Goal: Task Accomplishment & Management: Use online tool/utility

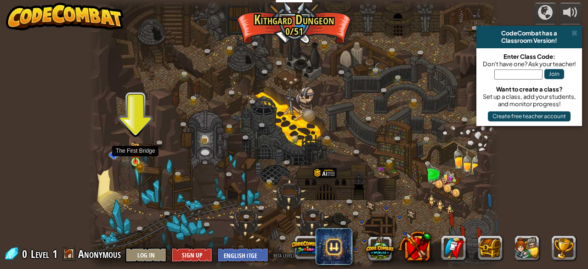
click at [132, 154] on img at bounding box center [135, 152] width 9 height 20
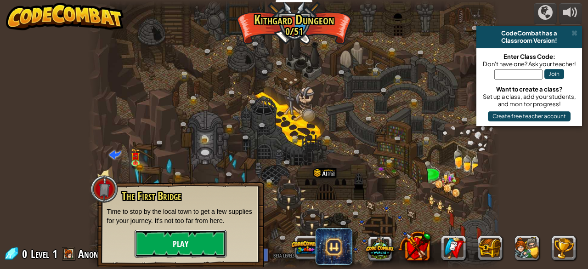
click at [193, 248] on button "Play" at bounding box center [181, 244] width 92 height 28
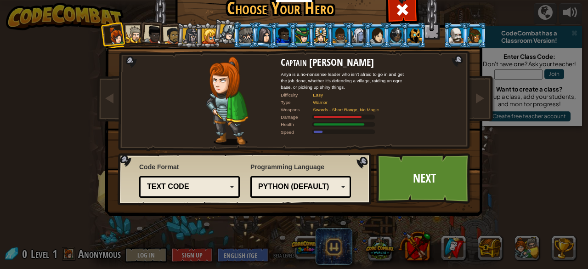
click at [193, 248] on div "Choose Your Hero 0 Captain Anya Weston Anya is a no-nonsense leader who isn't a…" at bounding box center [294, 138] width 377 height 302
click at [265, 38] on div at bounding box center [264, 35] width 15 height 16
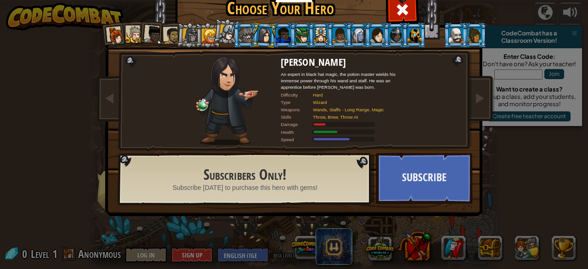
click at [281, 36] on div at bounding box center [283, 35] width 14 height 15
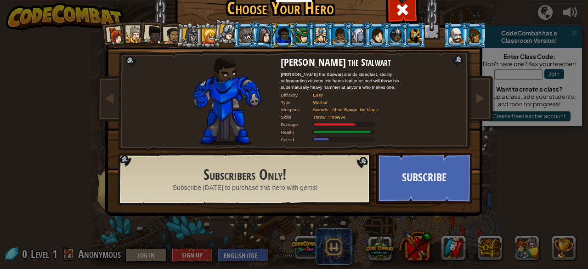
click at [302, 38] on div at bounding box center [302, 35] width 14 height 15
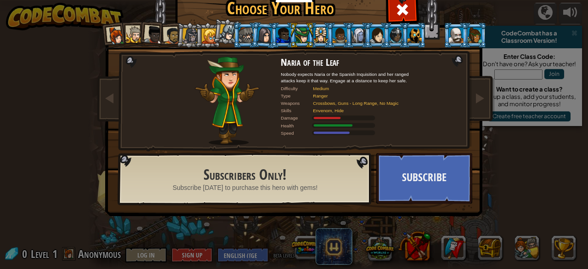
click at [317, 34] on div at bounding box center [321, 35] width 14 height 15
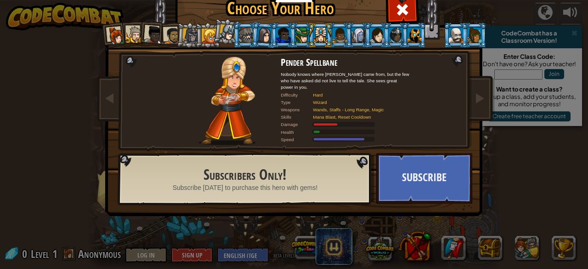
click at [356, 38] on div at bounding box center [359, 35] width 14 height 15
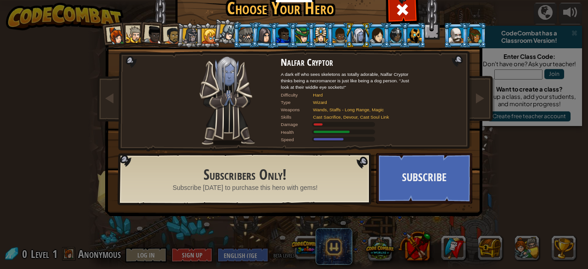
click at [383, 41] on li at bounding box center [395, 35] width 25 height 25
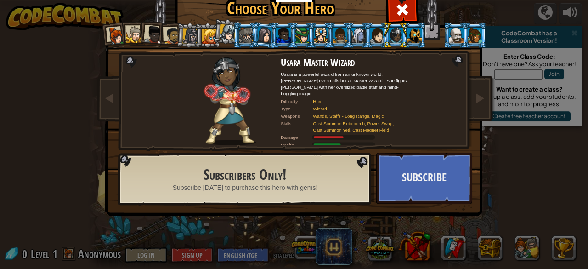
click at [203, 32] on div at bounding box center [209, 36] width 15 height 15
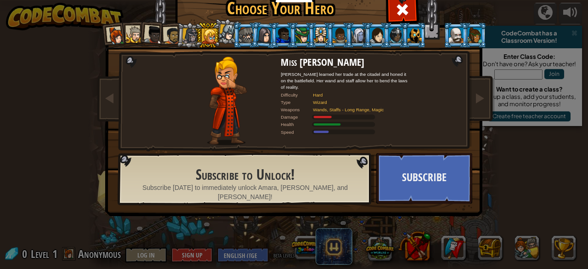
click at [169, 34] on div at bounding box center [172, 35] width 17 height 17
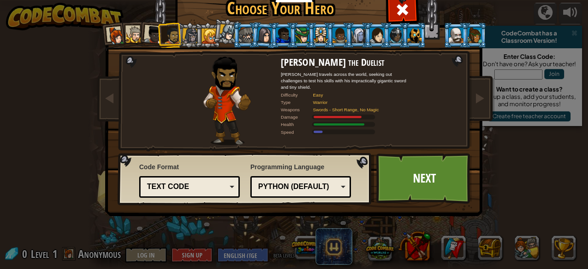
click at [153, 35] on div at bounding box center [153, 35] width 18 height 18
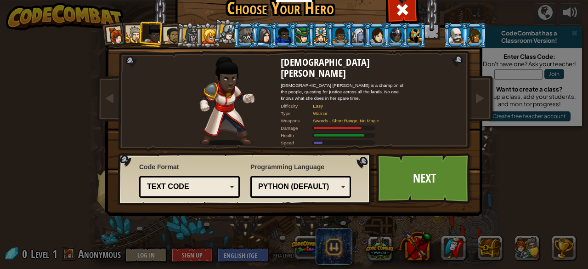
click at [134, 32] on div at bounding box center [134, 34] width 17 height 17
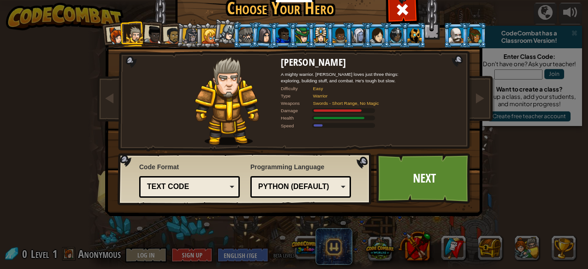
click at [113, 34] on div at bounding box center [116, 36] width 18 height 18
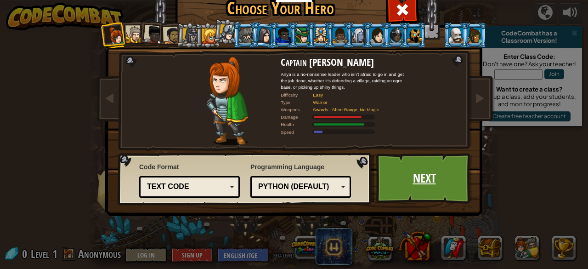
click at [452, 182] on link "Next" at bounding box center [425, 178] width 96 height 51
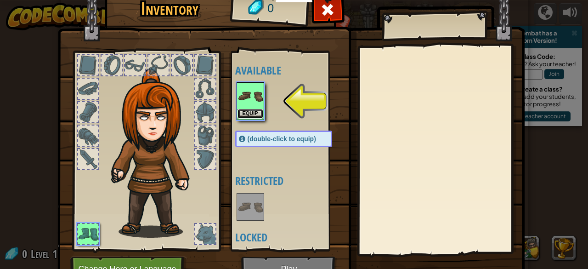
click at [245, 113] on button "Equip" at bounding box center [251, 114] width 26 height 10
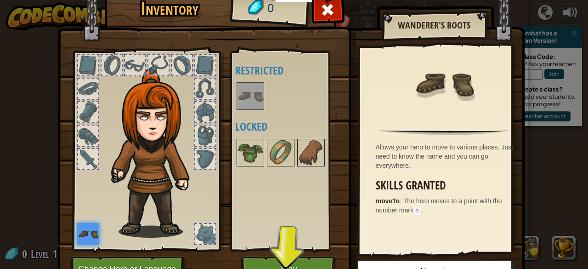
click at [200, 133] on div at bounding box center [205, 136] width 20 height 20
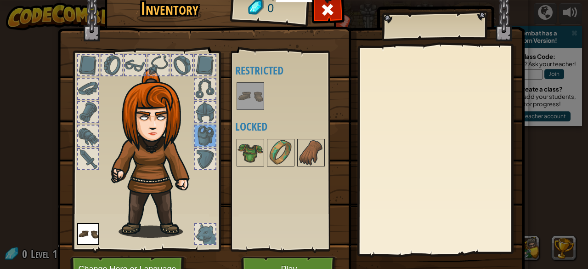
click at [201, 112] on div at bounding box center [205, 112] width 20 height 20
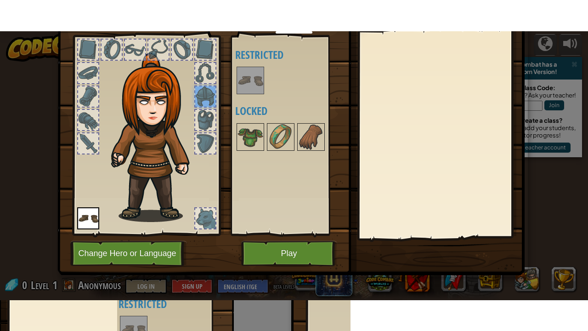
scroll to position [48, 0]
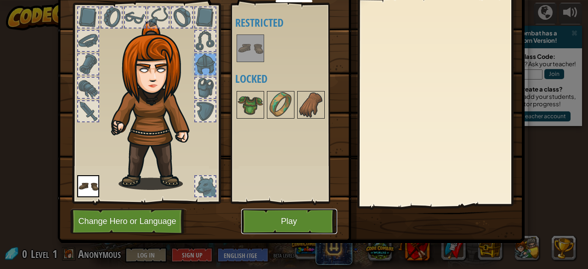
click at [291, 226] on button "Play" at bounding box center [289, 221] width 96 height 25
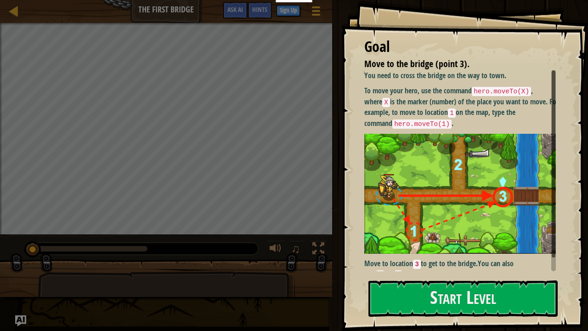
click at [444, 194] on img at bounding box center [464, 194] width 199 height 120
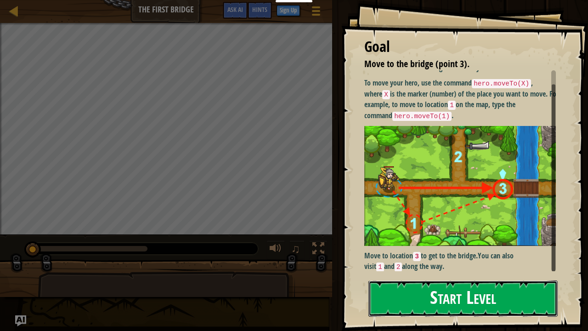
click at [481, 268] on button "Start Level" at bounding box center [463, 298] width 189 height 36
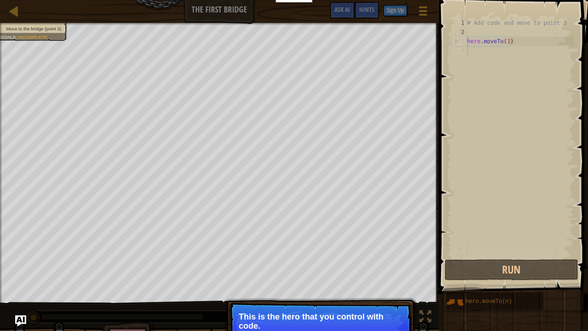
click at [341, 268] on p "This is the hero that you control with code." at bounding box center [320, 321] width 163 height 18
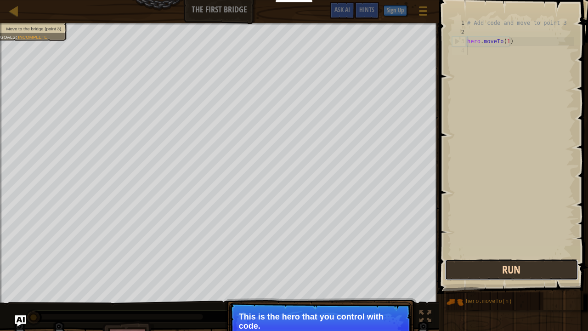
click at [465, 260] on button "Run" at bounding box center [512, 269] width 134 height 21
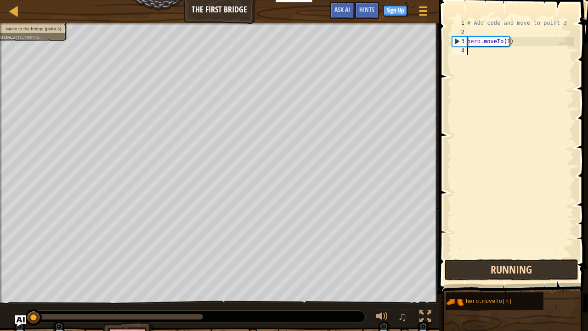
scroll to position [4, 0]
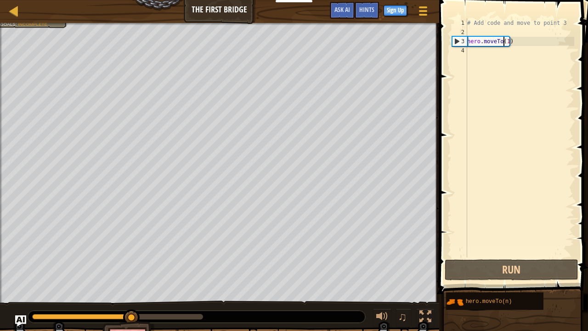
click at [503, 40] on div "# Add code and move to point 3 hero . moveTo ( 1 )" at bounding box center [520, 146] width 109 height 257
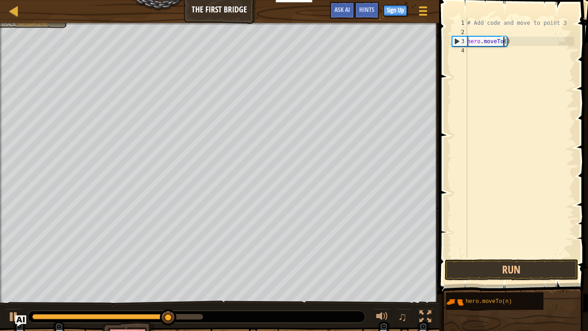
scroll to position [4, 3]
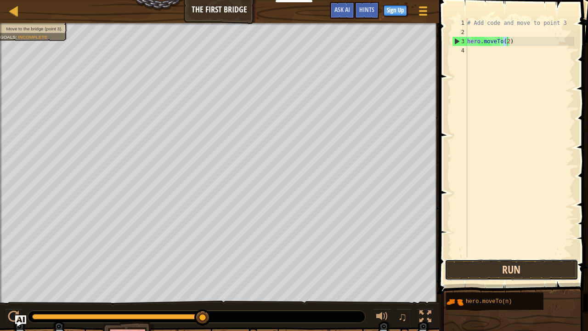
click at [511, 268] on button "Run" at bounding box center [512, 269] width 134 height 21
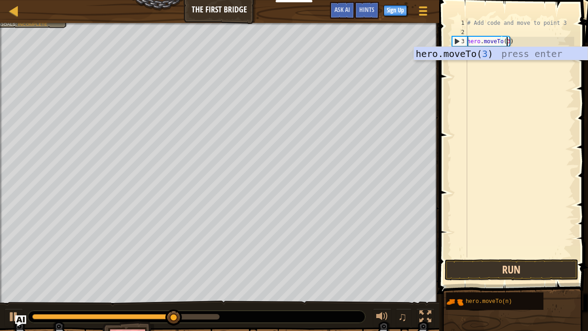
type textarea "hero.moveTo(3)"
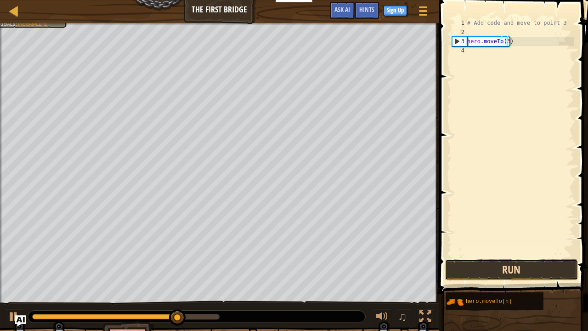
click at [498, 268] on button "Run" at bounding box center [512, 269] width 134 height 21
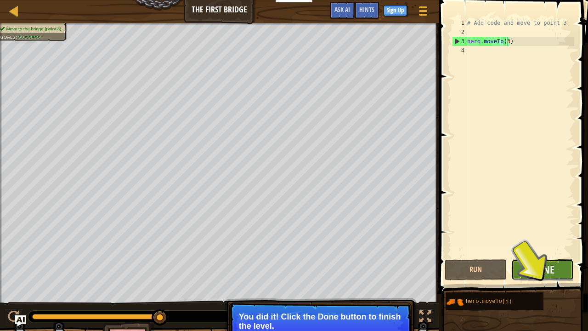
click at [530, 268] on button "Done" at bounding box center [543, 269] width 63 height 21
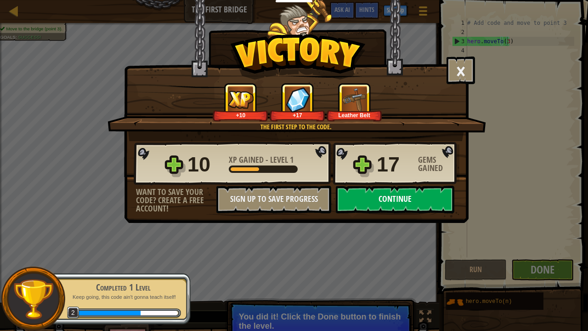
click at [414, 202] on button "Continue" at bounding box center [395, 200] width 119 height 28
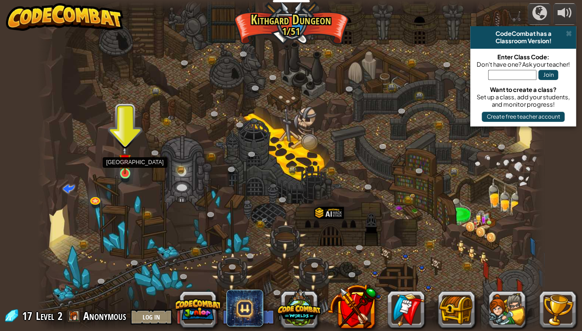
click at [127, 174] on img at bounding box center [125, 160] width 12 height 29
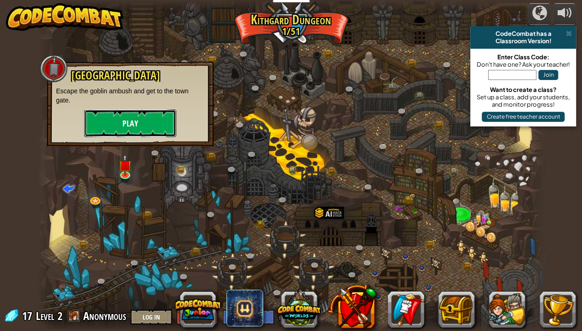
click at [154, 126] on button "Play" at bounding box center [130, 123] width 92 height 28
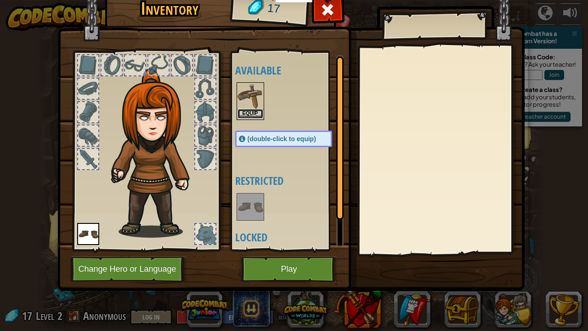
click at [254, 113] on button "Equip" at bounding box center [251, 114] width 26 height 10
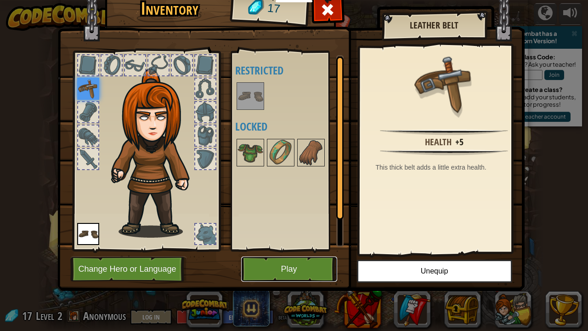
click at [321, 263] on button "Play" at bounding box center [289, 269] width 96 height 25
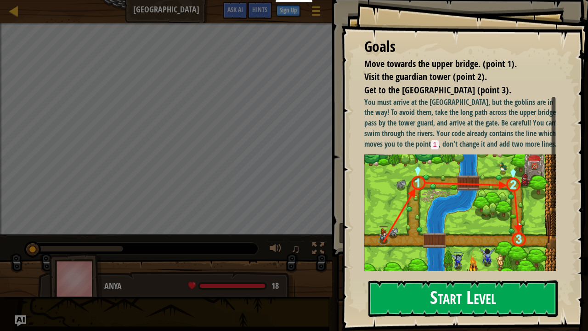
click at [457, 268] on button "Start Level" at bounding box center [463, 298] width 189 height 36
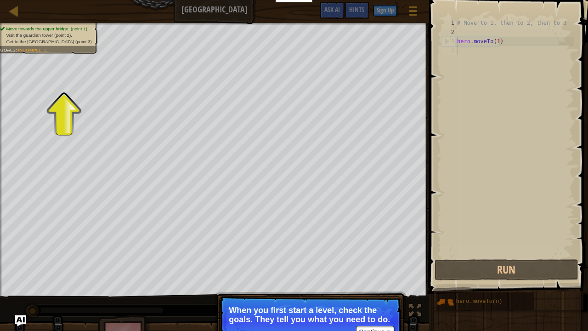
click at [502, 53] on div "# Move to 1, then to 2, then to 3 hero . moveTo ( 1 )" at bounding box center [515, 146] width 119 height 257
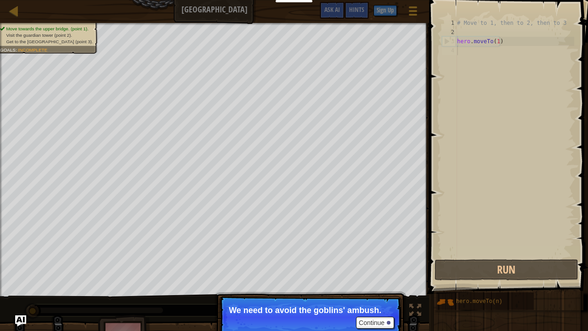
click at [502, 53] on div "# Move to 1, then to 2, then to 3 hero . moveTo ( 1 )" at bounding box center [515, 146] width 119 height 257
click at [369, 268] on button "Continue" at bounding box center [375, 323] width 38 height 12
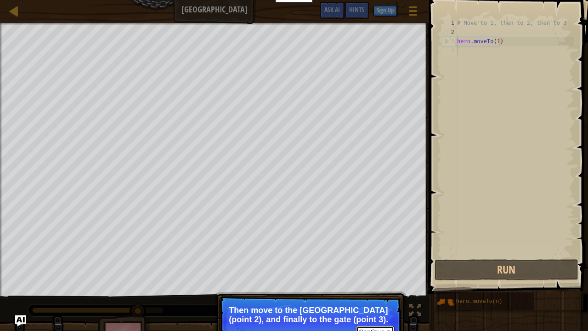
click at [377, 268] on button "Continue" at bounding box center [375, 332] width 38 height 12
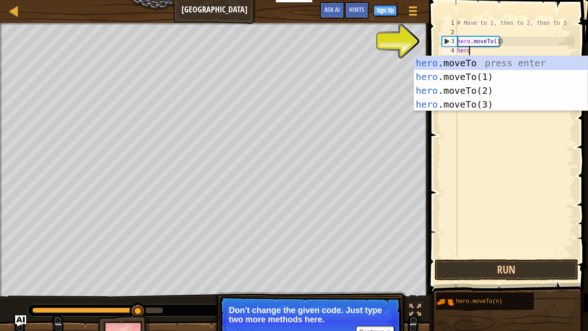
scroll to position [4, 0]
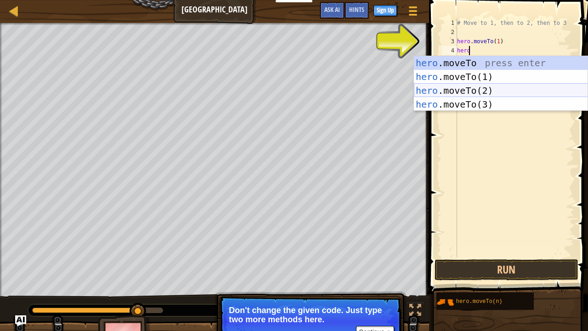
click at [501, 92] on div "hero .moveTo press enter hero .moveTo(1) press enter hero .moveTo(2) press ente…" at bounding box center [501, 97] width 174 height 83
type textarea "hero.moveTo(2)"
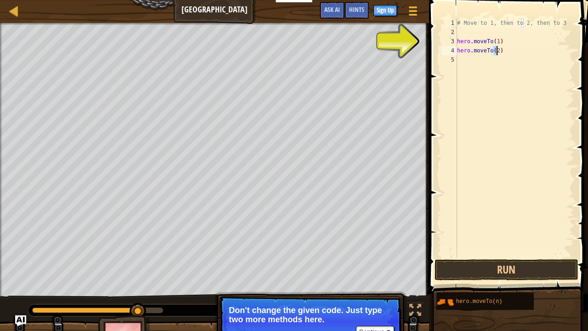
click at [504, 62] on div "# Move to 1, then to 2, then to 3 hero . moveTo ( 1 ) hero . moveTo ( 2 )" at bounding box center [515, 146] width 119 height 257
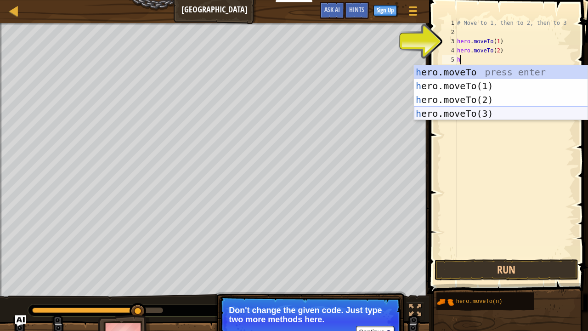
click at [505, 109] on div "h ero.moveTo press enter h ero.moveTo(1) press enter h ero.moveTo(2) press ente…" at bounding box center [501, 106] width 174 height 83
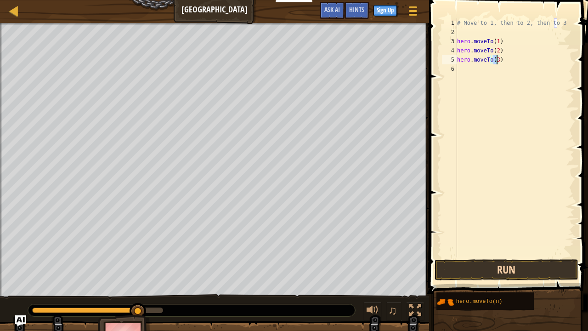
type textarea "hero.moveTo(3)"
click at [490, 268] on button "Run" at bounding box center [506, 269] width 143 height 21
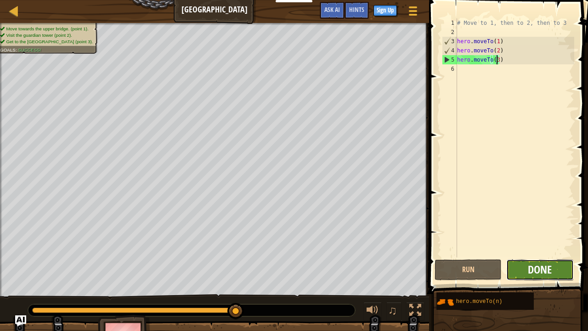
click at [536, 266] on span "Done" at bounding box center [540, 269] width 24 height 15
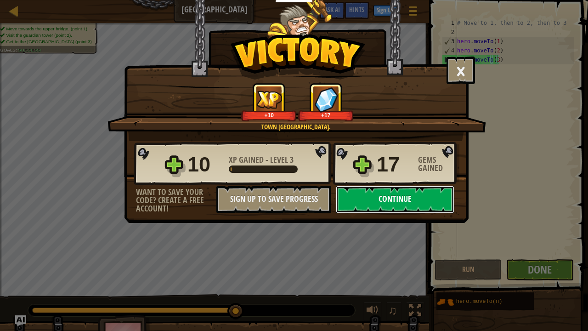
click at [431, 195] on button "Continue" at bounding box center [395, 200] width 119 height 28
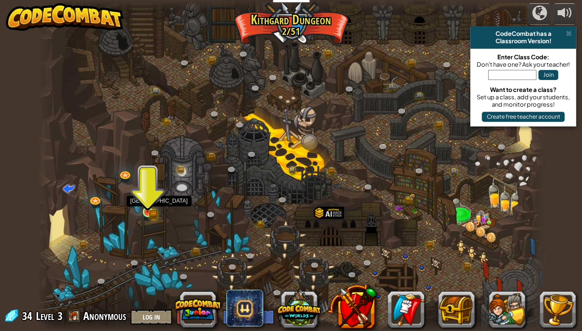
click at [150, 206] on img at bounding box center [147, 199] width 12 height 28
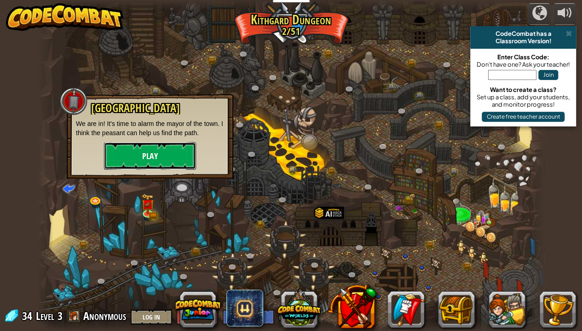
click at [125, 159] on button "Play" at bounding box center [150, 156] width 92 height 28
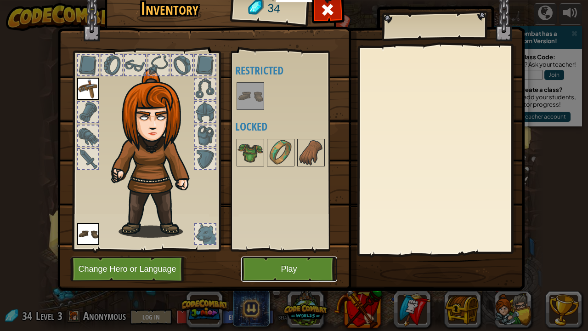
click at [291, 263] on button "Play" at bounding box center [289, 269] width 96 height 25
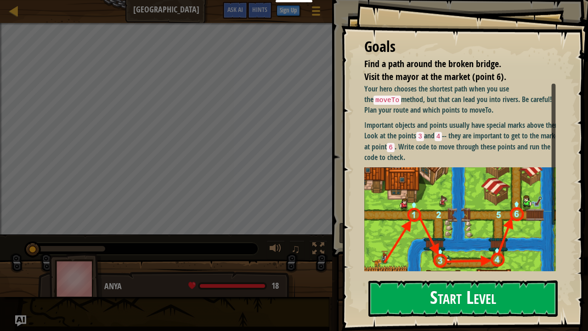
click at [484, 268] on button "Start Level" at bounding box center [463, 298] width 189 height 36
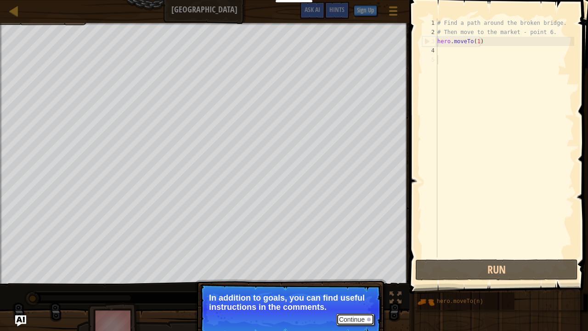
click at [348, 268] on button "Continue" at bounding box center [356, 320] width 38 height 12
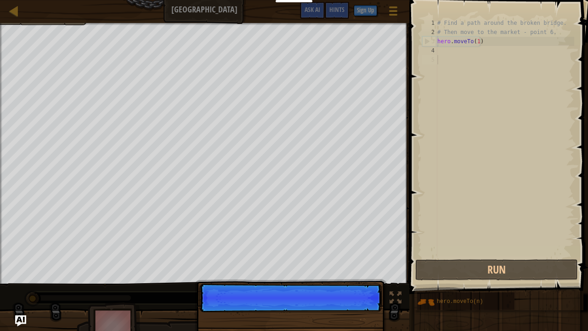
scroll to position [4, 0]
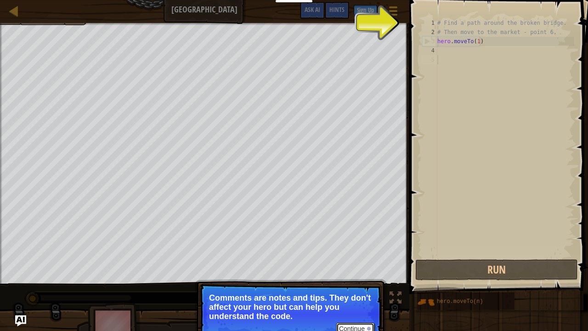
click at [347, 268] on button "Continue" at bounding box center [356, 329] width 38 height 12
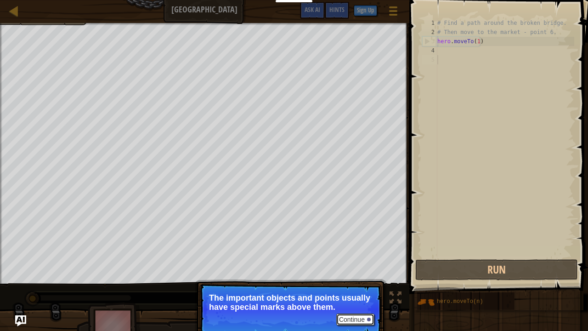
click at [352, 268] on button "Continue" at bounding box center [356, 320] width 38 height 12
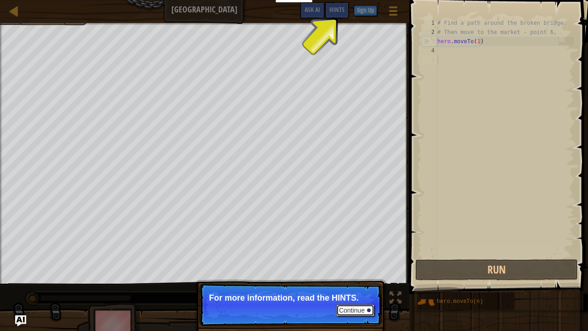
click at [355, 268] on button "Continue" at bounding box center [356, 310] width 38 height 12
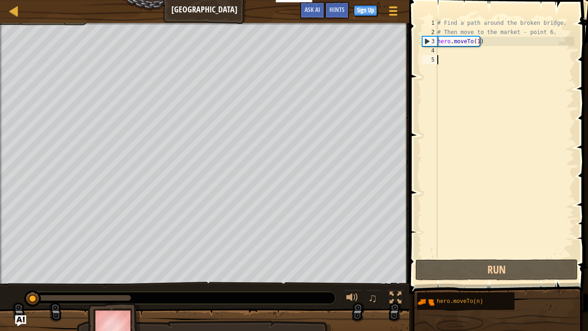
click at [479, 50] on div "# Find a path around the broken bridge. # Then move to the market - point 6. he…" at bounding box center [505, 146] width 139 height 257
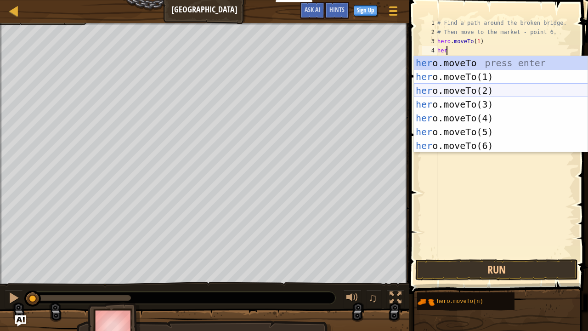
click at [481, 91] on div "her o.moveTo press enter her o.moveTo(1) press enter her o.moveTo(2) press ente…" at bounding box center [501, 118] width 174 height 124
type textarea "hero.moveTo(2)"
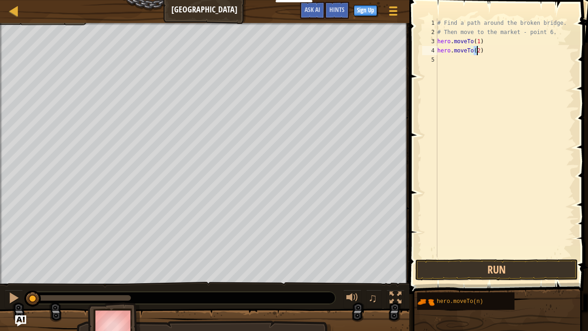
click at [468, 61] on div "# Find a path around the broken bridge. # Then move to the market - point 6. he…" at bounding box center [505, 146] width 139 height 257
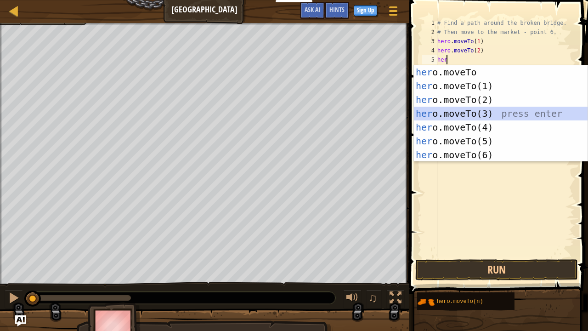
click at [477, 115] on div "her o.moveTo press enter her o.moveTo(1) press enter her o.moveTo(2) press ente…" at bounding box center [501, 127] width 174 height 124
type textarea "hero.moveTo(3)"
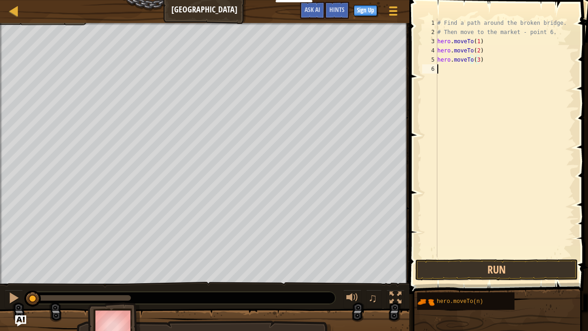
click at [456, 69] on div "# Find a path around the broken bridge. # Then move to the market - point 6. he…" at bounding box center [505, 146] width 139 height 257
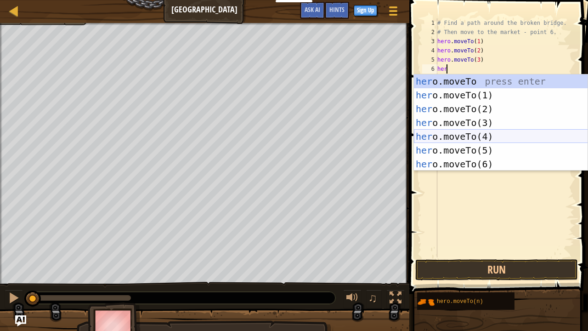
click at [472, 135] on div "her o.moveTo press enter her o.moveTo(1) press enter her o.moveTo(2) press ente…" at bounding box center [501, 136] width 174 height 124
type textarea "hero.moveTo(4)"
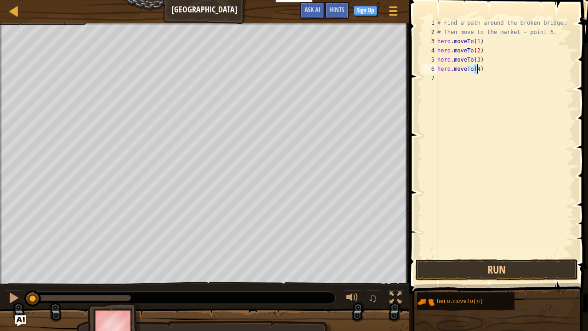
click at [461, 80] on div "# Find a path around the broken bridge. # Then move to the market - point 6. he…" at bounding box center [505, 146] width 139 height 257
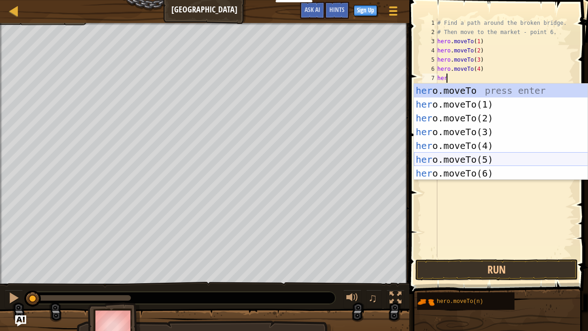
click at [471, 160] on div "her o.moveTo press enter her o.moveTo(1) press enter her o.moveTo(2) press ente…" at bounding box center [501, 146] width 174 height 124
type textarea "hero.moveTo(5)"
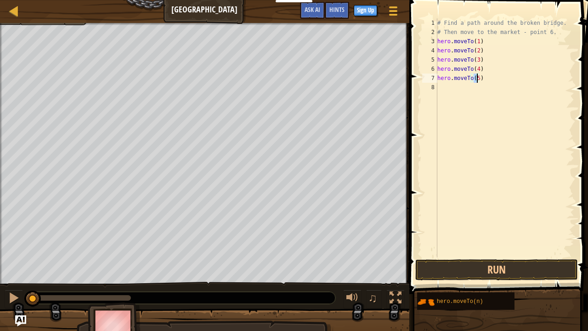
click at [468, 88] on div "# Find a path around the broken bridge. # Then move to the market - point 6. he…" at bounding box center [505, 146] width 139 height 257
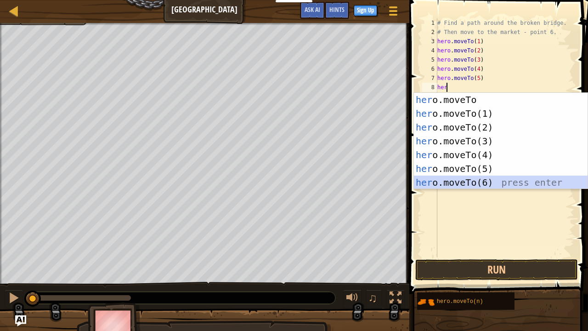
click at [473, 183] on div "her o.moveTo press enter her o.moveTo(1) press enter her o.moveTo(2) press ente…" at bounding box center [501, 155] width 174 height 124
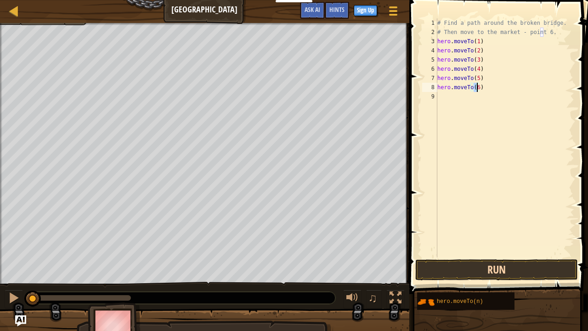
type textarea "hero.moveTo(6)"
click at [453, 268] on button "Run" at bounding box center [497, 269] width 163 height 21
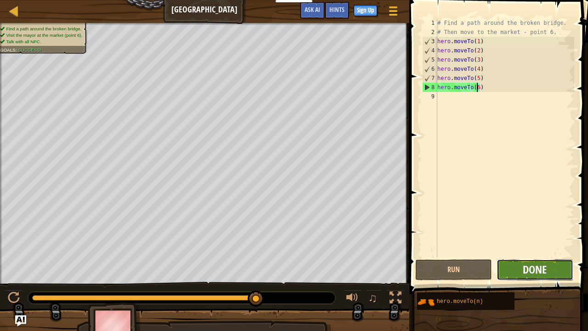
click at [538, 264] on span "Done" at bounding box center [535, 269] width 24 height 15
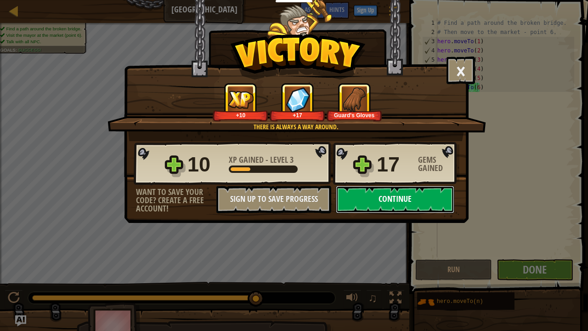
click at [410, 205] on button "Continue" at bounding box center [395, 200] width 119 height 28
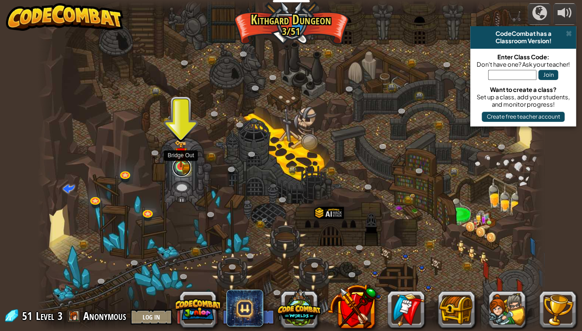
click at [182, 168] on link at bounding box center [181, 167] width 18 height 18
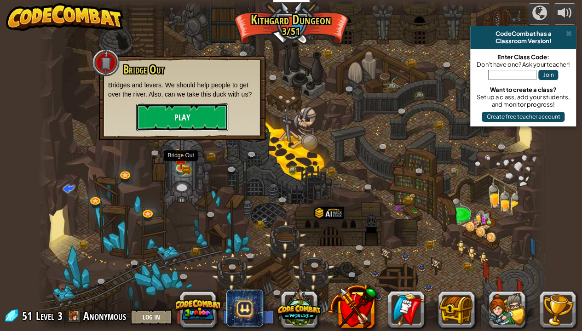
click at [192, 118] on button "Play" at bounding box center [182, 117] width 92 height 28
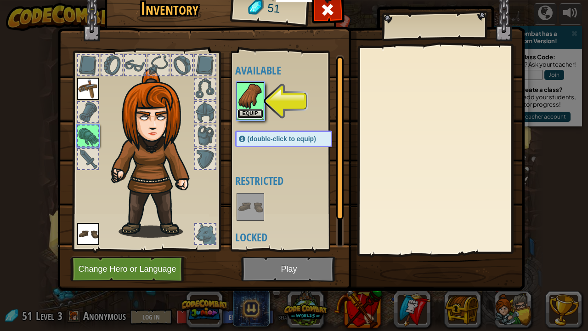
click at [254, 114] on button "Equip" at bounding box center [251, 114] width 26 height 10
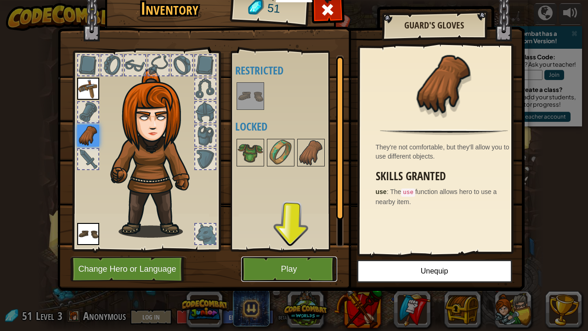
click at [287, 268] on button "Play" at bounding box center [289, 269] width 96 height 25
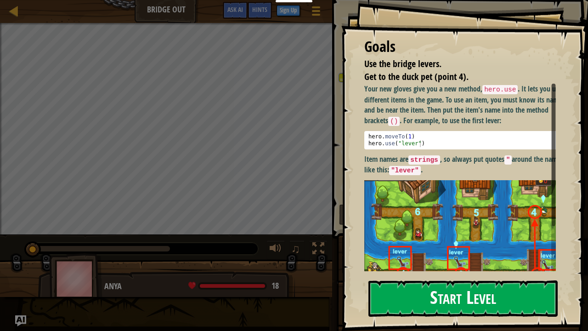
click at [453, 268] on button "Start Level" at bounding box center [463, 298] width 189 height 36
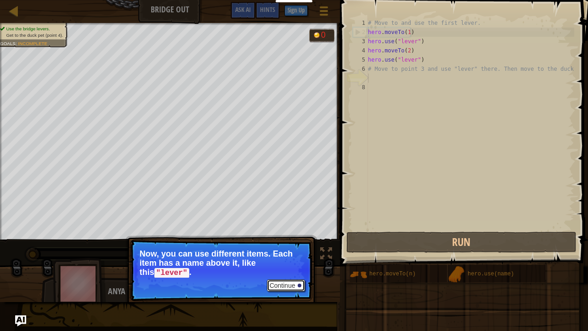
click at [283, 268] on button "Continue" at bounding box center [286, 286] width 38 height 12
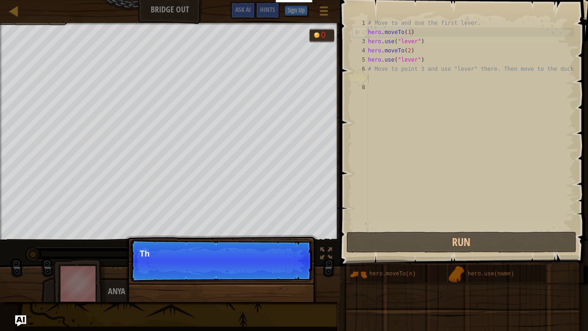
scroll to position [4, 0]
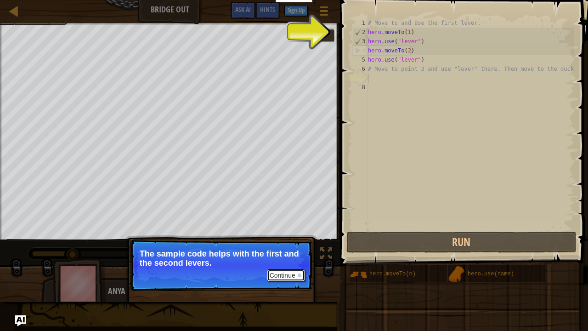
click at [283, 268] on button "Continue" at bounding box center [286, 275] width 38 height 12
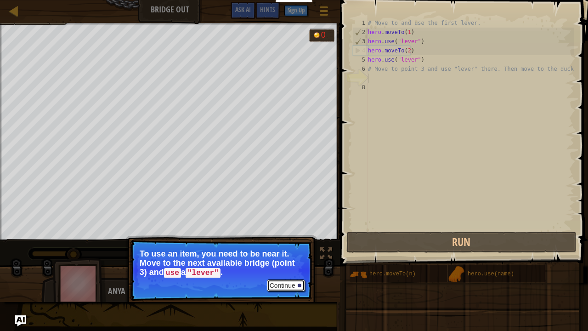
click at [285, 268] on button "Continue" at bounding box center [286, 286] width 38 height 12
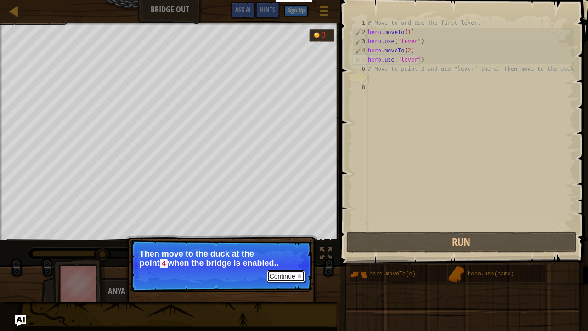
click at [290, 268] on button "Continue" at bounding box center [286, 276] width 38 height 12
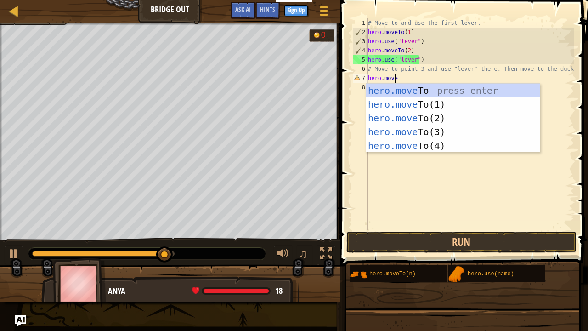
scroll to position [4, 2]
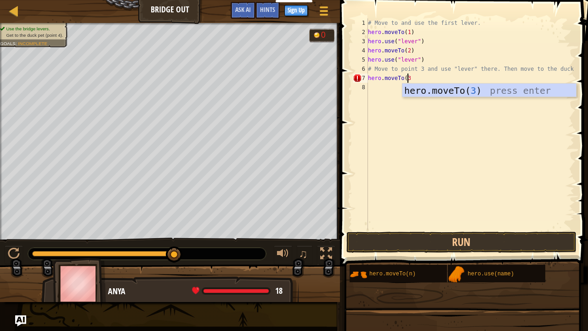
type textarea "hero.moveTo(3)"
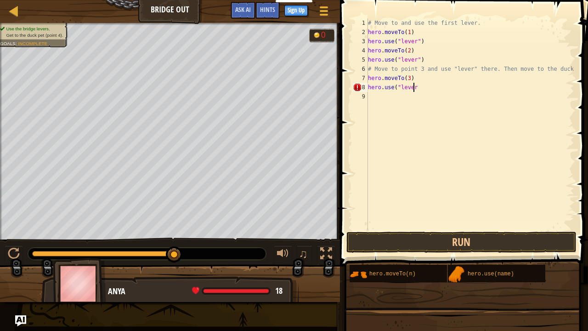
scroll to position [4, 4]
type textarea "hero.use("lever")"
click at [413, 236] on button "Run" at bounding box center [462, 242] width 230 height 21
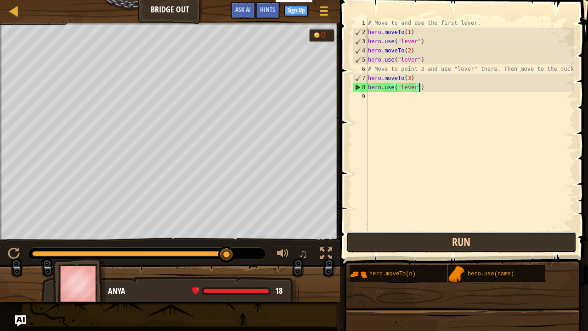
click at [467, 240] on button "Run" at bounding box center [462, 242] width 230 height 21
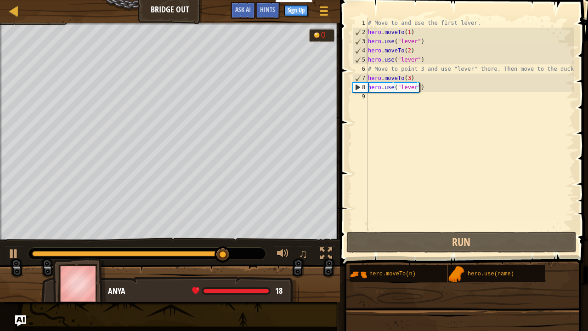
click at [413, 100] on div "# Move to and use the first lever. hero . moveTo ( 1 ) hero . use ( "lever" ) h…" at bounding box center [470, 133] width 208 height 230
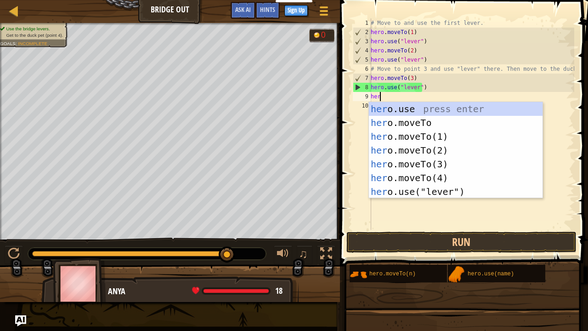
scroll to position [4, 0]
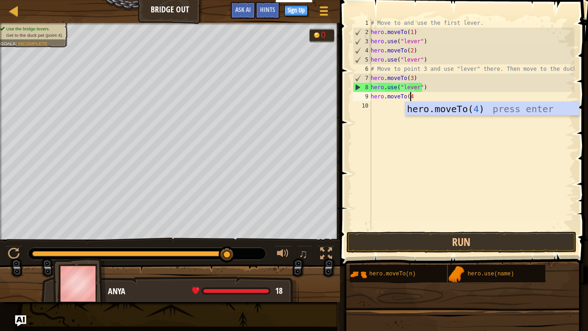
type textarea "hero.moveTo(4)"
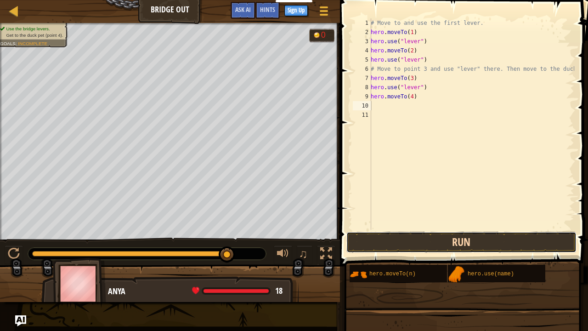
click at [423, 241] on button "Run" at bounding box center [462, 242] width 230 height 21
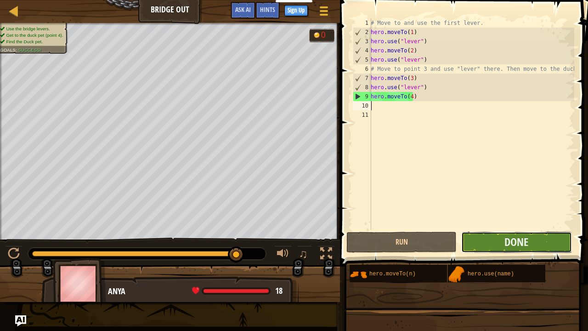
click at [492, 243] on button "Done" at bounding box center [517, 242] width 110 height 21
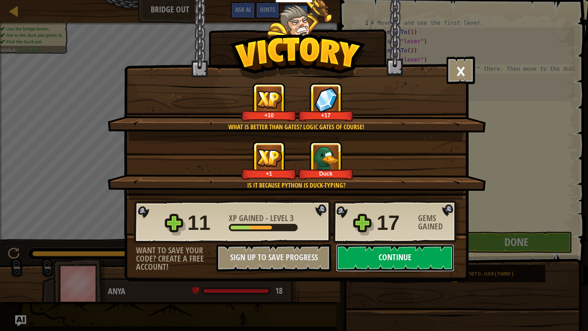
click at [391, 255] on button "Continue" at bounding box center [395, 258] width 119 height 28
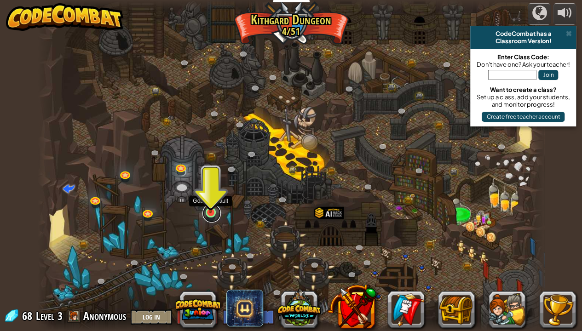
click at [209, 214] on link at bounding box center [211, 213] width 18 height 18
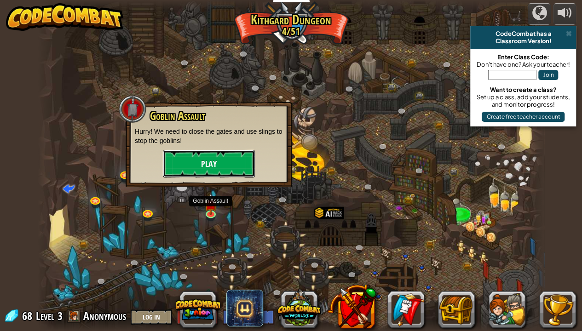
click at [185, 168] on button "Play" at bounding box center [209, 164] width 92 height 28
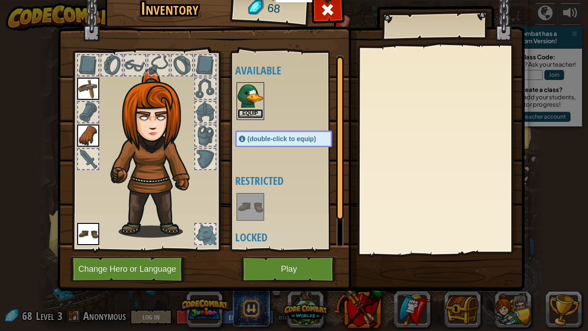
click at [253, 110] on button "Equip" at bounding box center [251, 114] width 26 height 10
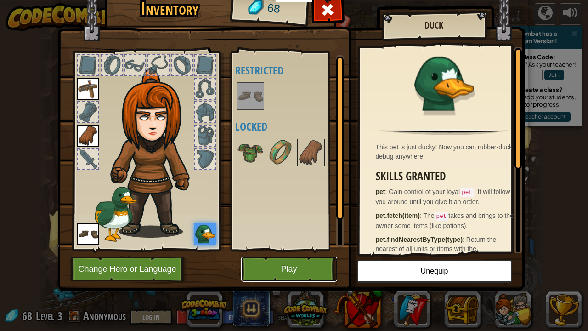
click at [311, 268] on button "Play" at bounding box center [289, 269] width 96 height 25
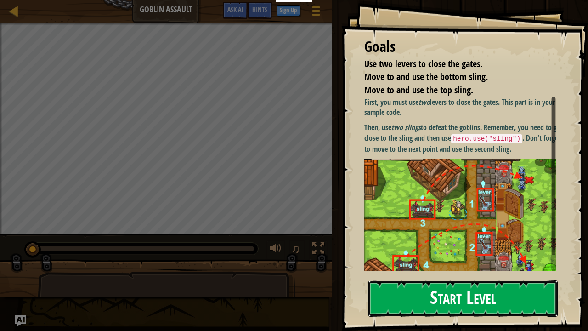
click at [456, 268] on button "Start Level" at bounding box center [463, 298] width 189 height 36
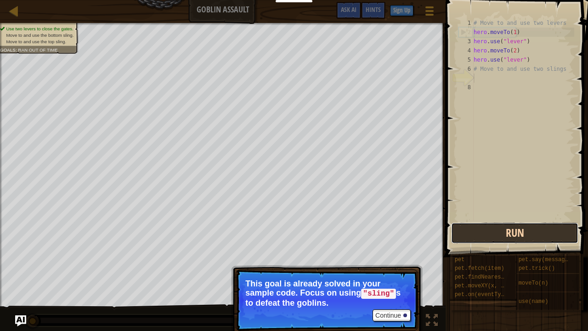
click at [545, 231] on button "Run" at bounding box center [514, 233] width 127 height 21
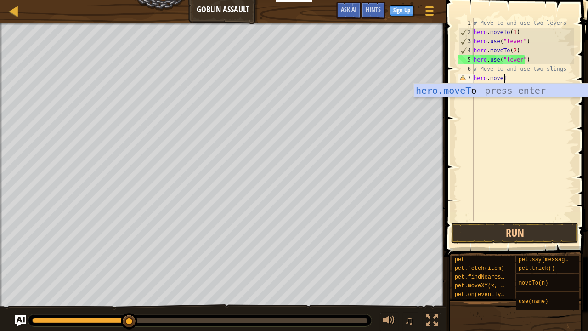
scroll to position [4, 2]
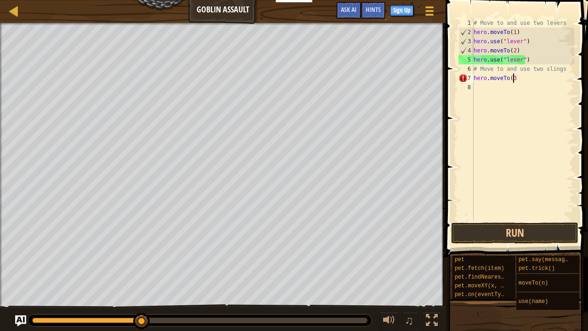
type textarea "hero.moveTo(3)"
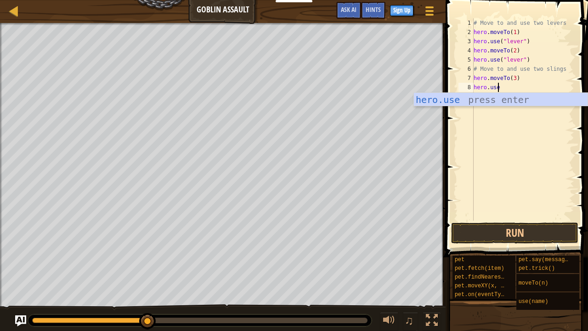
scroll to position [4, 1]
type textarea "hero.use("sling")"
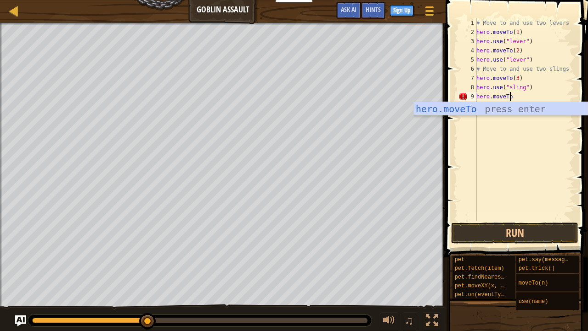
scroll to position [4, 2]
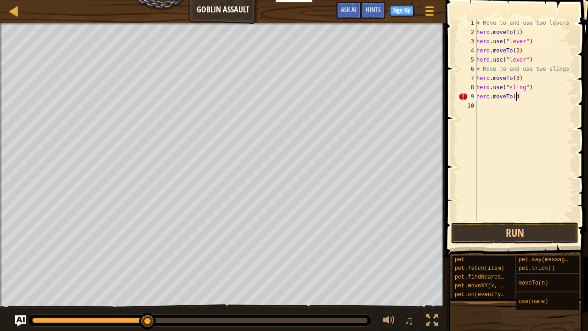
type textarea "hero.moveTo(4)"
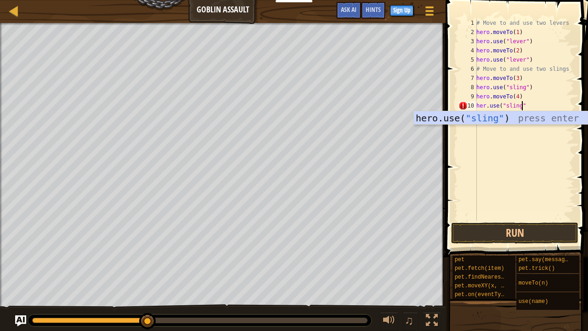
scroll to position [4, 3]
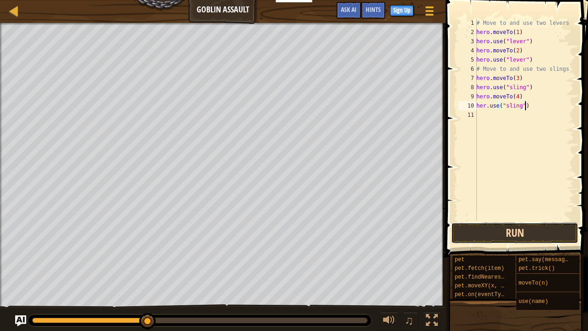
click at [512, 234] on button "Run" at bounding box center [514, 233] width 127 height 21
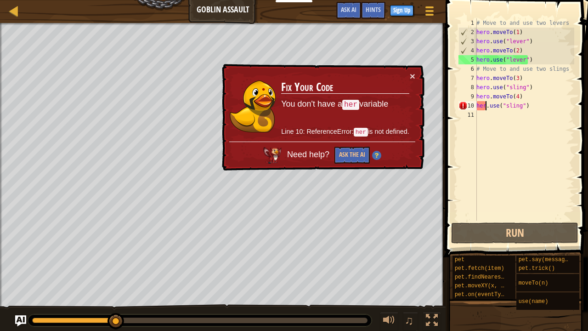
click at [486, 108] on div "# Move to and use two levers hero . moveTo ( 1 ) hero . use ( "lever" ) hero . …" at bounding box center [525, 128] width 100 height 221
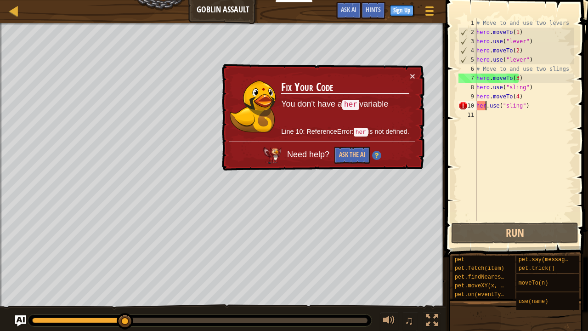
scroll to position [4, 1]
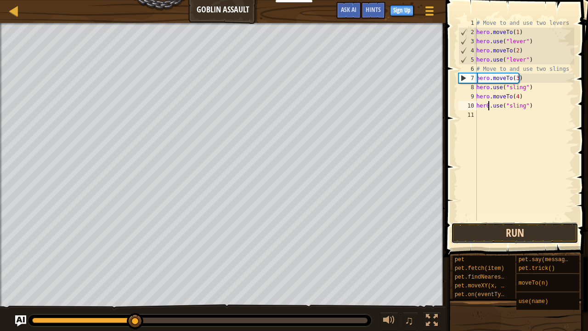
click at [502, 230] on button "Run" at bounding box center [514, 233] width 127 height 21
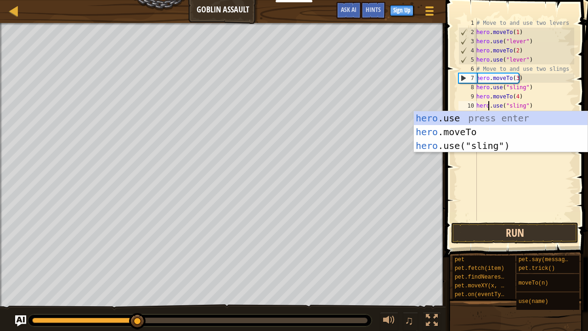
type textarea "hero.use("sling")"
click at [496, 234] on button "Run" at bounding box center [514, 233] width 127 height 21
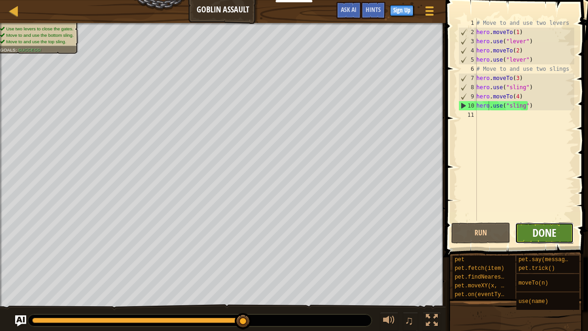
click at [547, 236] on span "Done" at bounding box center [545, 232] width 24 height 15
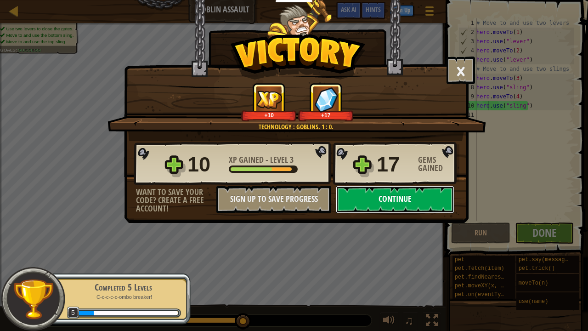
click at [398, 200] on button "Continue" at bounding box center [395, 200] width 119 height 28
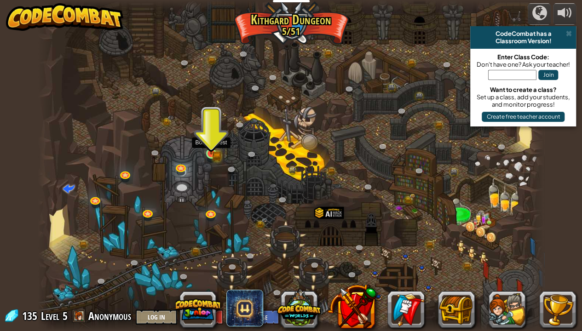
click at [217, 152] on img at bounding box center [211, 141] width 12 height 28
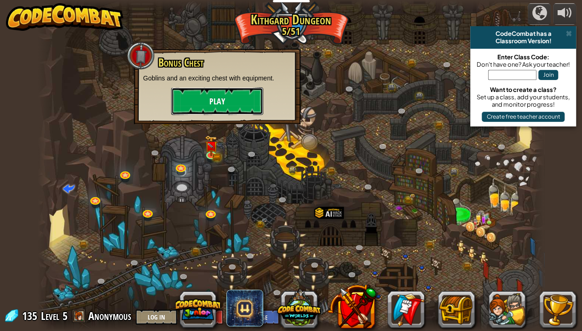
click at [224, 104] on button "Play" at bounding box center [217, 101] width 92 height 28
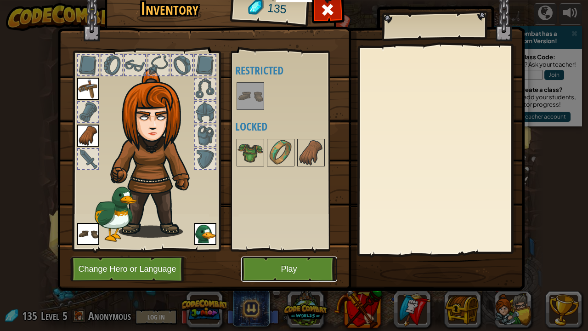
click at [294, 265] on button "Play" at bounding box center [289, 269] width 96 height 25
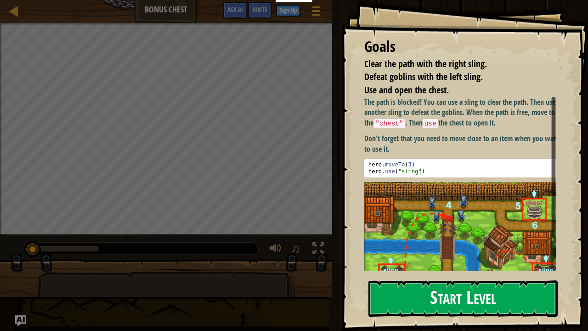
click at [449, 268] on button "Start Level" at bounding box center [463, 298] width 189 height 36
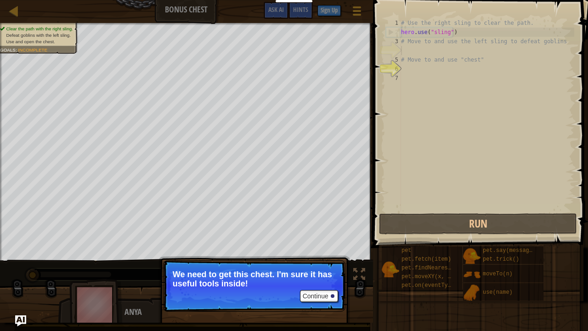
click at [472, 54] on div "# Use the right sling to clear the path. hero . use ( "sling" ) # Move to and u…" at bounding box center [486, 123] width 175 height 211
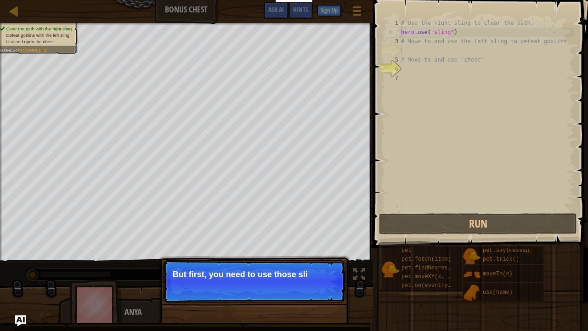
click at [298, 268] on p "Continue But first, you need to use those sli" at bounding box center [254, 281] width 183 height 42
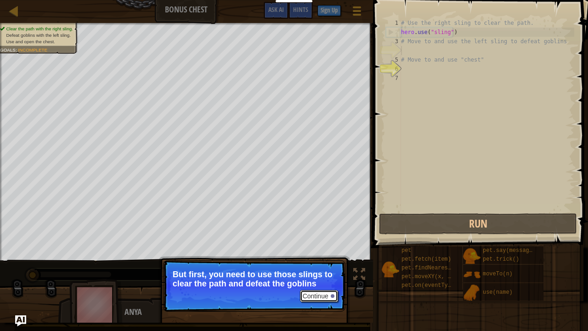
click at [306, 268] on button "Continue" at bounding box center [319, 296] width 38 height 12
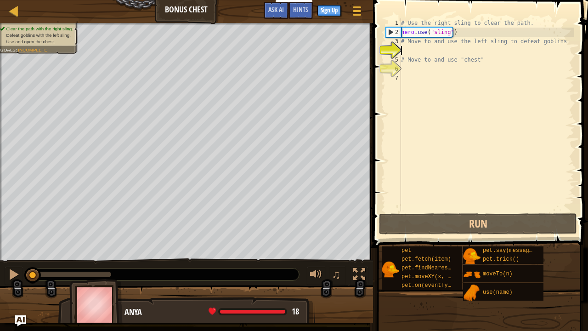
scroll to position [4, 0]
click at [446, 50] on div "# Use the right sling to clear the path. hero . use ( "sling" ) # Move to and u…" at bounding box center [486, 123] width 175 height 211
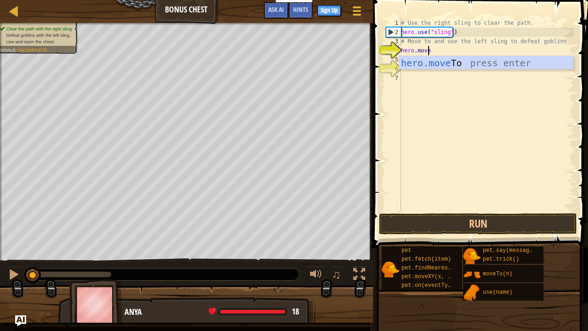
scroll to position [4, 2]
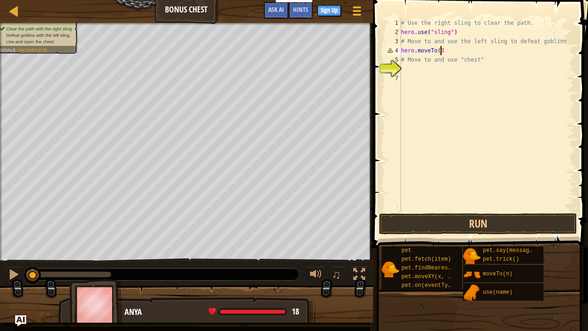
type textarea "hero.moveTo(3)"
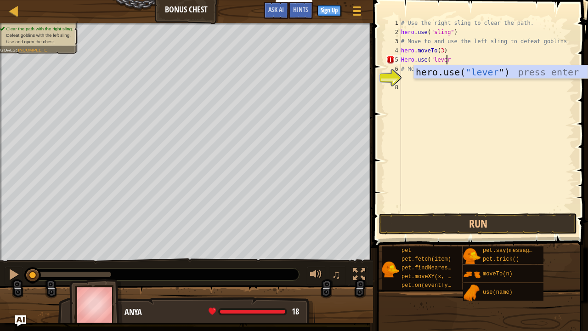
scroll to position [4, 4]
type textarea "Hero.use("lever")"
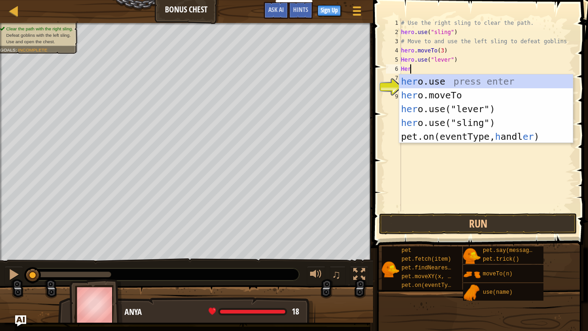
scroll to position [4, 0]
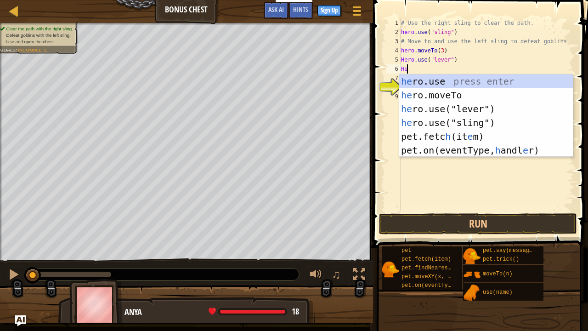
type textarea "H"
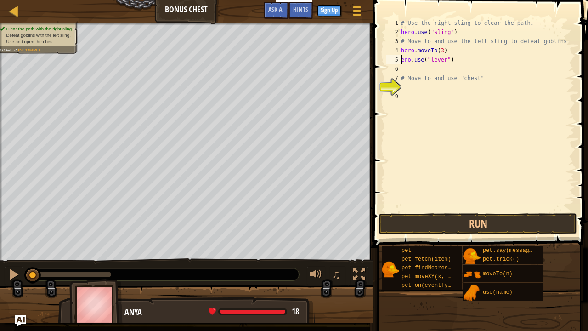
type textarea "hero.use("lever")"
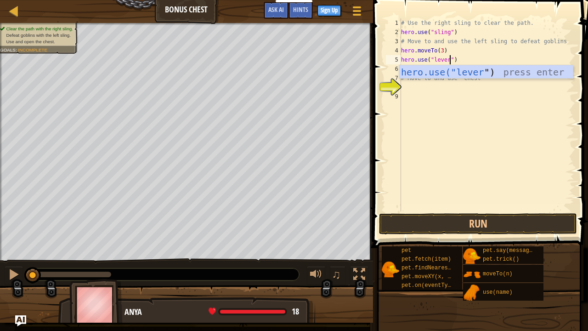
type textarea "# Move to and use "chest""
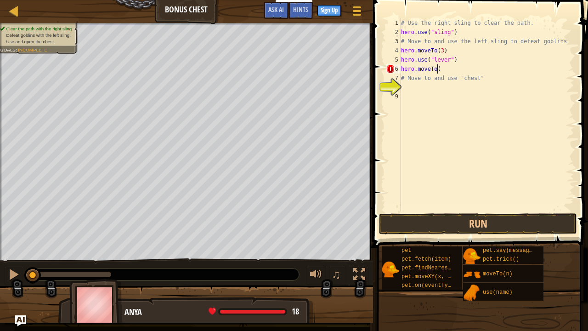
scroll to position [4, 2]
type textarea "hero.moveTo(2)"
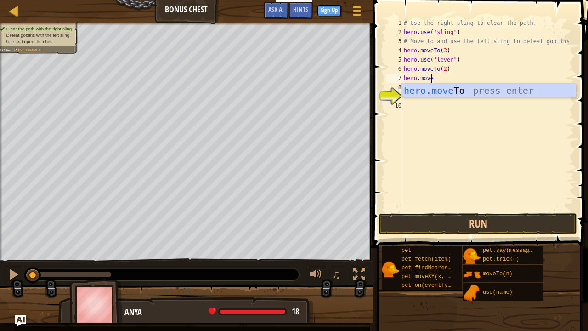
scroll to position [4, 2]
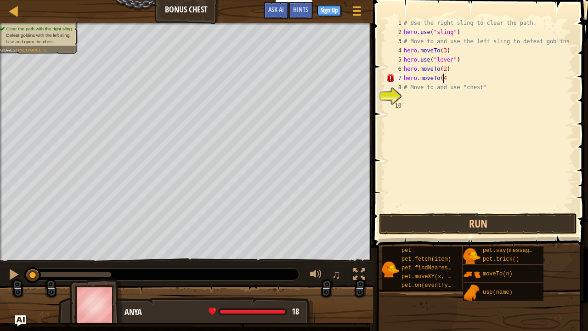
type textarea "hero.moveTo(4)"
type textarea "hero.moveTo(5)"
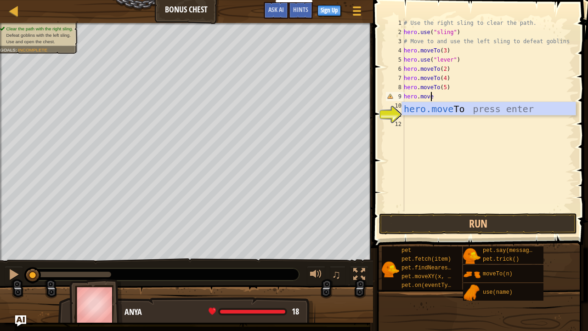
scroll to position [4, 2]
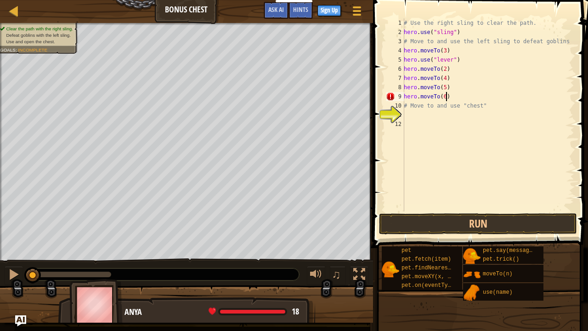
type textarea "hero.moveTo(6)"
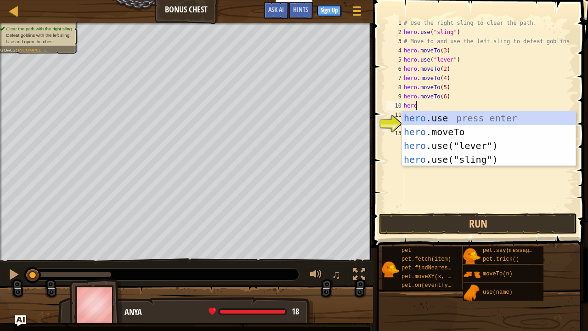
scroll to position [4, 1]
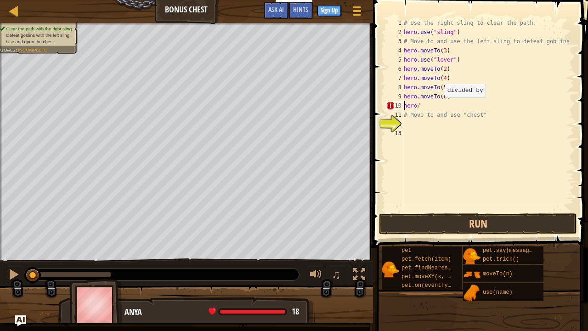
click at [440, 107] on div "# Use the right sling to clear the path. hero . use ( "sling" ) # Move to and u…" at bounding box center [488, 123] width 172 height 211
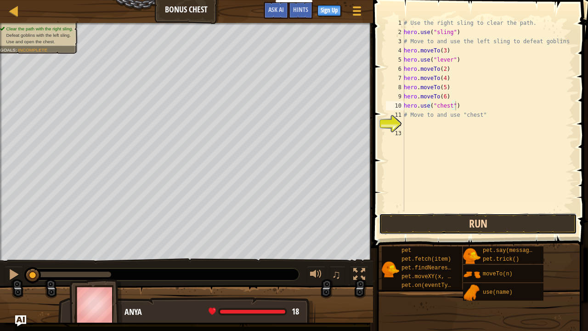
click at [455, 223] on button "Run" at bounding box center [478, 223] width 198 height 21
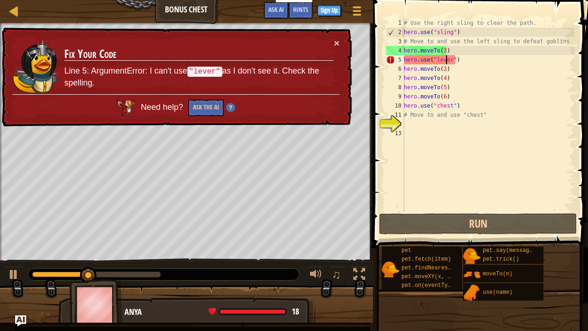
click at [448, 60] on div "# Use the right sling to clear the path. hero . use ( "sling" ) # Move to and u…" at bounding box center [488, 123] width 172 height 211
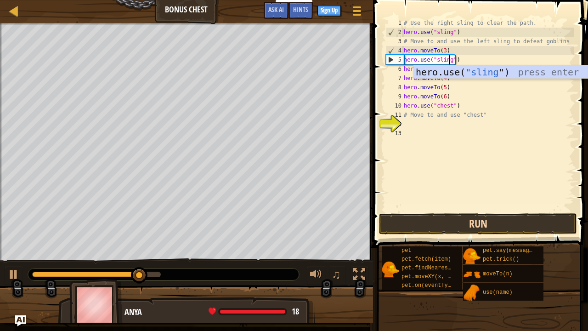
type textarea "hero.use("sling")"
click at [440, 221] on button "Run" at bounding box center [478, 223] width 198 height 21
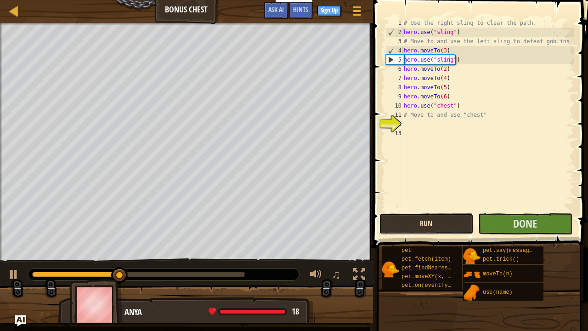
click at [457, 227] on button "Run" at bounding box center [426, 223] width 94 height 21
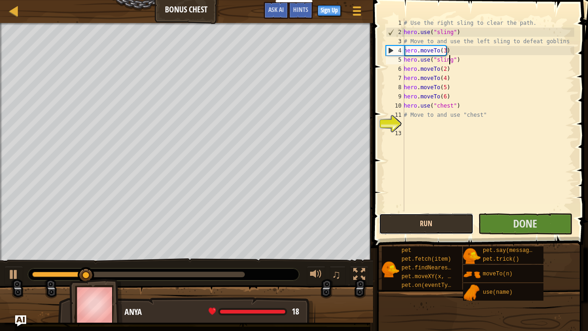
click at [457, 227] on button "Run" at bounding box center [426, 223] width 94 height 21
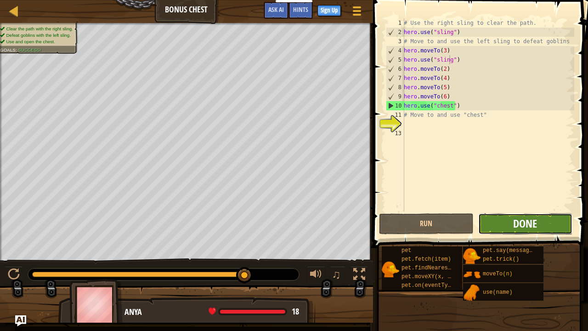
click at [525, 221] on span "Done" at bounding box center [526, 223] width 24 height 15
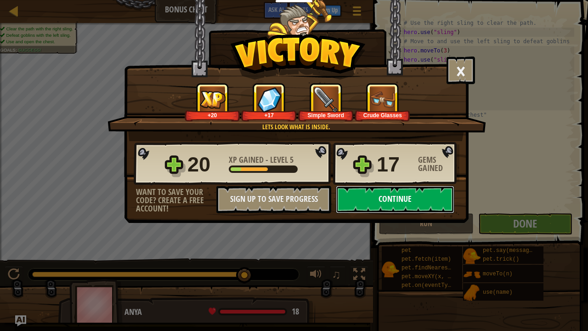
click at [434, 199] on button "Continue" at bounding box center [395, 200] width 119 height 28
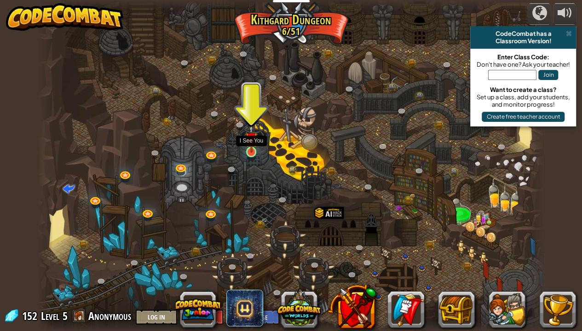
click at [249, 151] on img at bounding box center [251, 138] width 12 height 29
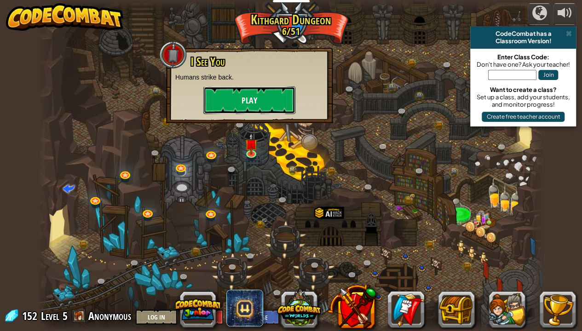
click at [235, 105] on button "Play" at bounding box center [249, 100] width 92 height 28
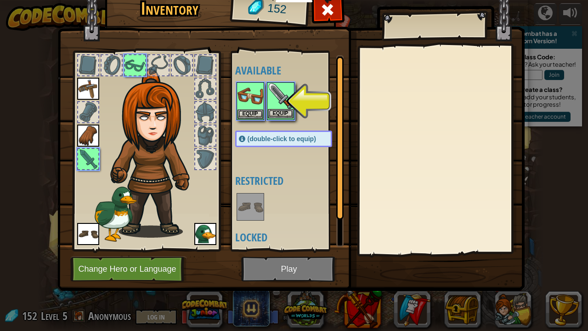
click at [275, 107] on img at bounding box center [281, 96] width 26 height 26
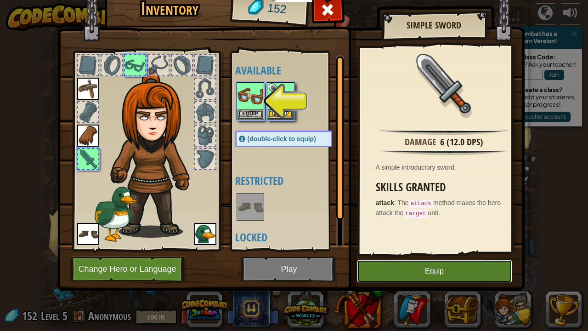
click at [413, 268] on button "Equip" at bounding box center [434, 271] width 155 height 23
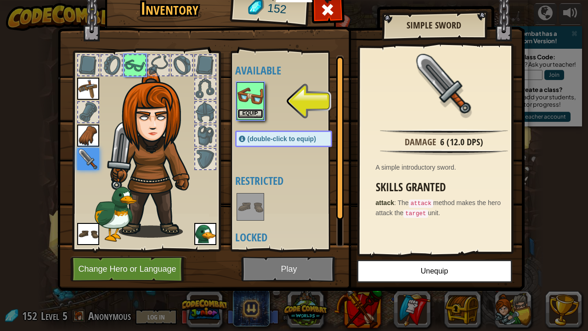
click at [243, 114] on button "Equip" at bounding box center [251, 114] width 26 height 10
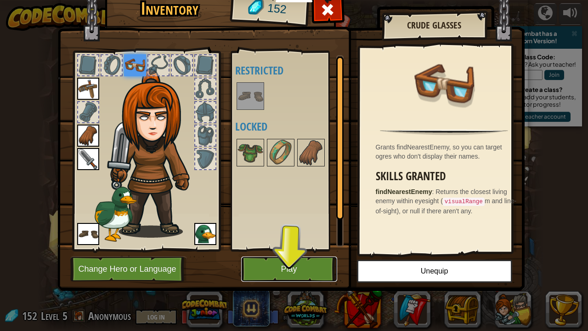
click at [265, 268] on button "Play" at bounding box center [289, 269] width 96 height 25
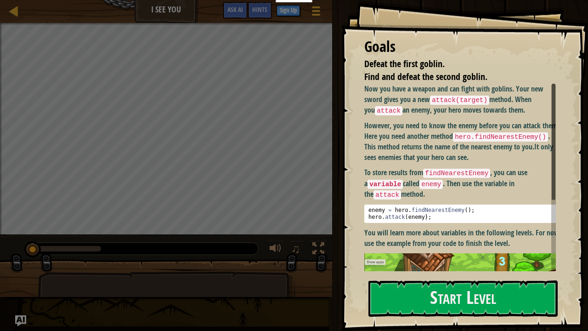
drag, startPoint x: 353, startPoint y: 10, endPoint x: 404, endPoint y: 8, distance: 50.6
click at [404, 8] on div "Goals Defeat the first goblin. Find and defeat the second goblin. Now you have …" at bounding box center [465, 165] width 247 height 331
drag, startPoint x: 288, startPoint y: 7, endPoint x: 373, endPoint y: 13, distance: 85.7
click at [373, 13] on div "Educators Create Free Account School & District Solutions Teacher Toolkit Previ…" at bounding box center [294, 165] width 588 height 331
drag, startPoint x: 350, startPoint y: 4, endPoint x: 508, endPoint y: 38, distance: 161.8
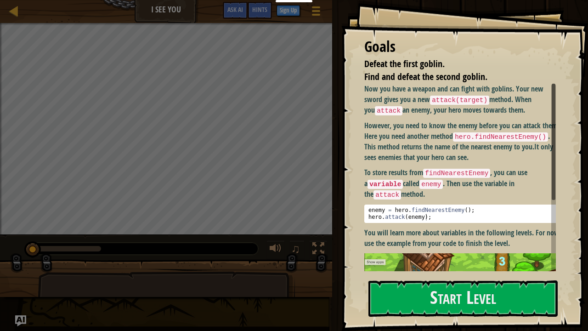
click at [508, 38] on div "Goals Defeat the first goblin. Find and defeat the second goblin. Now you have …" at bounding box center [465, 165] width 247 height 331
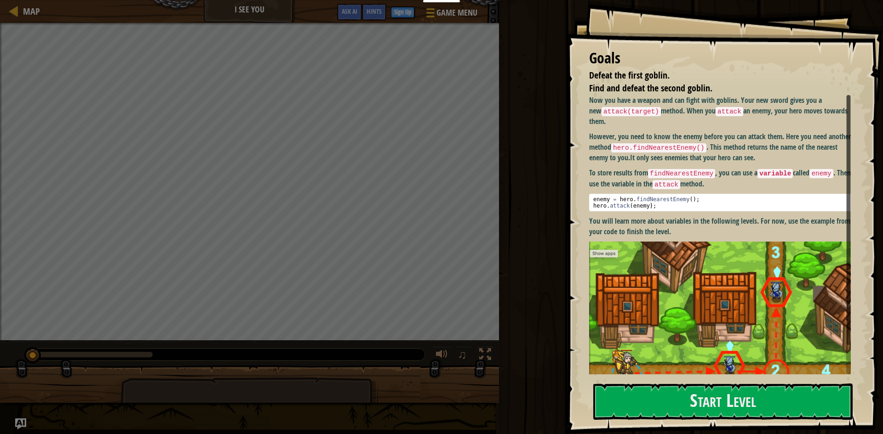
click at [536, 86] on div "Run Submit Done" at bounding box center [689, 215] width 387 height 430
drag, startPoint x: 536, startPoint y: 86, endPoint x: 536, endPoint y: 75, distance: 11.5
click at [536, 75] on div "Run Submit Done" at bounding box center [689, 215] width 387 height 430
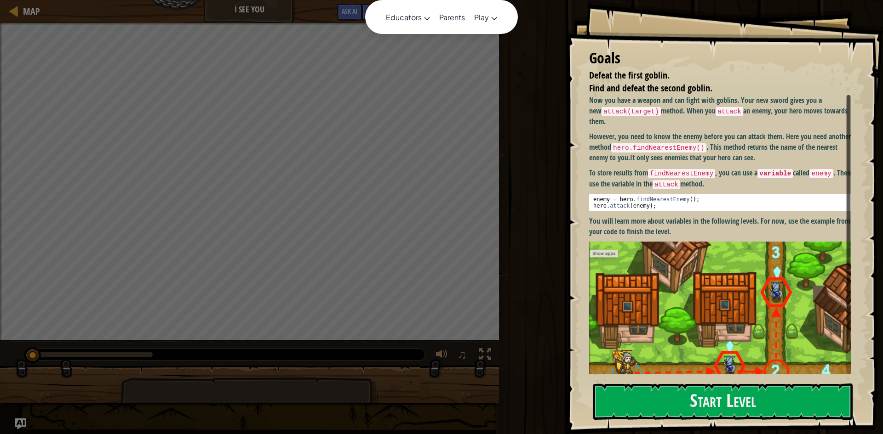
click at [445, 1] on div "Educators Create Free Account School & District Solutions Teacher Toolkit Previ…" at bounding box center [441, 217] width 883 height 434
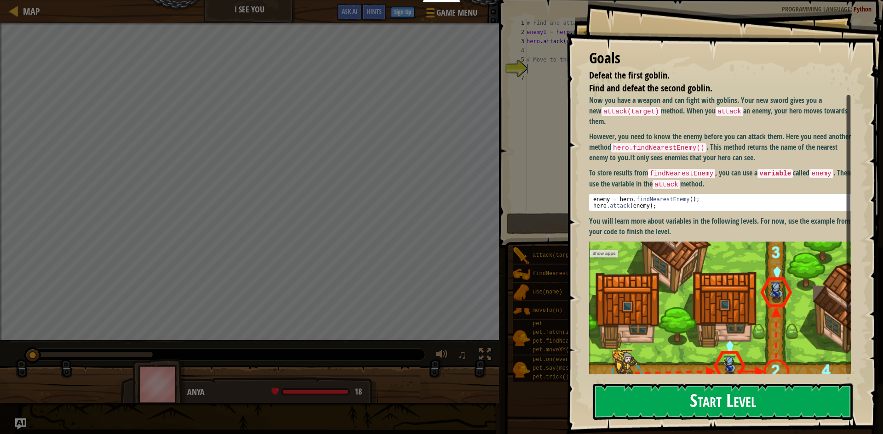
click at [588, 268] on button "Start Level" at bounding box center [722, 402] width 259 height 36
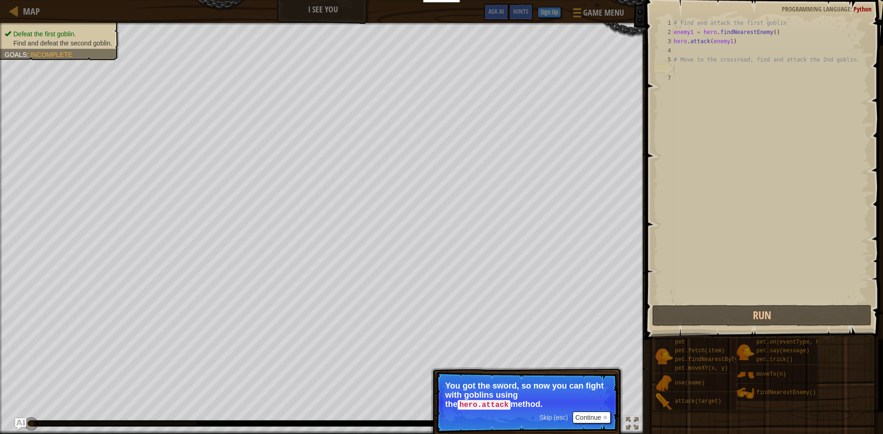
click at [588, 268] on div "Skip (esc) Continue You got the sword, so now you can fight with goblins using …" at bounding box center [527, 440] width 192 height 136
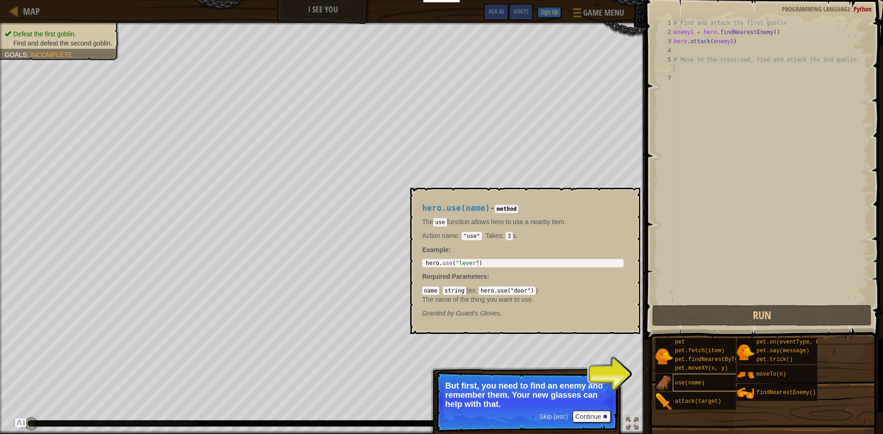
scroll to position [4, 0]
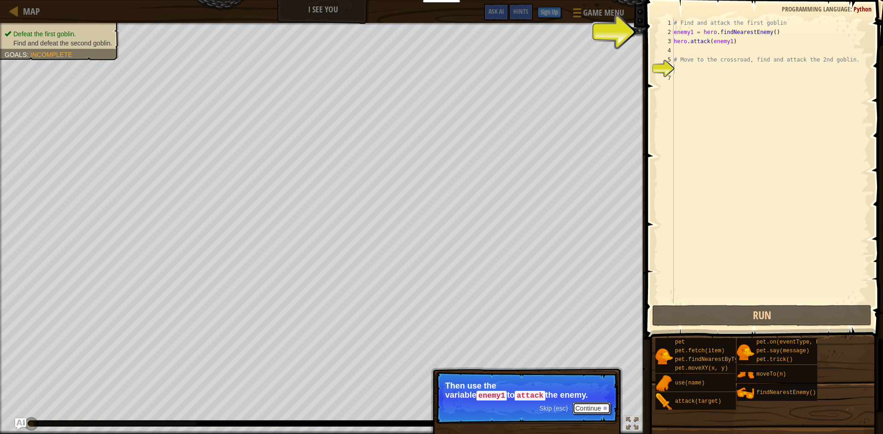
click at [588, 268] on button "Continue" at bounding box center [591, 409] width 38 height 12
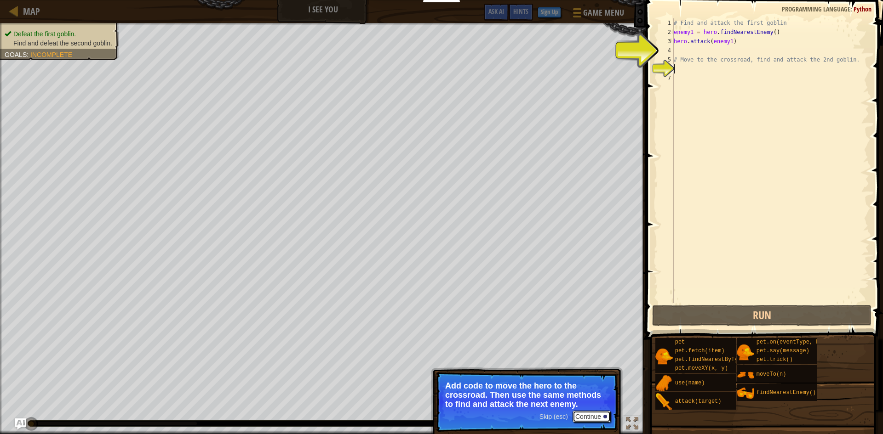
click at [588, 268] on button "Continue" at bounding box center [591, 417] width 38 height 12
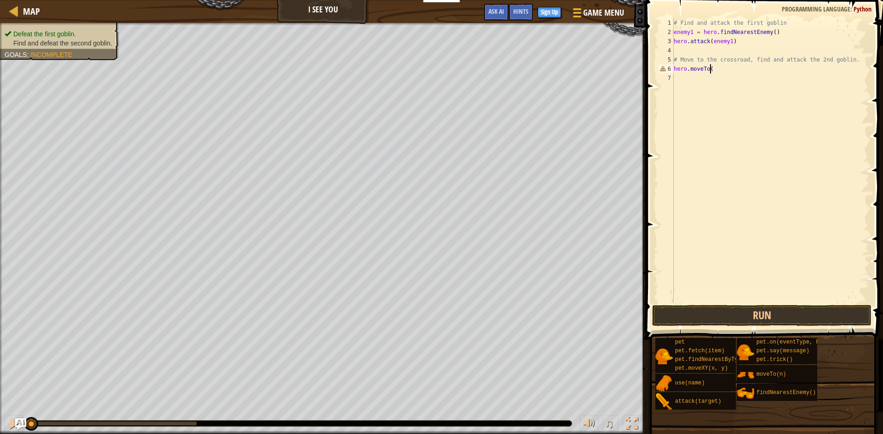
scroll to position [4, 3]
type textarea "hero.moveTo(2)"
click at [588, 268] on button "Run" at bounding box center [761, 315] width 219 height 21
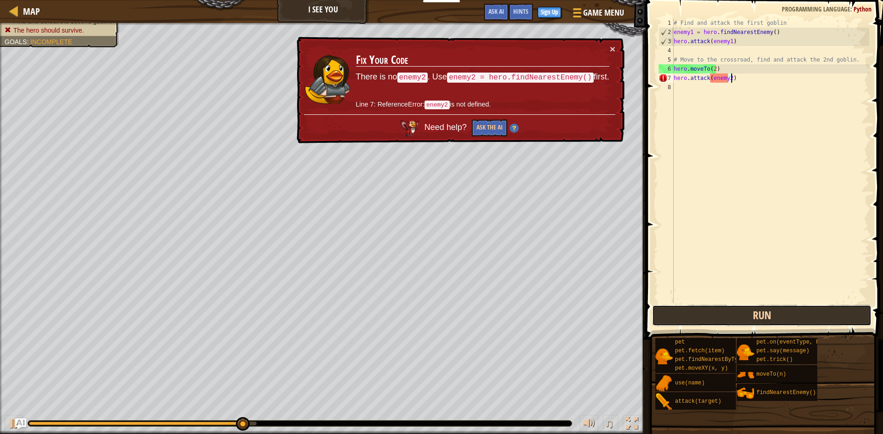
click at [588, 268] on button "Run" at bounding box center [761, 315] width 219 height 21
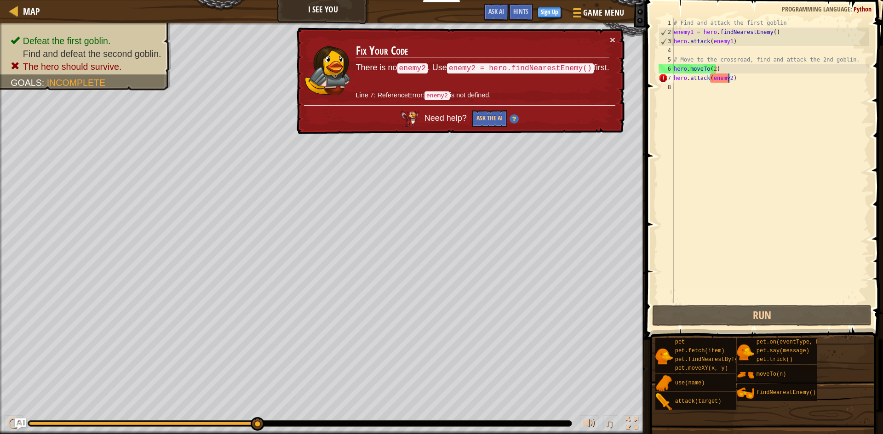
click at [588, 78] on div "# Find and attack the first goblin enemy1 = hero . findNearestEnemy ( ) hero . …" at bounding box center [770, 169] width 197 height 303
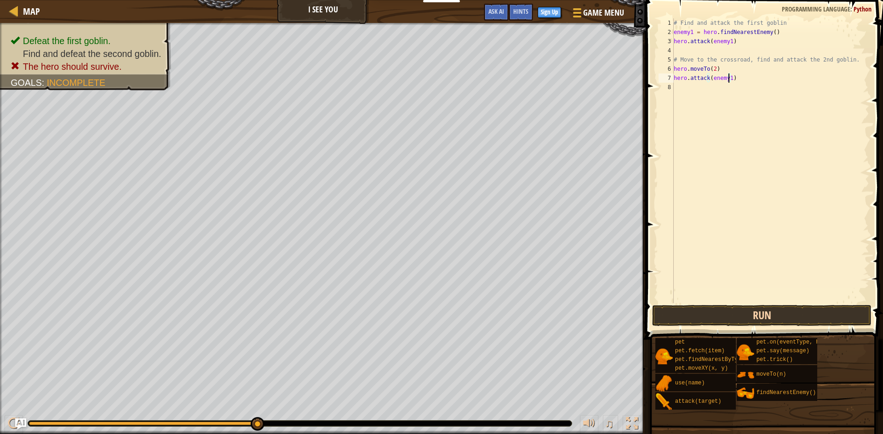
type textarea "hero.attack(enemy1)"
click at [588, 268] on button "Run" at bounding box center [761, 315] width 219 height 21
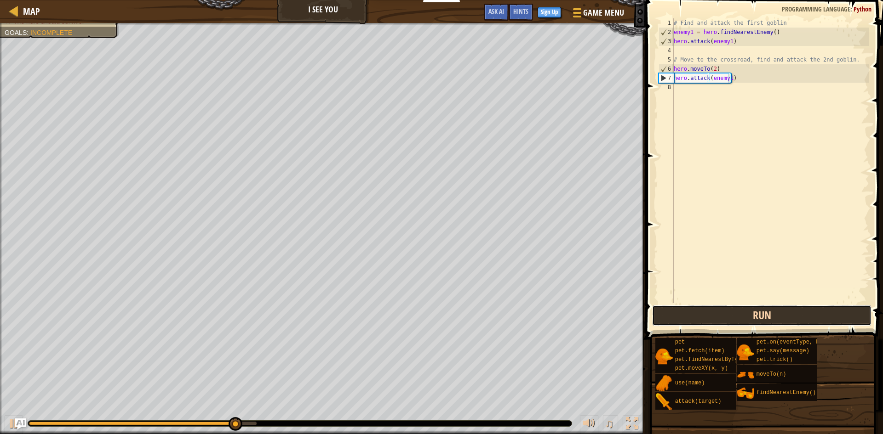
click at [588, 268] on button "Run" at bounding box center [761, 315] width 219 height 21
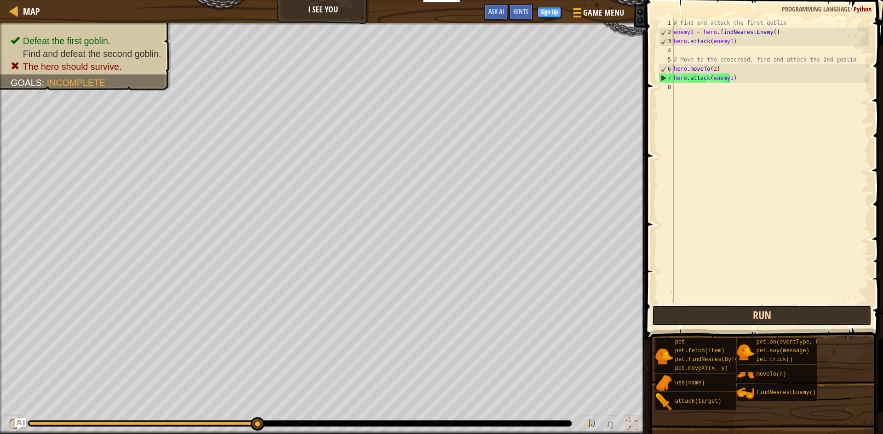
click at [588, 268] on button "Run" at bounding box center [761, 315] width 219 height 21
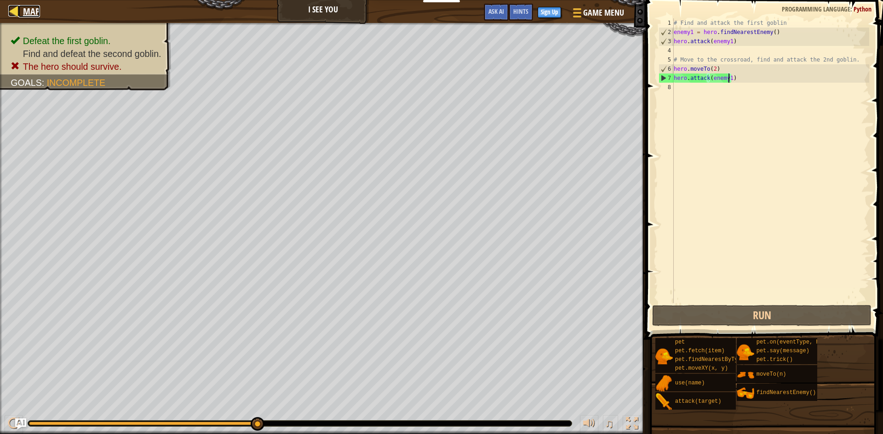
click at [34, 12] on span "Map" at bounding box center [31, 11] width 17 height 12
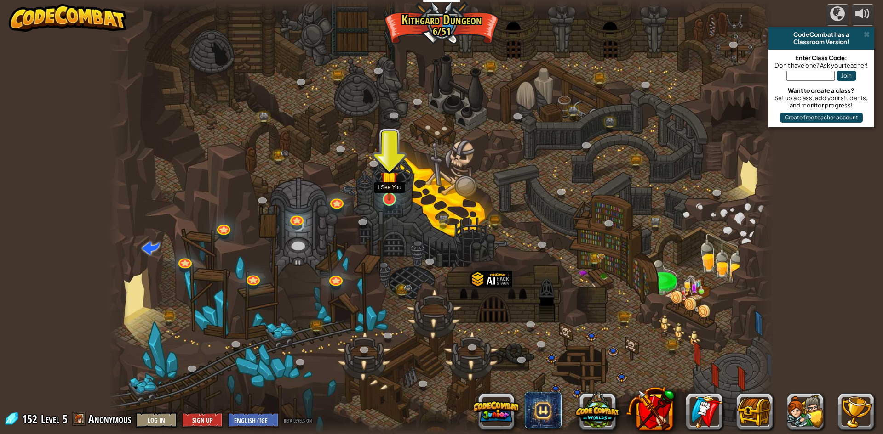
drag, startPoint x: 388, startPoint y: 203, endPoint x: 386, endPoint y: 195, distance: 8.3
click at [386, 195] on img at bounding box center [389, 180] width 18 height 41
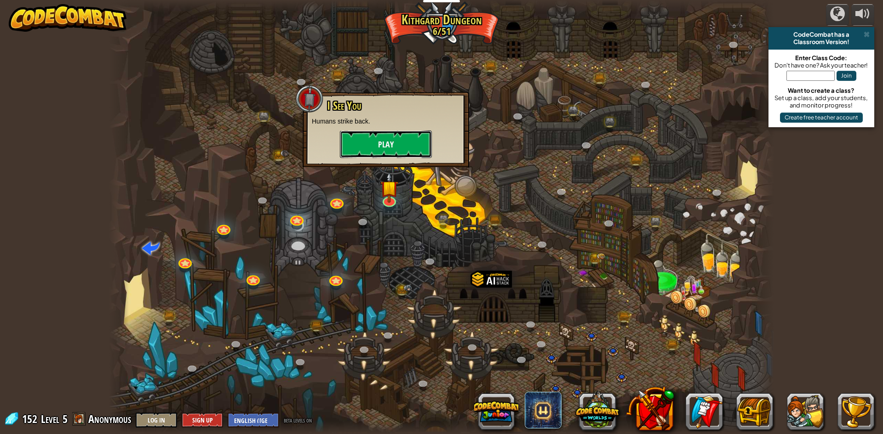
click at [378, 139] on button "Play" at bounding box center [386, 145] width 92 height 28
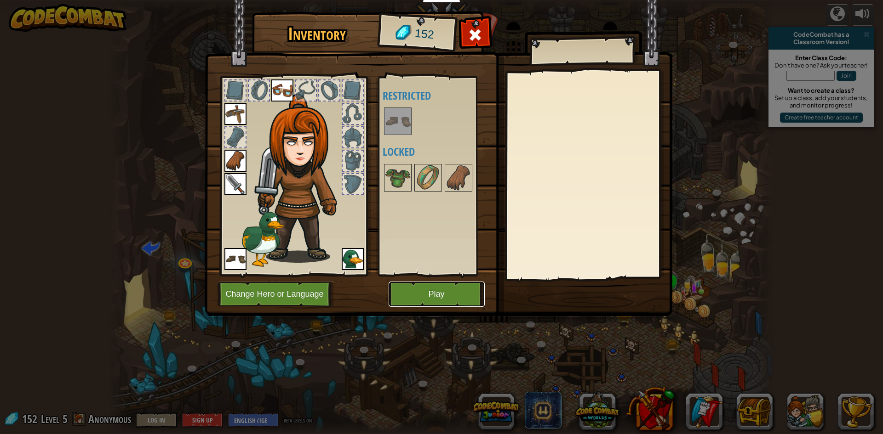
click at [423, 268] on button "Play" at bounding box center [436, 294] width 96 height 25
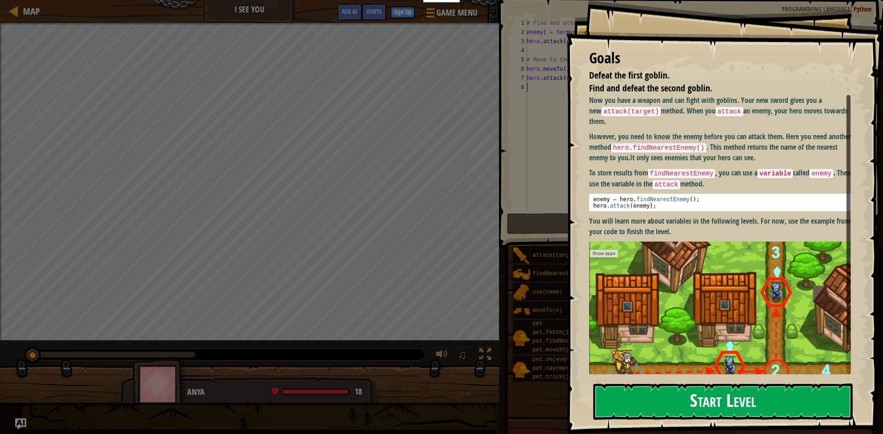
click at [588, 268] on button "Start Level" at bounding box center [722, 402] width 259 height 36
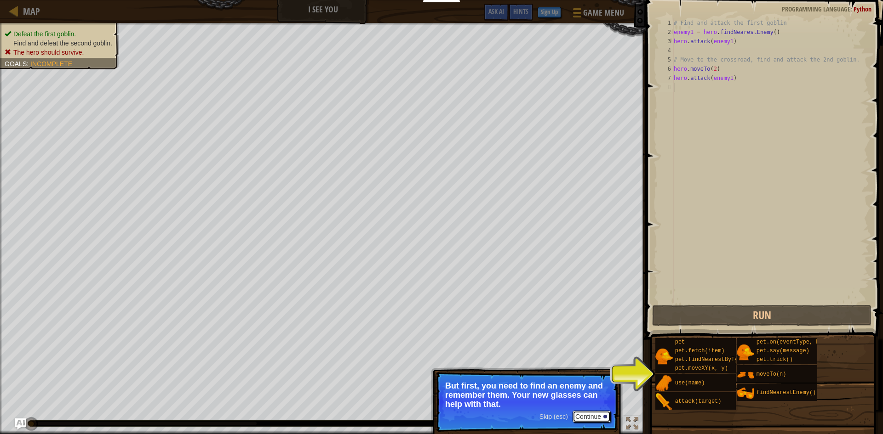
click at [582, 268] on button "Continue" at bounding box center [591, 417] width 38 height 12
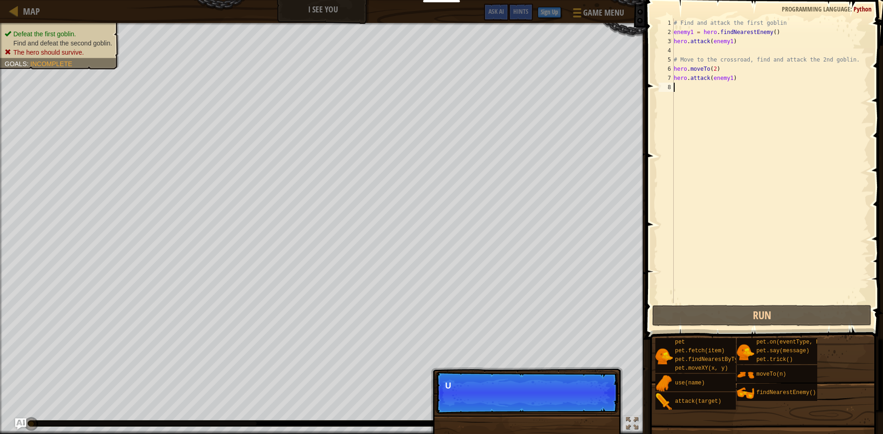
scroll to position [4, 0]
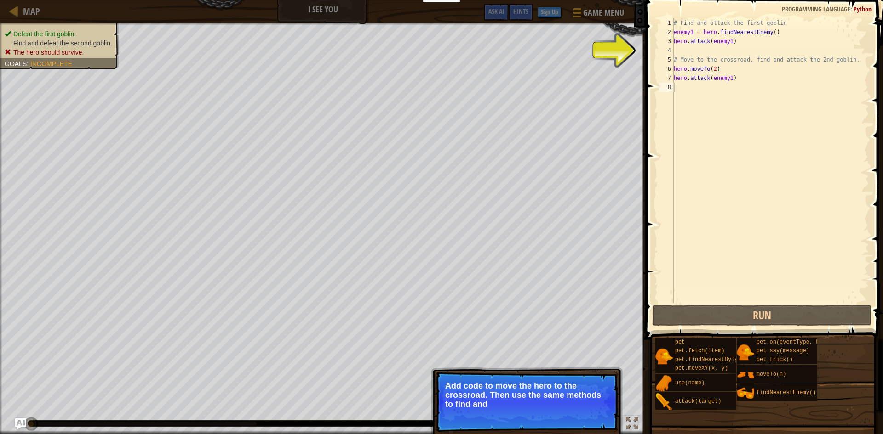
drag, startPoint x: 586, startPoint y: 411, endPoint x: 556, endPoint y: 415, distance: 30.2
click at [556, 268] on p "Skip (esc) Continue Add code to move the hero to the crossroad. Then use the sa…" at bounding box center [526, 402] width 183 height 61
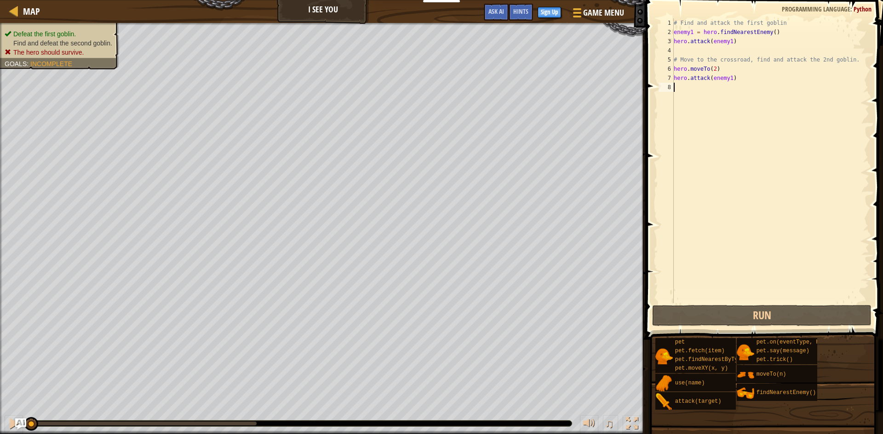
click at [588, 68] on div "# Find and attack the first goblin enemy1 = hero . findNearestEnemy ( ) hero . …" at bounding box center [770, 169] width 197 height 303
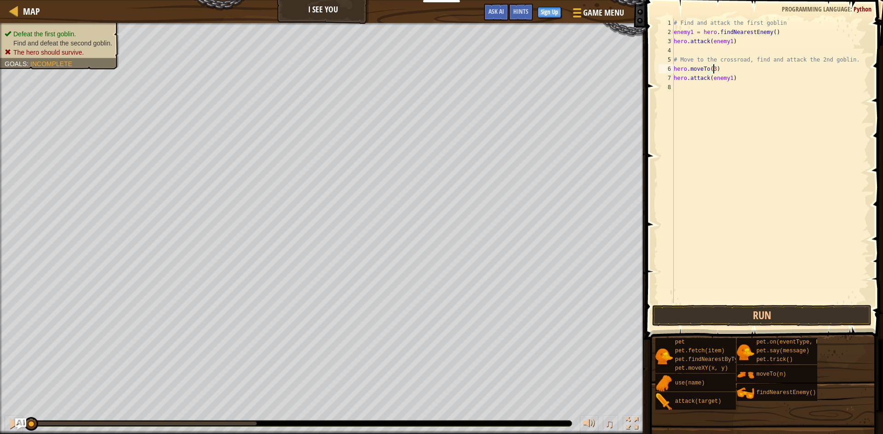
scroll to position [4, 3]
type textarea "hero.moveTo(3)"
click at [588, 268] on button "Run" at bounding box center [761, 315] width 219 height 21
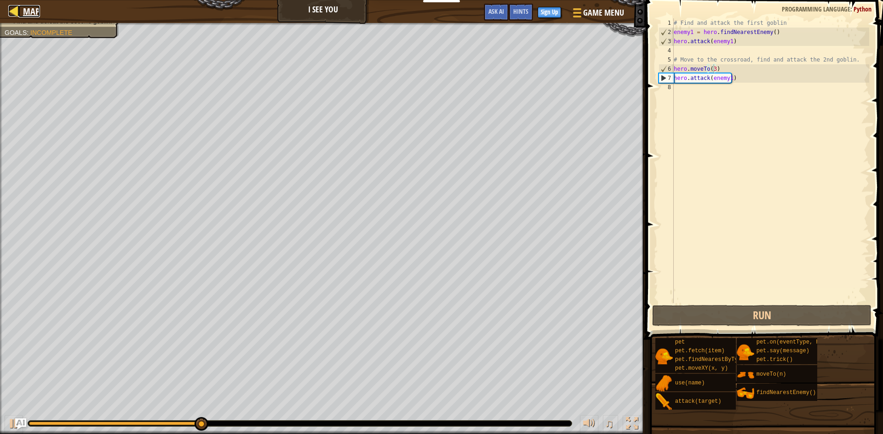
click at [23, 7] on span "Map" at bounding box center [31, 11] width 17 height 12
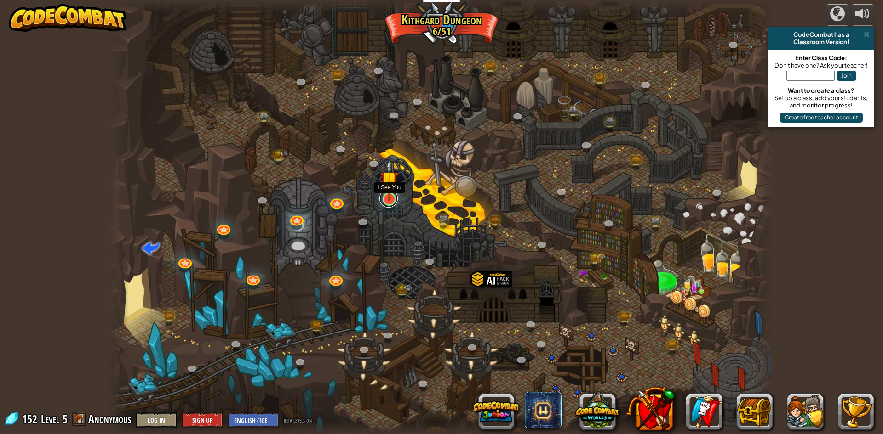
click at [390, 203] on link at bounding box center [388, 198] width 18 height 18
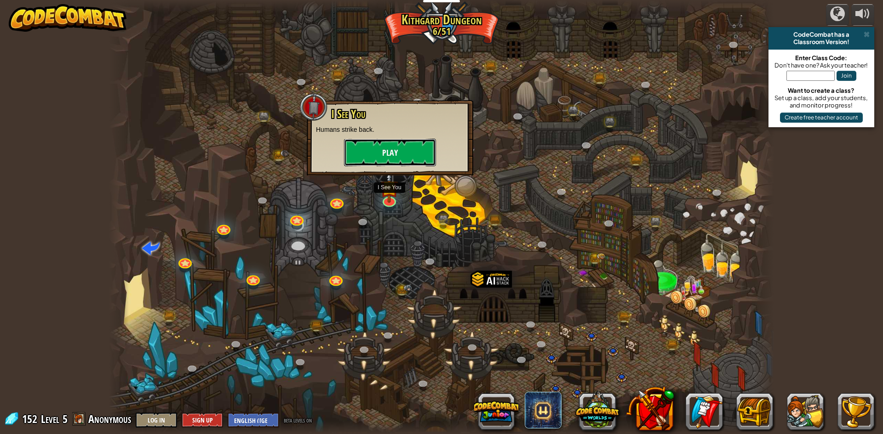
click at [389, 152] on button "Play" at bounding box center [390, 153] width 92 height 28
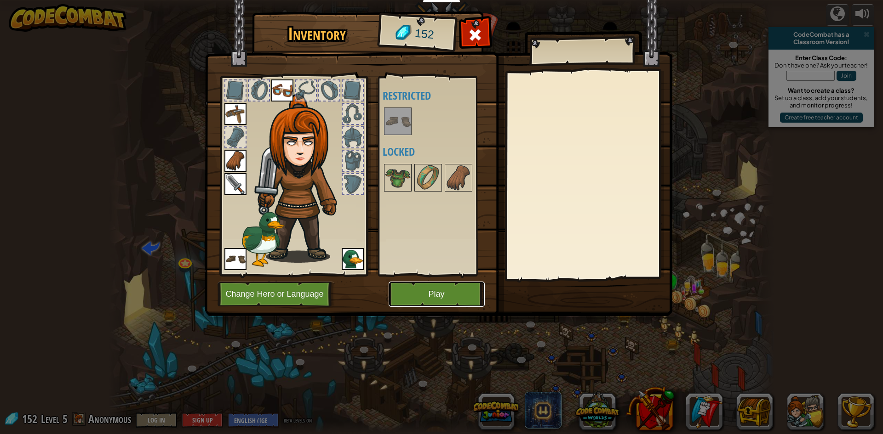
click at [406, 268] on button "Play" at bounding box center [436, 294] width 96 height 25
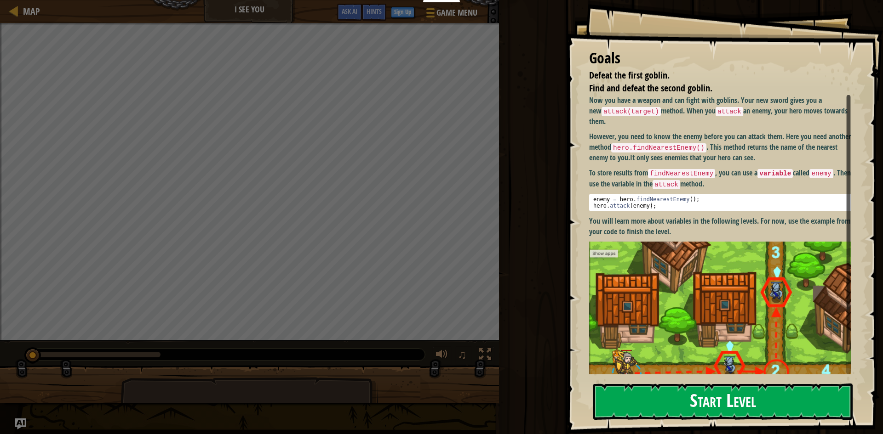
click at [588, 268] on button "Start Level" at bounding box center [722, 402] width 259 height 36
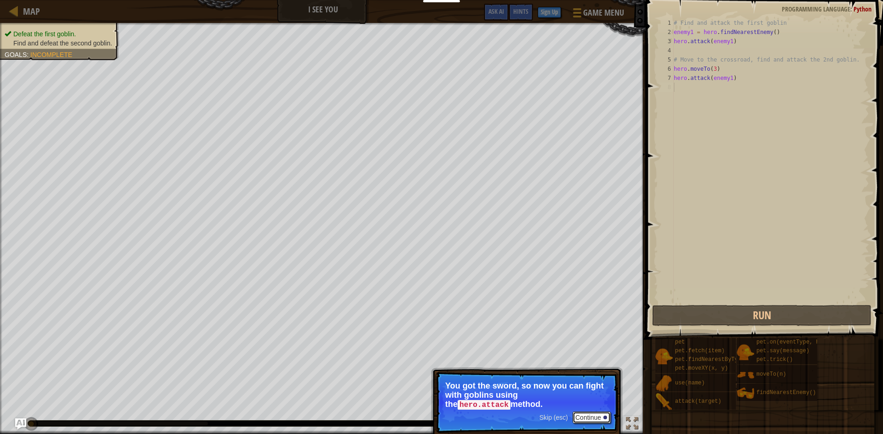
click at [588, 268] on button "Continue" at bounding box center [591, 418] width 38 height 12
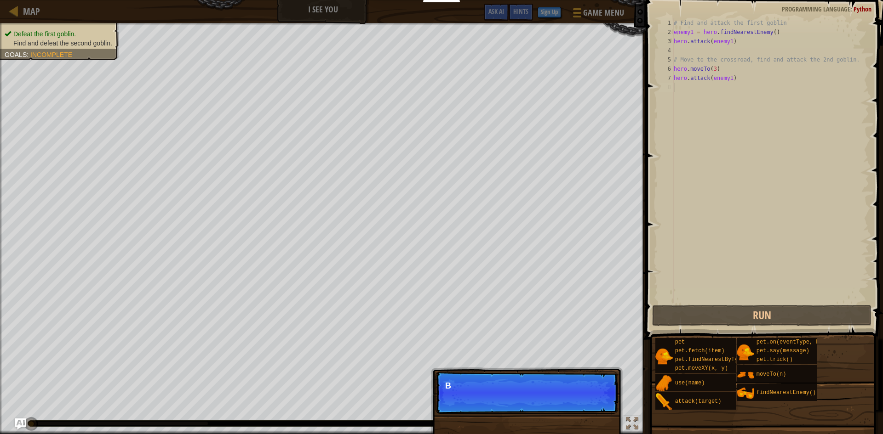
scroll to position [4, 0]
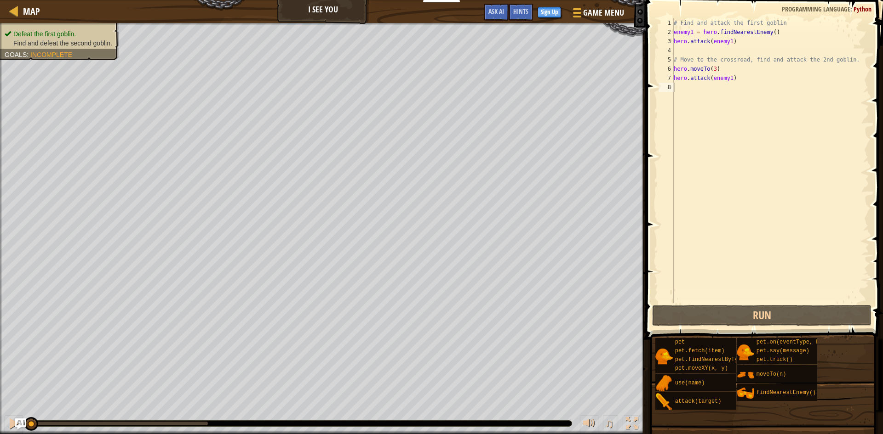
drag, startPoint x: 602, startPoint y: 414, endPoint x: 589, endPoint y: 414, distance: 12.9
click at [588, 268] on div "Defeat the first goblin. Find and defeat the second goblin. Goals : Incomplete …" at bounding box center [441, 228] width 883 height 411
click at [588, 69] on div "# Find and attack the first goblin enemy1 = hero . findNearestEnemy ( ) hero . …" at bounding box center [770, 169] width 197 height 303
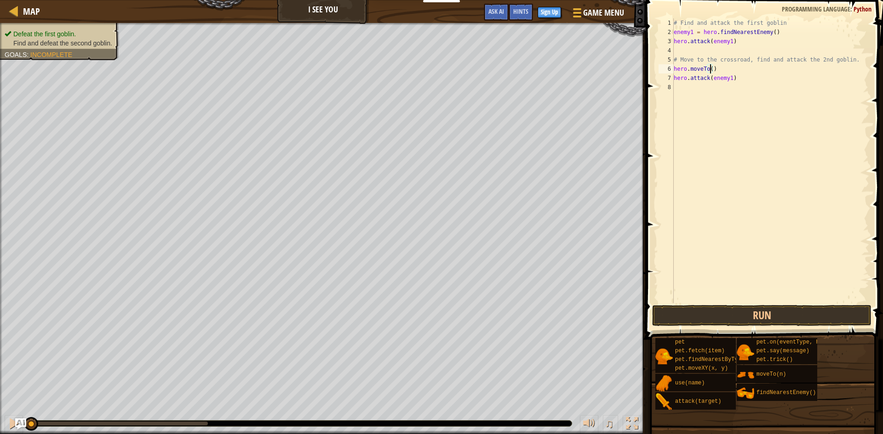
type textarea "hero.moveTo(2)"
click at [588, 68] on div "# Find and attack the first goblin enemy1 = hero . findNearestEnemy ( ) hero . …" at bounding box center [770, 169] width 197 height 303
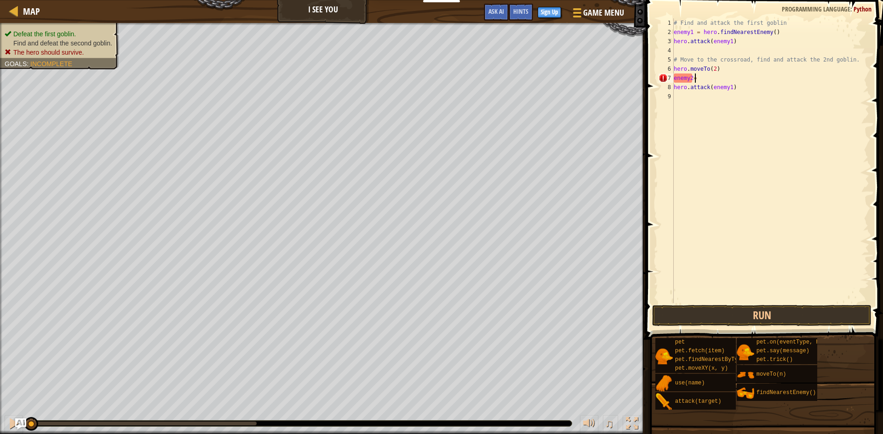
scroll to position [4, 1]
click at [588, 87] on div "# Find and attack the first goblin enemy1 = hero . findNearestEnemy ( ) hero . …" at bounding box center [770, 169] width 197 height 303
type textarea "hero.attack(enemy2)"
click at [588, 94] on div "# Find and attack the first goblin enemy1 = hero . findNearestEnemy ( ) hero . …" at bounding box center [770, 169] width 197 height 303
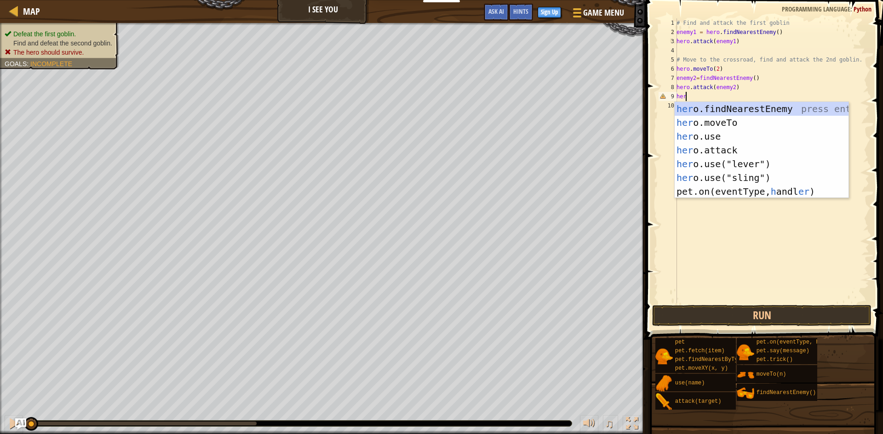
scroll to position [4, 0]
type textarea "h"
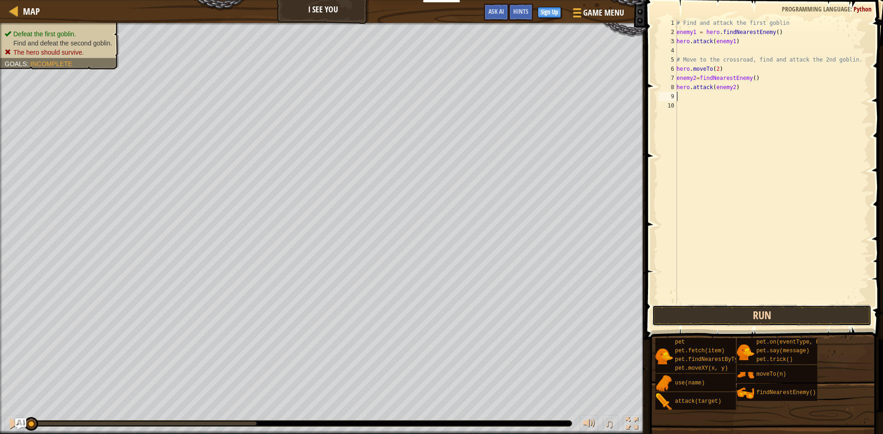
click at [588, 268] on button "Run" at bounding box center [761, 315] width 219 height 21
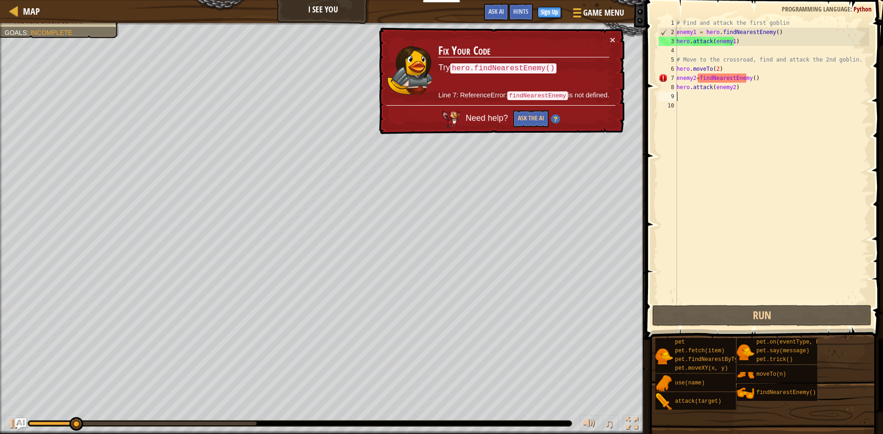
scroll to position [4, 0]
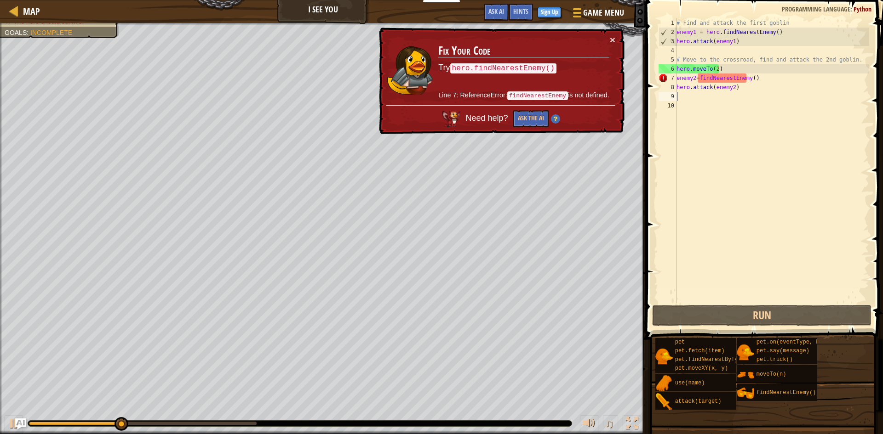
click at [697, 79] on div "# Find and attack the first goblin enemy1 = hero . findNearestEnemy ( ) hero . …" at bounding box center [771, 169] width 194 height 303
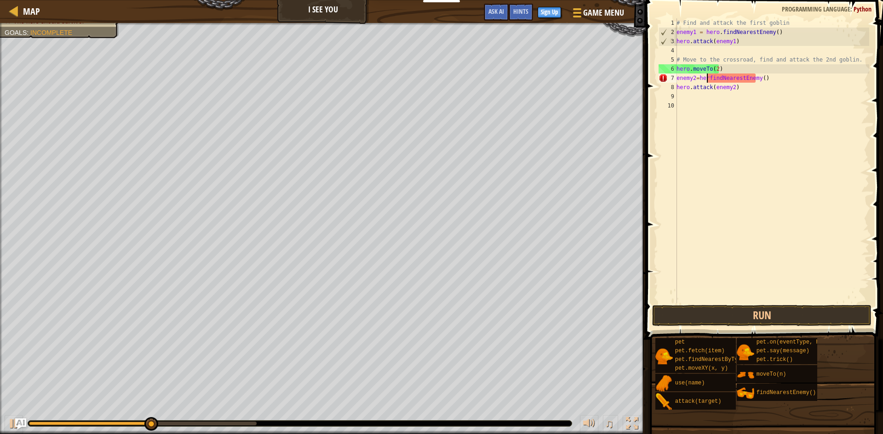
scroll to position [4, 3]
type textarea "enemy2=hero.findNearestEnemy()"
click at [717, 310] on button "Run" at bounding box center [761, 315] width 219 height 21
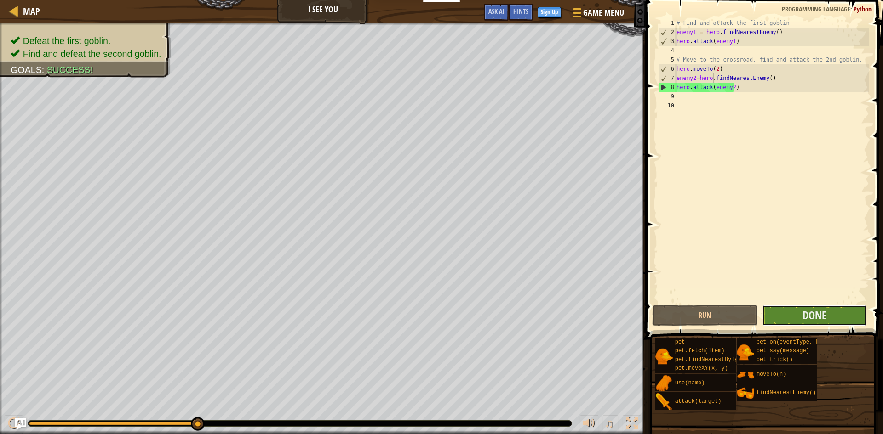
click at [790, 316] on button "Done" at bounding box center [814, 315] width 105 height 21
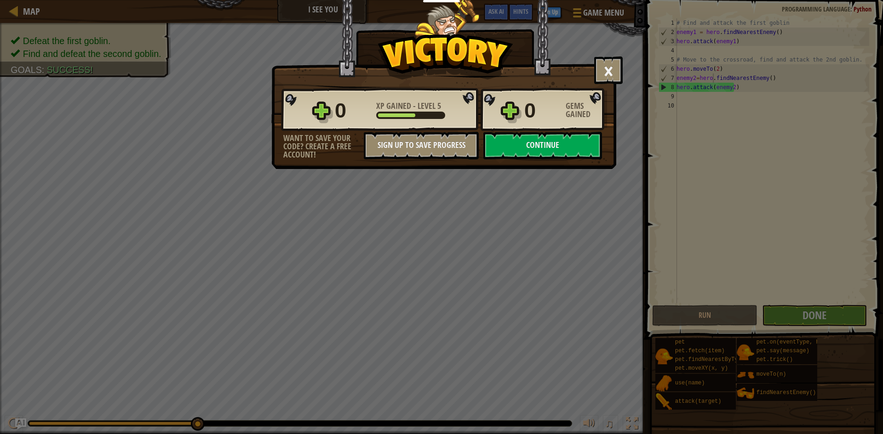
click at [630, 103] on div "× Jedi is back! How fun was this level? Reticulating Splines... 0 XP Gained - L…" at bounding box center [441, 217] width 883 height 434
click at [566, 141] on button "Continue" at bounding box center [542, 146] width 119 height 28
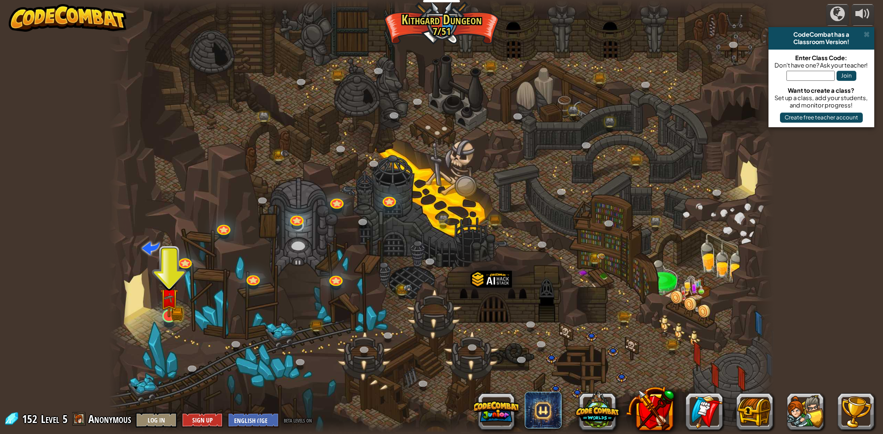
click at [168, 317] on img at bounding box center [169, 298] width 18 height 40
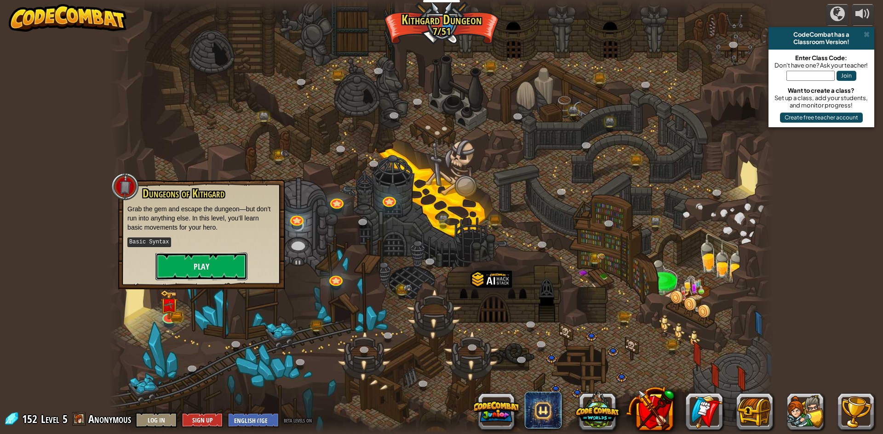
click at [216, 261] on button "Play" at bounding box center [201, 267] width 92 height 28
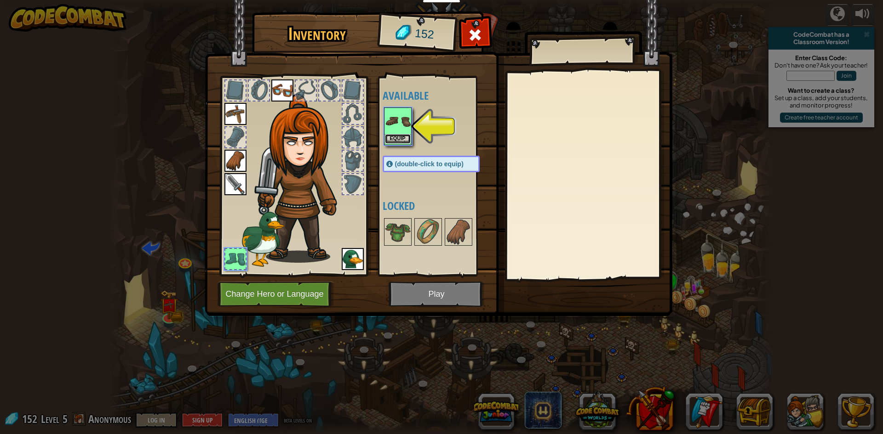
click at [401, 139] on button "Equip" at bounding box center [398, 139] width 26 height 10
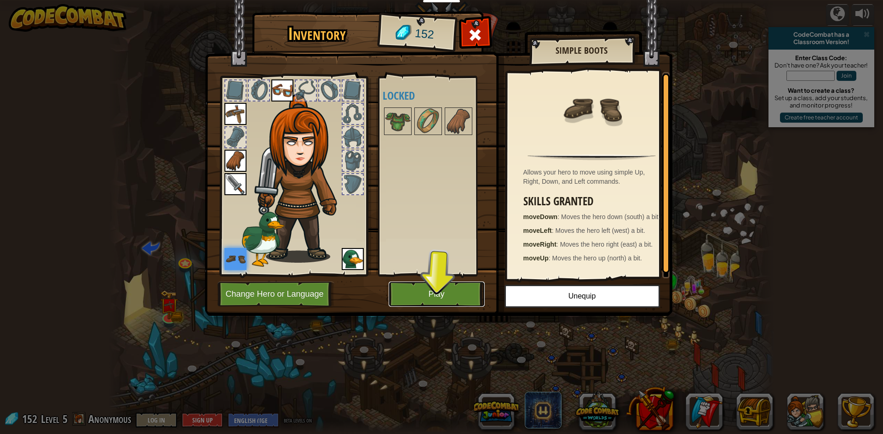
click at [400, 298] on button "Play" at bounding box center [436, 294] width 96 height 25
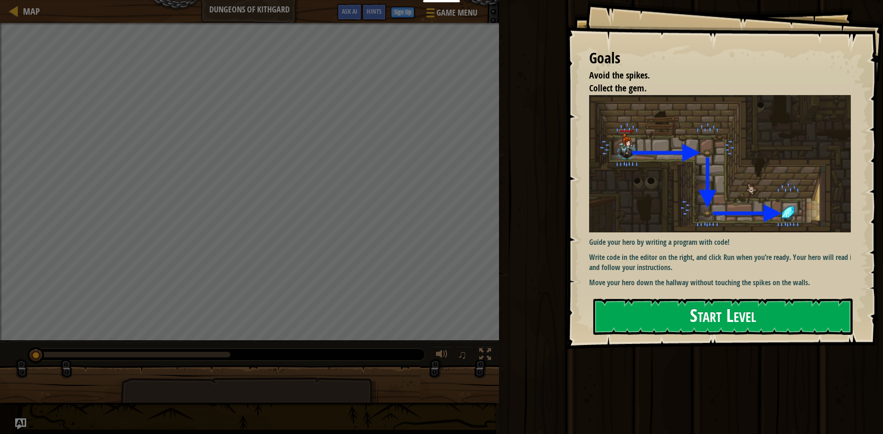
click at [633, 320] on button "Start Level" at bounding box center [722, 317] width 259 height 36
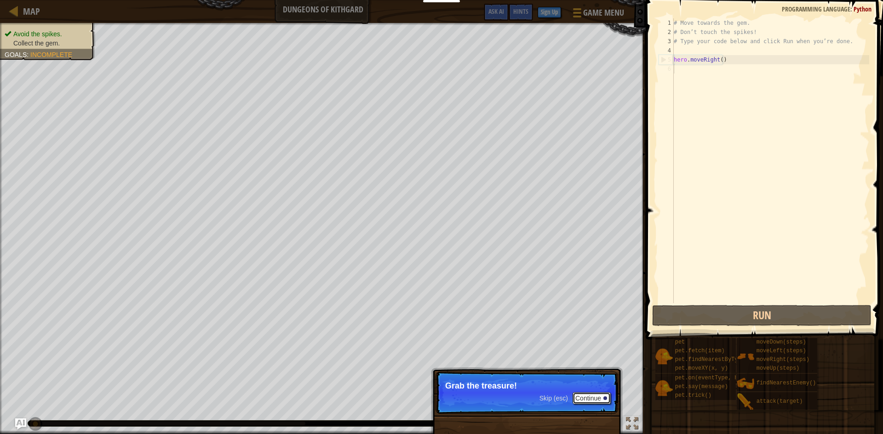
click at [581, 397] on button "Continue" at bounding box center [591, 399] width 38 height 12
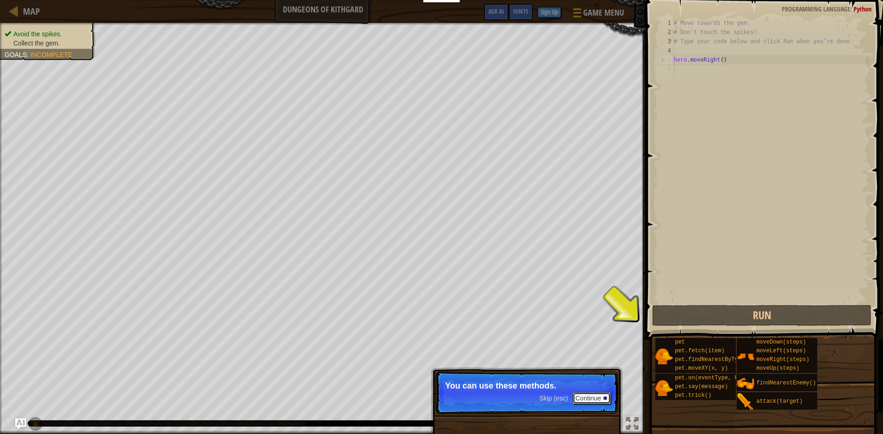
click at [581, 397] on button "Continue" at bounding box center [591, 399] width 38 height 12
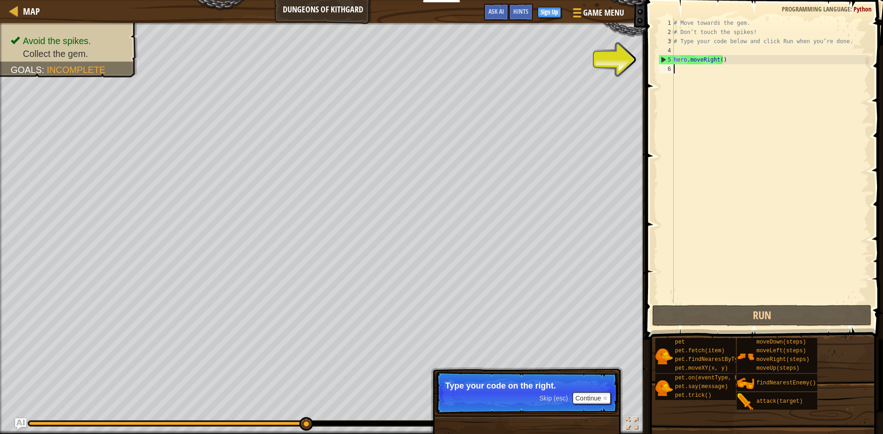
click at [752, 67] on div "# Move towards the gem. # Don’t touch the spikes! # Type your code below and cl…" at bounding box center [770, 169] width 197 height 303
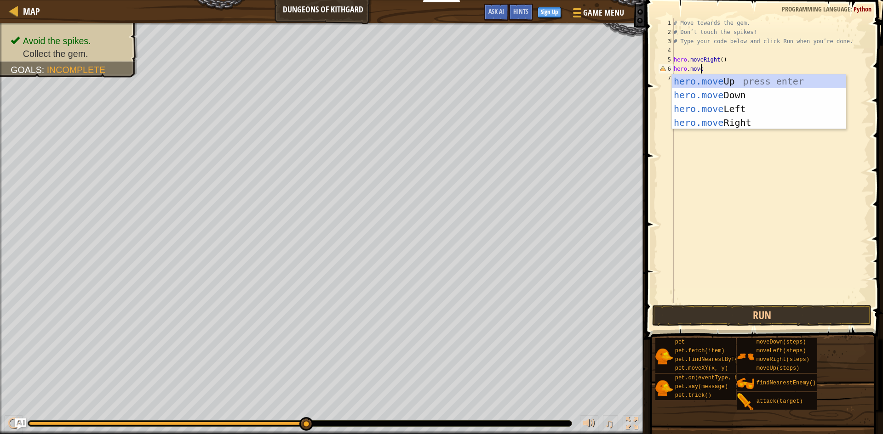
scroll to position [4, 2]
type textarea "hero.move"
click at [30, 13] on span "Map" at bounding box center [31, 11] width 17 height 12
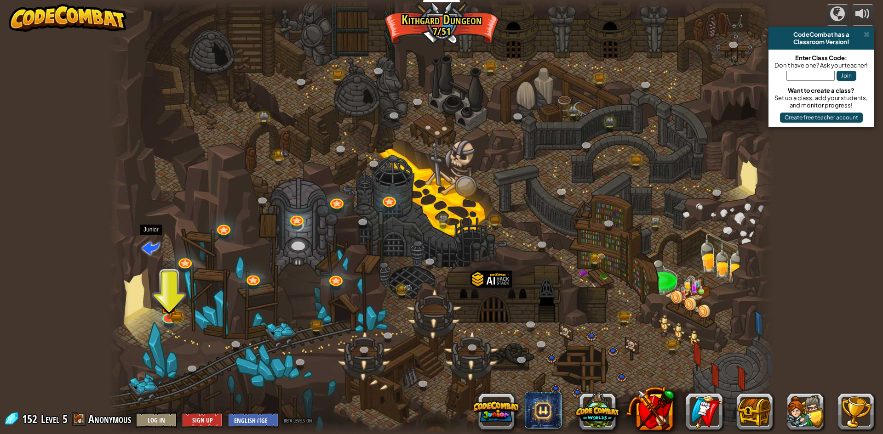
click at [148, 252] on span at bounding box center [150, 247] width 17 height 17
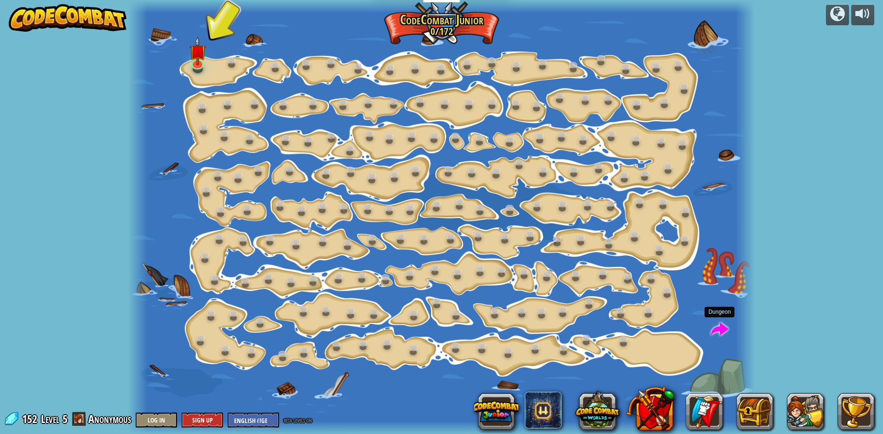
click at [723, 327] on span at bounding box center [719, 329] width 17 height 17
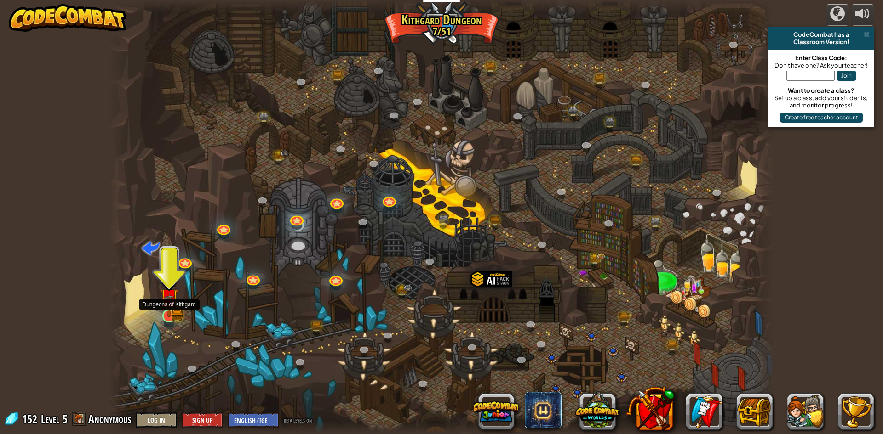
click at [170, 308] on img at bounding box center [169, 298] width 18 height 40
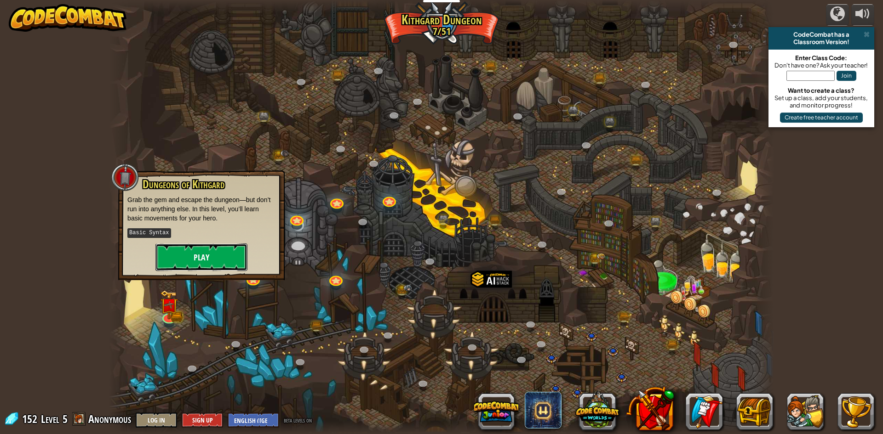
click at [181, 257] on button "Play" at bounding box center [201, 258] width 92 height 28
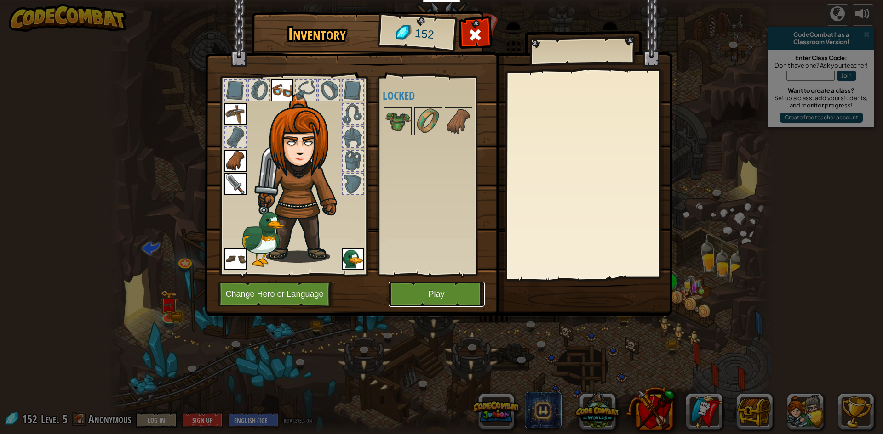
click at [408, 295] on button "Play" at bounding box center [436, 294] width 96 height 25
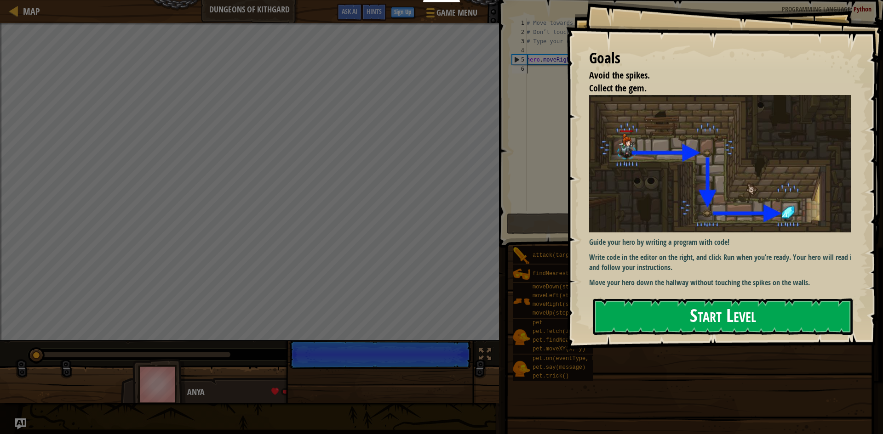
click at [683, 307] on button "Start Level" at bounding box center [722, 317] width 259 height 36
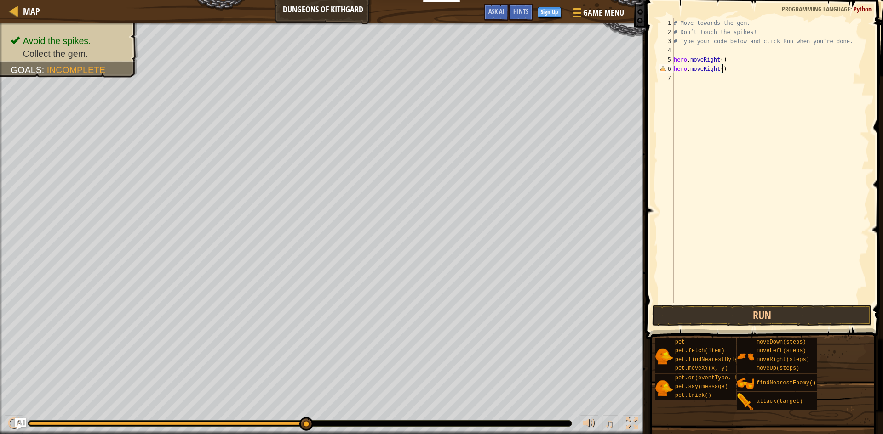
scroll to position [4, 4]
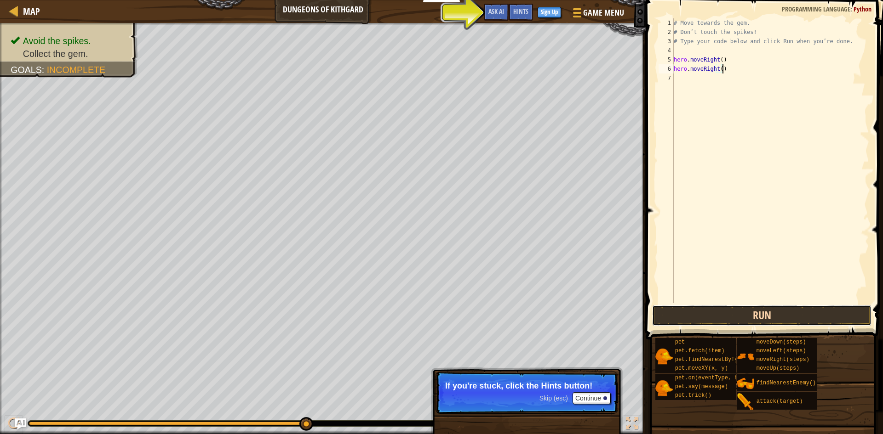
click at [790, 316] on button "Run" at bounding box center [761, 315] width 219 height 21
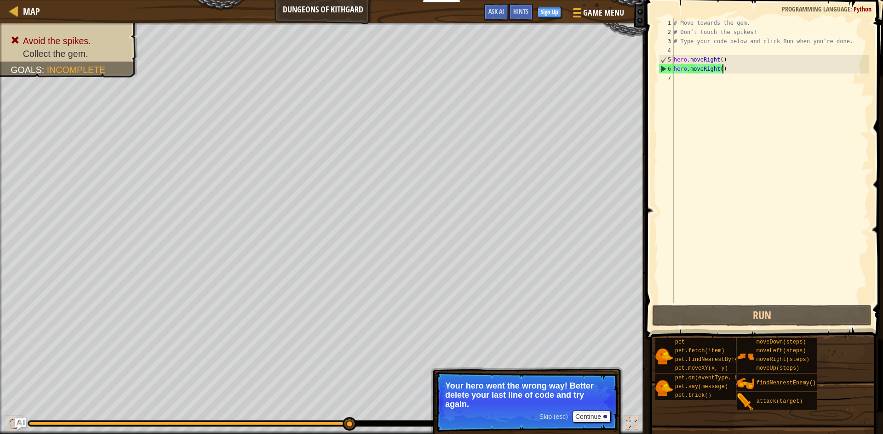
click at [715, 70] on div "# Move towards the gem. # Don’t touch the spikes! # Type your code below and cl…" at bounding box center [770, 169] width 197 height 303
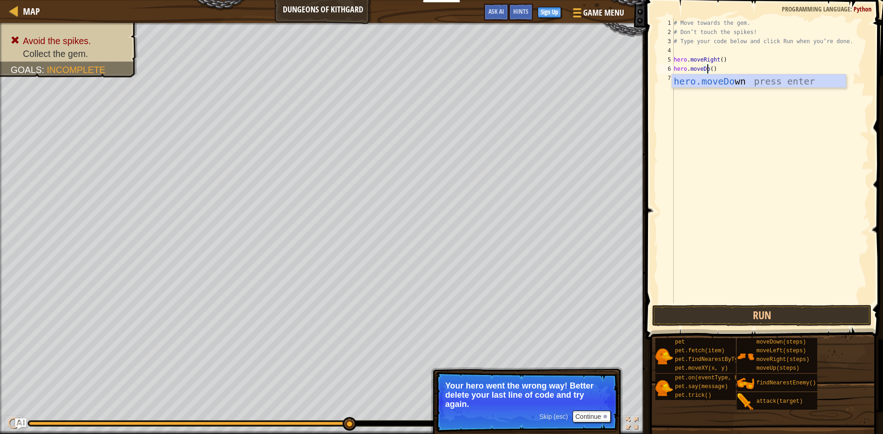
scroll to position [4, 3]
type textarea "hero.moveDown()"
click at [727, 68] on div "# Move towards the gem. # Don’t touch the spikes! # Type your code below and cl…" at bounding box center [770, 169] width 197 height 303
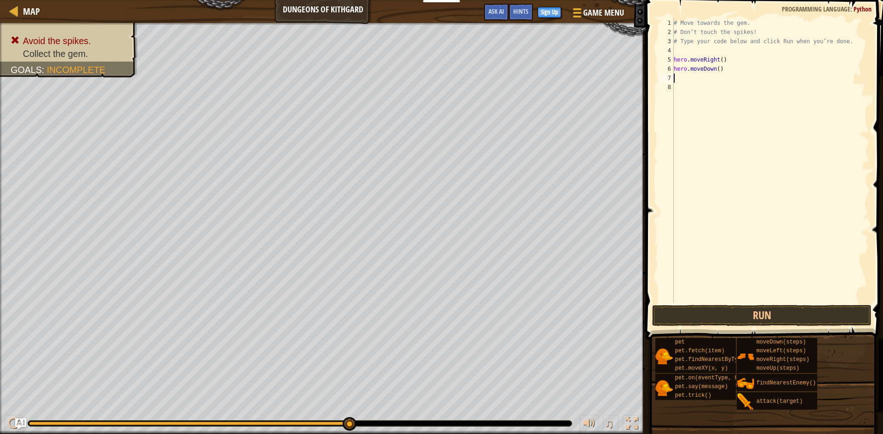
type textarea "H"
type textarea "hero.moveRight()"
type textarea "H"
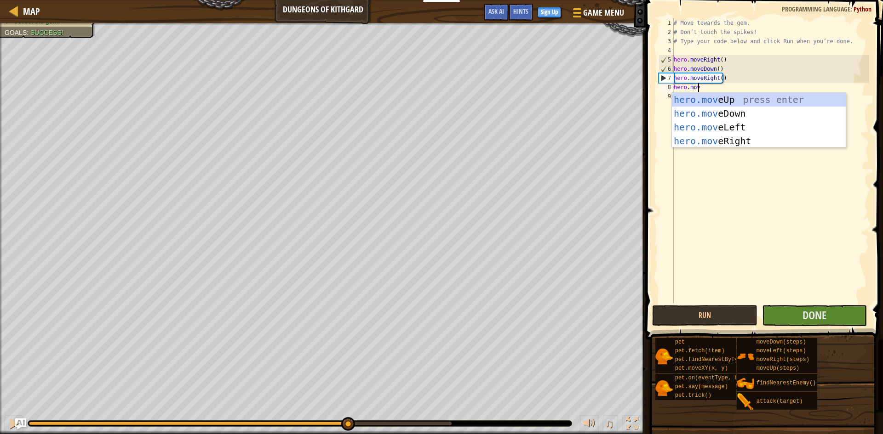
scroll to position [4, 2]
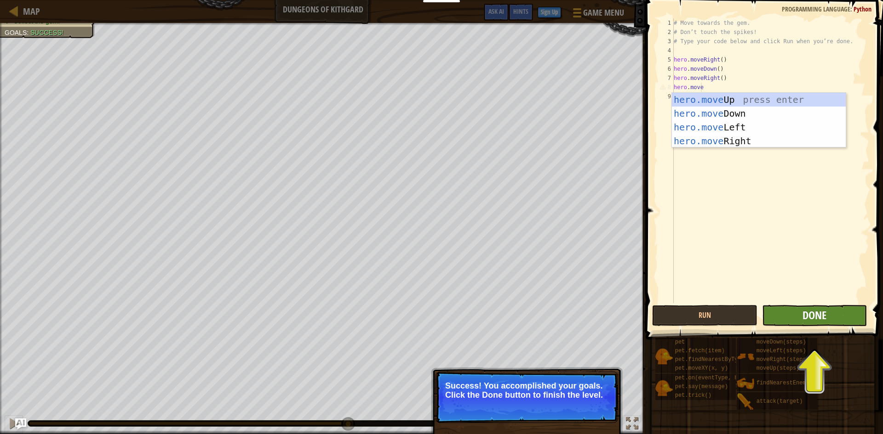
type textarea "hero.move"
click at [805, 316] on span "Done" at bounding box center [814, 315] width 24 height 15
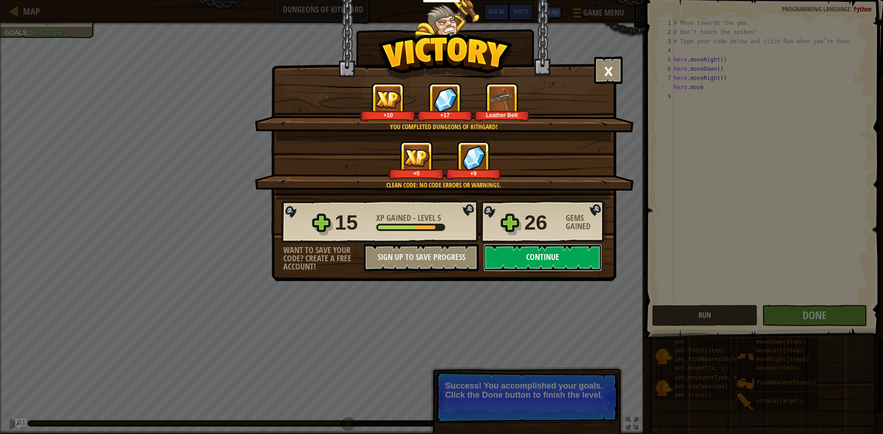
click at [577, 255] on button "Continue" at bounding box center [542, 258] width 119 height 28
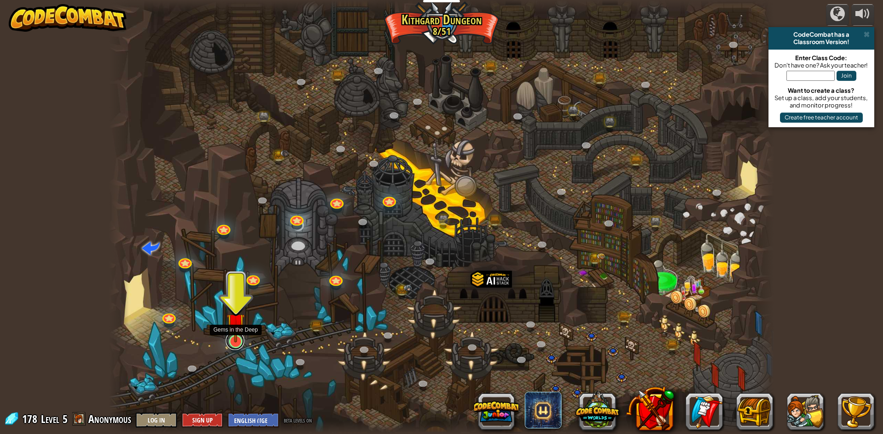
click at [234, 344] on link at bounding box center [235, 341] width 18 height 18
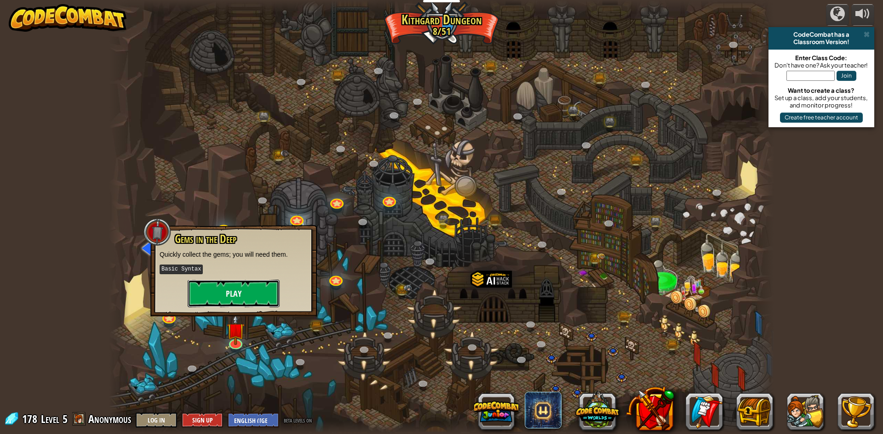
click at [242, 290] on button "Play" at bounding box center [234, 294] width 92 height 28
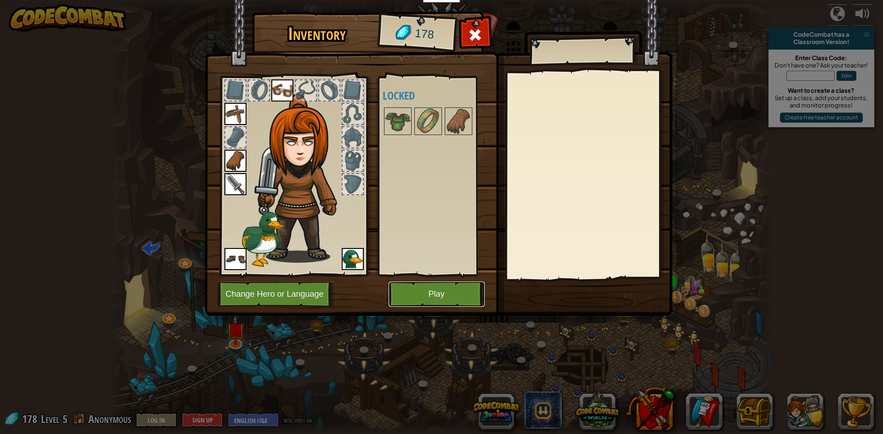
click at [421, 296] on button "Play" at bounding box center [436, 294] width 96 height 25
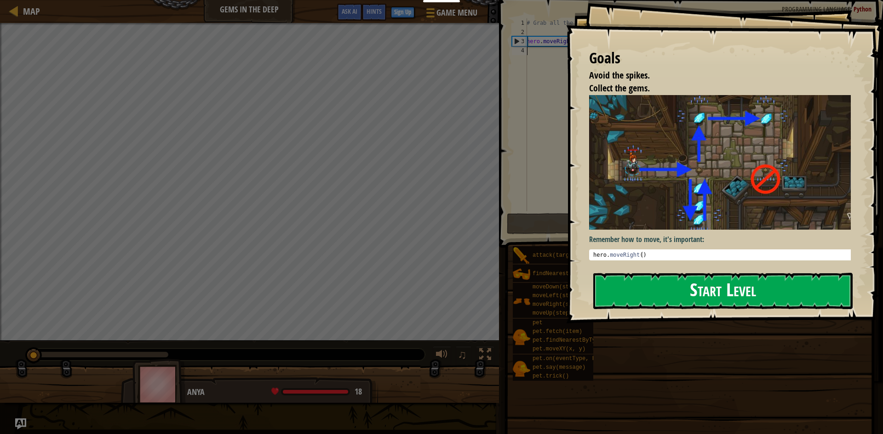
click at [682, 297] on button "Start Level" at bounding box center [722, 291] width 259 height 36
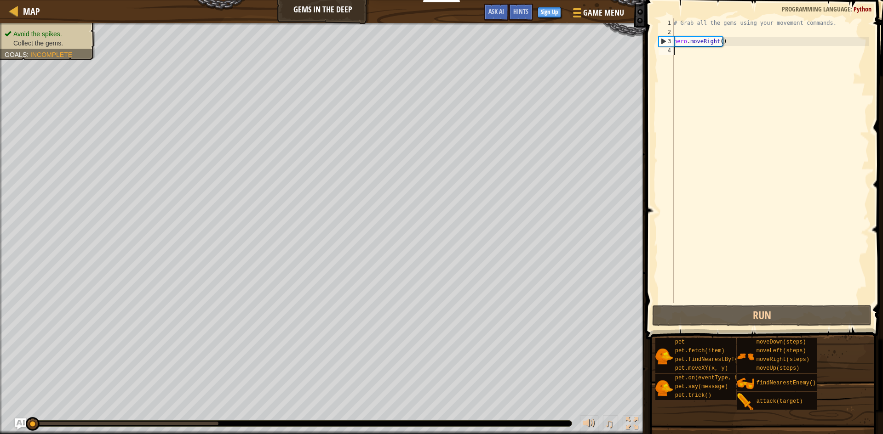
click at [682, 297] on div "# Grab all the gems using your movement commands. hero . moveRight ( )" at bounding box center [770, 169] width 197 height 303
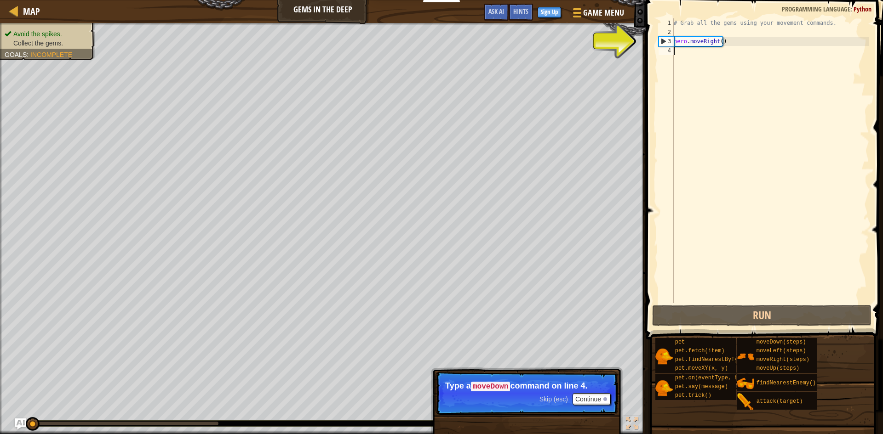
click at [724, 54] on div "# Grab all the gems using your movement commands. hero . moveRight ( )" at bounding box center [770, 169] width 197 height 303
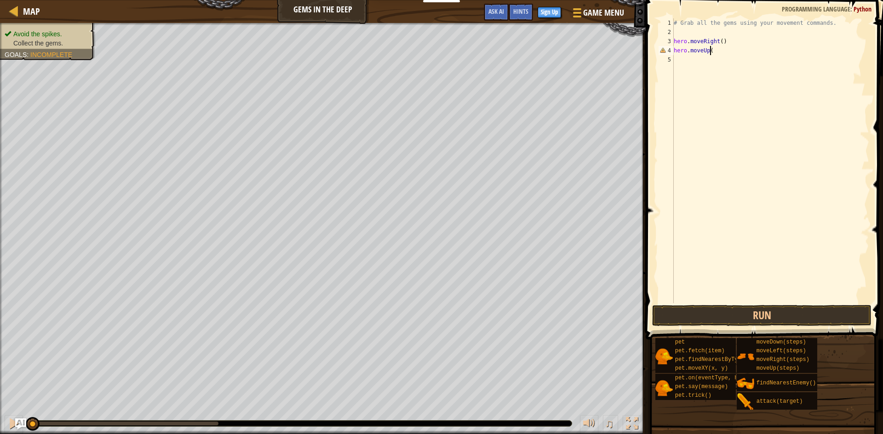
scroll to position [4, 3]
type textarea "hero.moveUp()"
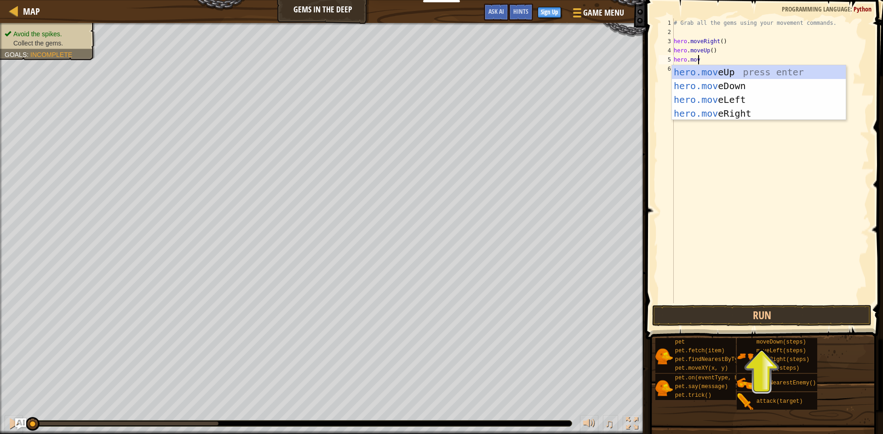
scroll to position [4, 2]
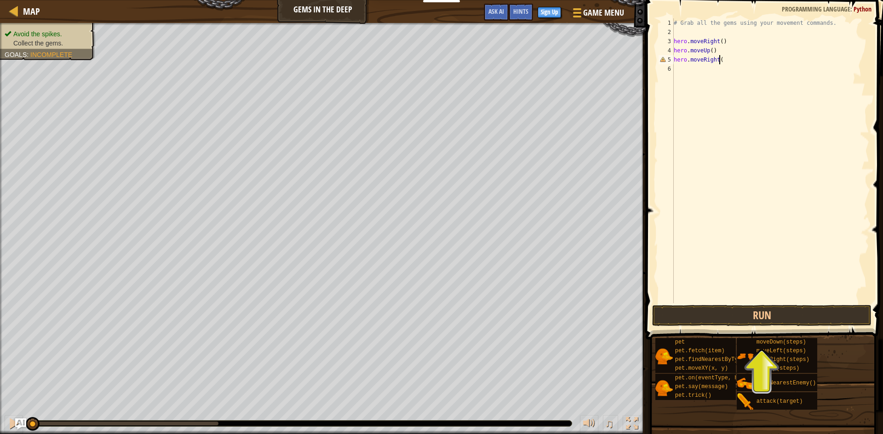
type textarea "hero.moveRight()"
type textarea "hero.moveDown()"
type textarea "hero.moveLeft()"
type textarea "hero.moveDown()"
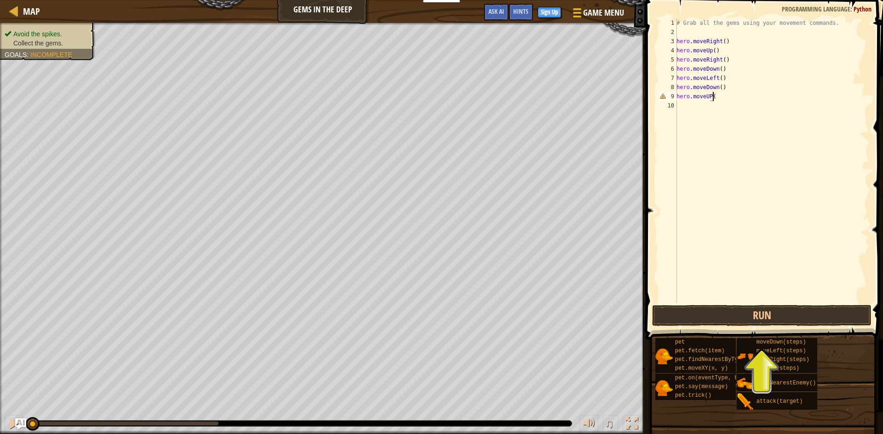
scroll to position [4, 3]
type textarea "hero.moveUP()"
click at [724, 71] on div "# Grab all the gems using your movement commands. hero . moveRight ( ) hero . m…" at bounding box center [771, 169] width 194 height 303
type textarea "hero.moveDown()"
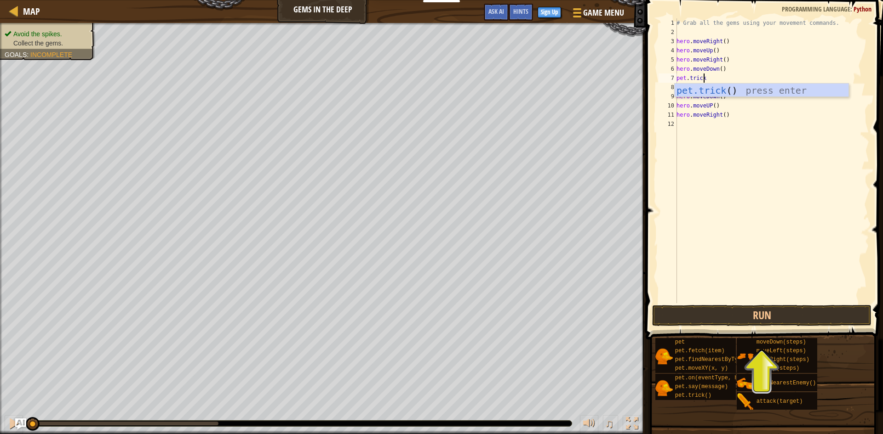
scroll to position [4, 2]
click at [738, 320] on button "Run" at bounding box center [761, 315] width 219 height 21
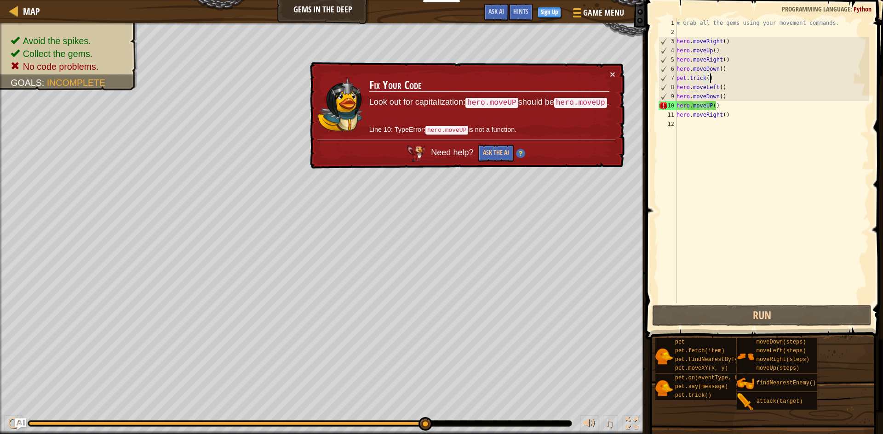
click at [710, 105] on div "# Grab all the gems using your movement commands. hero . moveRight ( ) hero . m…" at bounding box center [771, 169] width 194 height 303
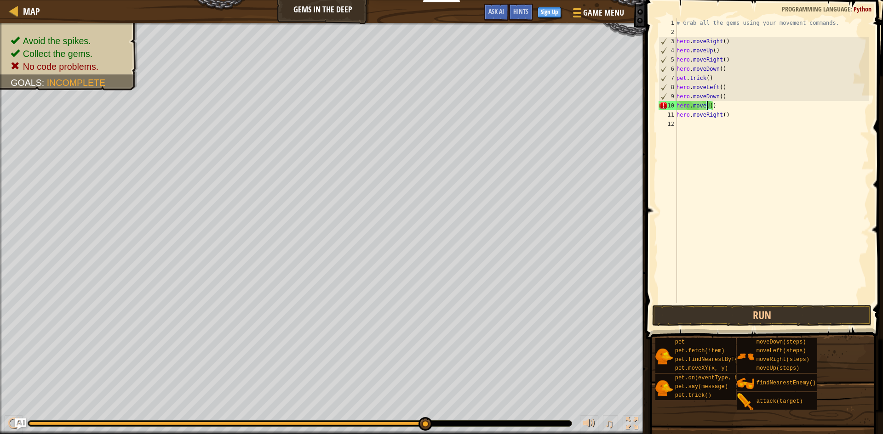
scroll to position [4, 3]
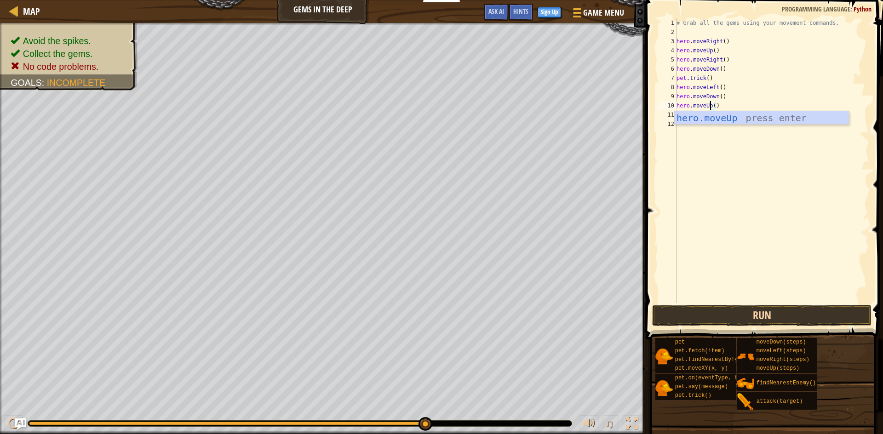
type textarea "hero.moveUp()"
click at [744, 316] on button "Run" at bounding box center [761, 315] width 219 height 21
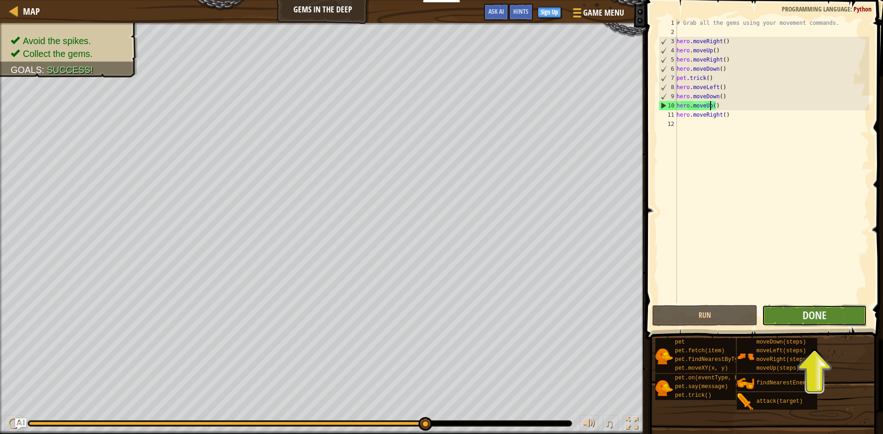
click at [828, 317] on button "Done" at bounding box center [814, 315] width 105 height 21
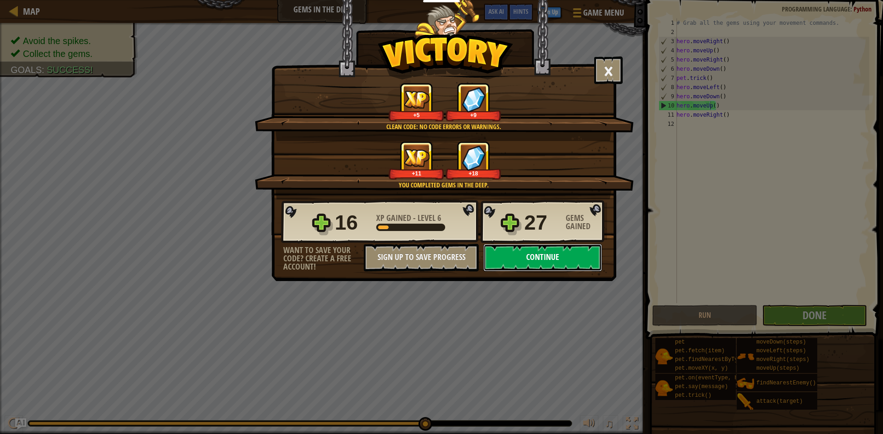
click at [560, 260] on button "Continue" at bounding box center [542, 258] width 119 height 28
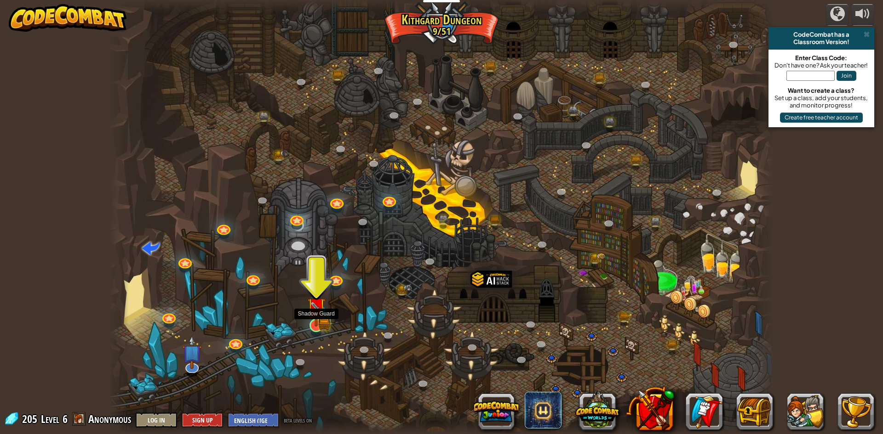
click at [312, 321] on img at bounding box center [316, 307] width 18 height 40
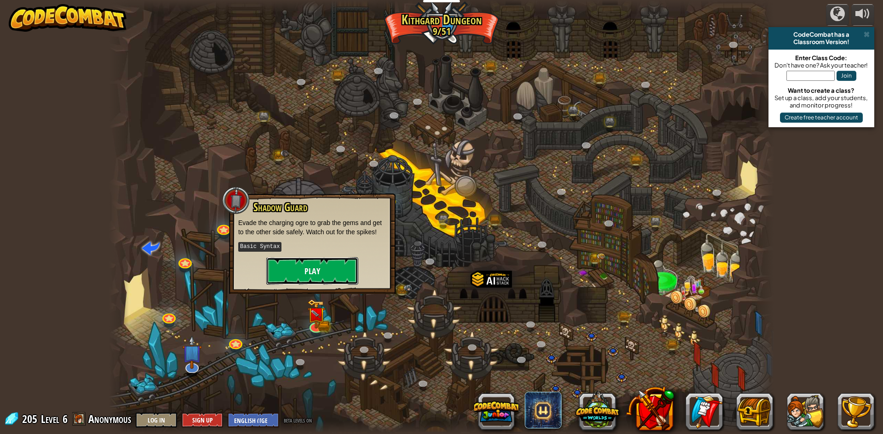
click at [328, 274] on button "Play" at bounding box center [312, 271] width 92 height 28
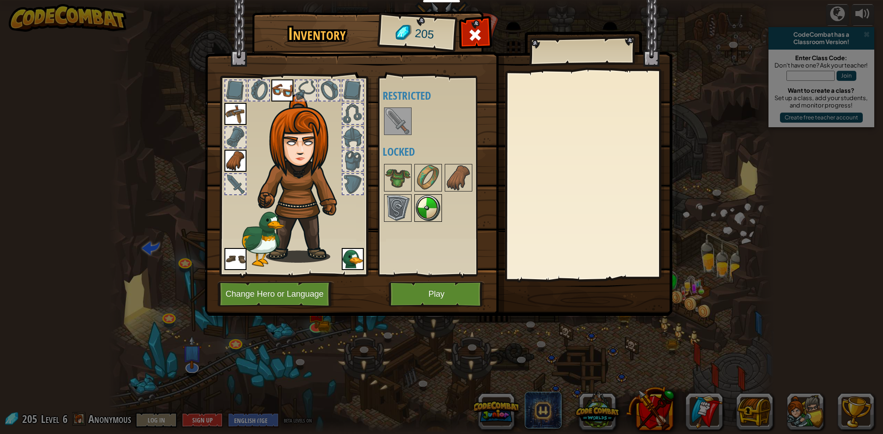
click at [423, 210] on img at bounding box center [428, 208] width 26 height 26
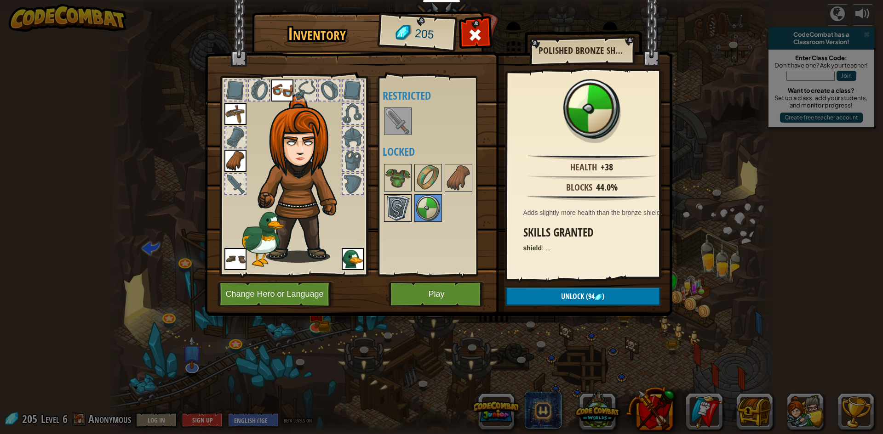
click at [400, 210] on img at bounding box center [398, 208] width 26 height 26
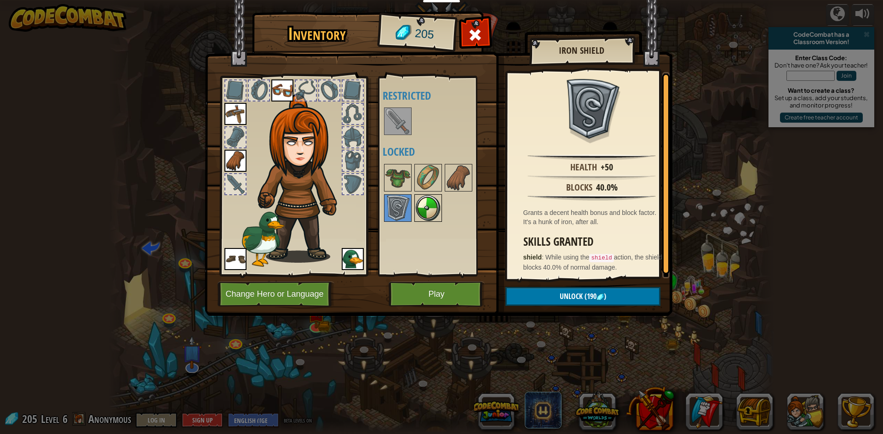
click at [431, 216] on img at bounding box center [428, 208] width 26 height 26
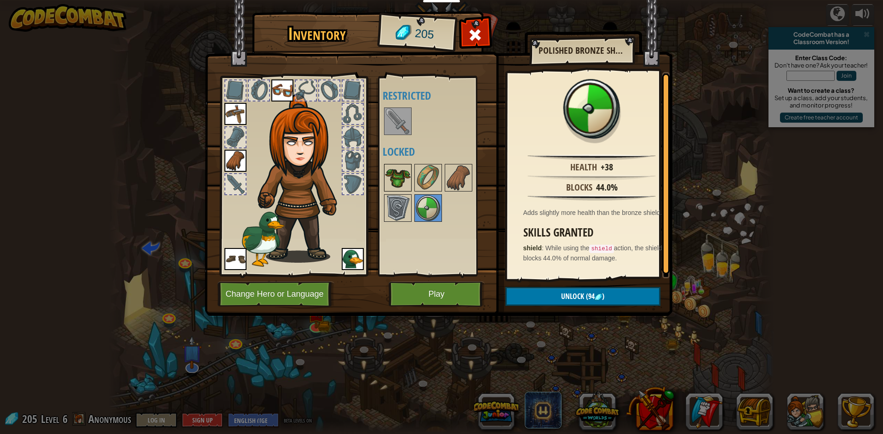
click at [393, 171] on img at bounding box center [398, 178] width 26 height 26
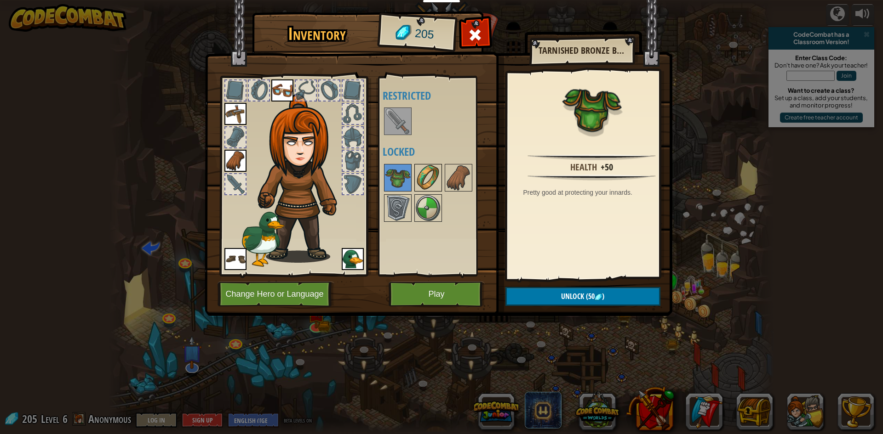
click at [422, 177] on img at bounding box center [428, 178] width 26 height 26
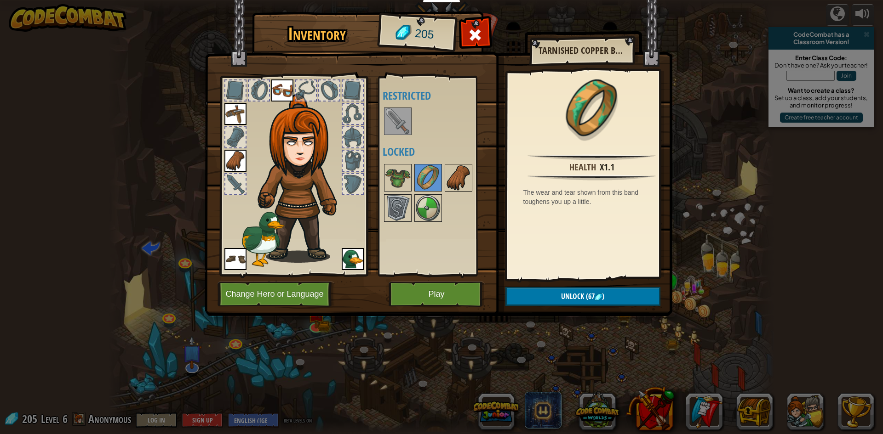
click at [455, 175] on img at bounding box center [458, 178] width 26 height 26
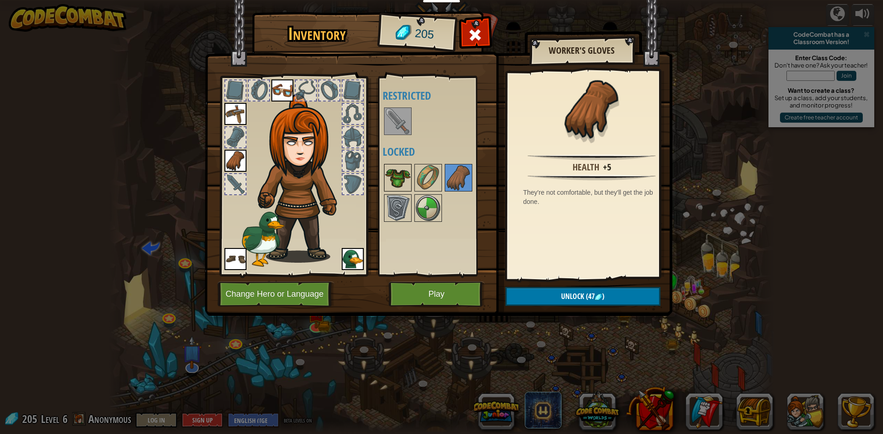
click at [403, 177] on img at bounding box center [398, 178] width 26 height 26
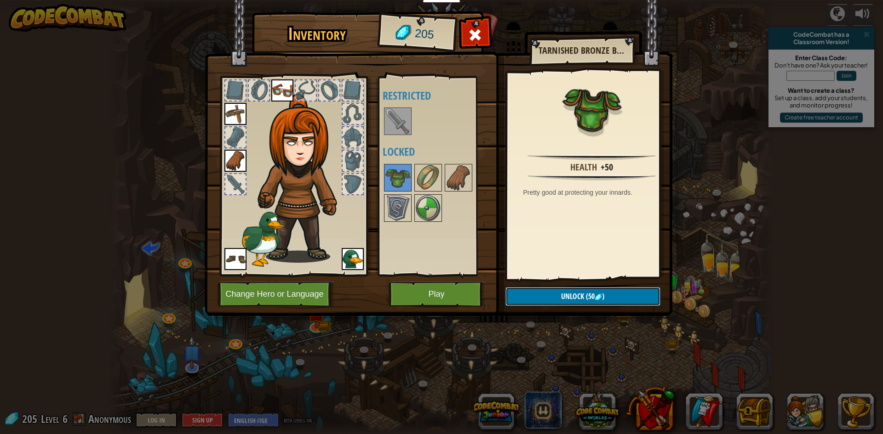
click at [544, 299] on button "Unlock (50 )" at bounding box center [582, 296] width 155 height 19
click at [394, 175] on img at bounding box center [398, 178] width 26 height 26
click at [396, 170] on img at bounding box center [398, 178] width 26 height 26
click at [526, 297] on button "Unlock (50 )" at bounding box center [582, 296] width 155 height 19
click at [526, 297] on button "Confirm" at bounding box center [582, 296] width 155 height 19
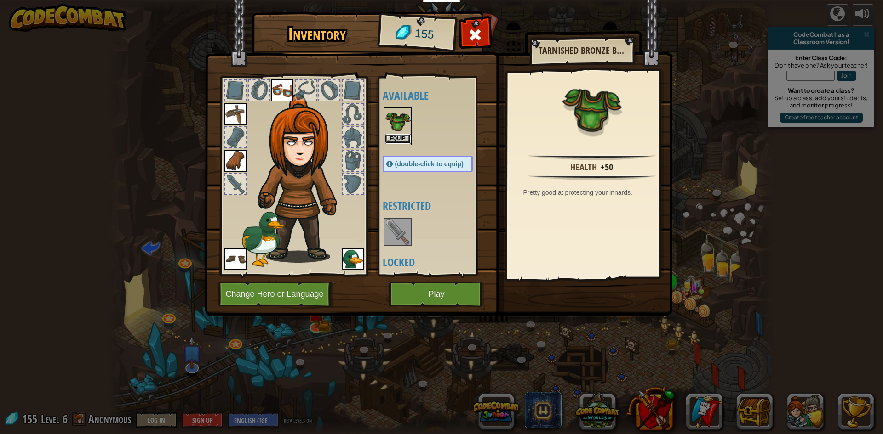
click at [400, 137] on button "Equip" at bounding box center [398, 139] width 26 height 10
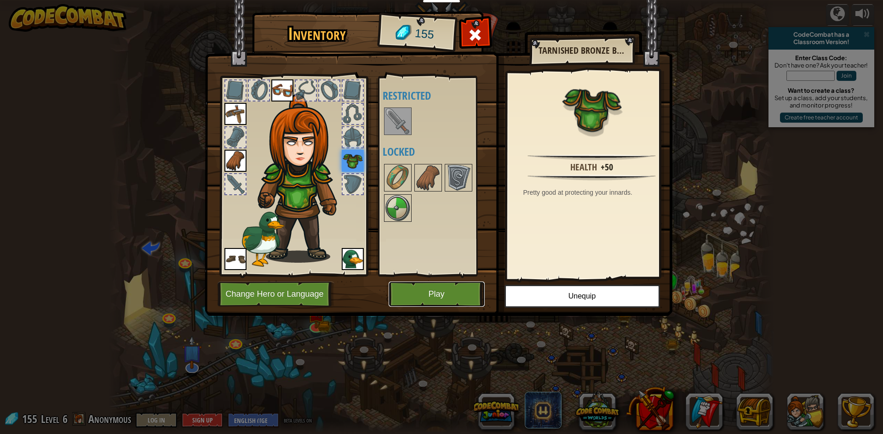
click at [451, 297] on button "Play" at bounding box center [436, 294] width 96 height 25
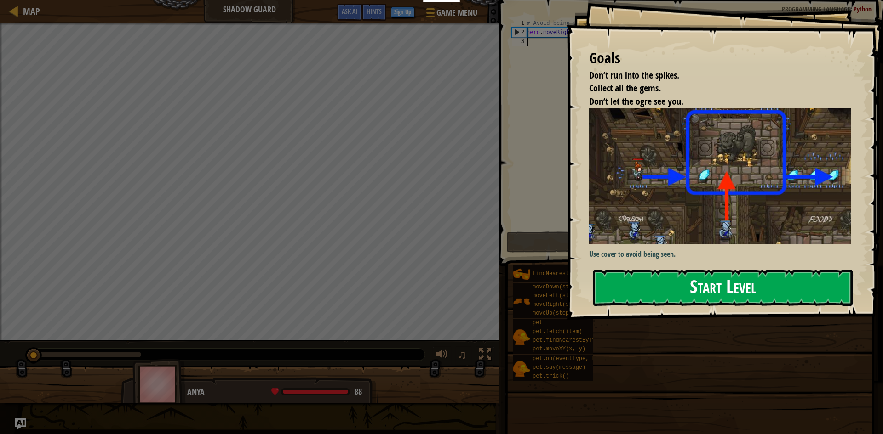
click at [681, 287] on button "Start Level" at bounding box center [722, 288] width 259 height 36
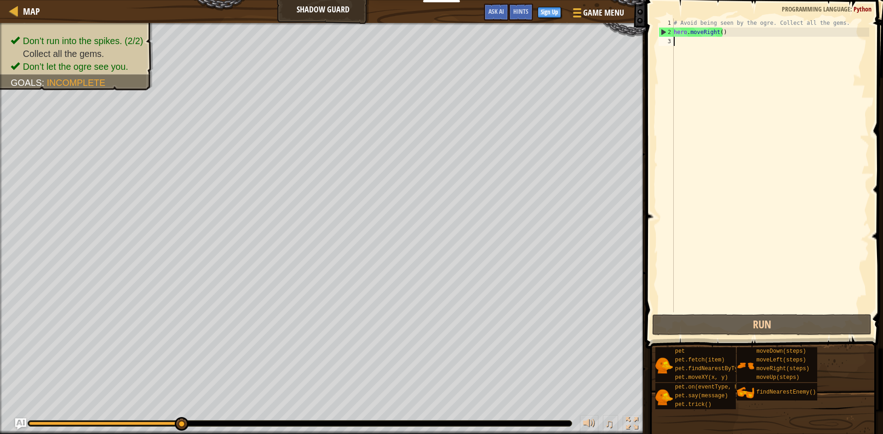
click at [689, 46] on div "# Avoid being seen by the ogre. Collect all the gems. hero . moveRight ( )" at bounding box center [770, 174] width 197 height 313
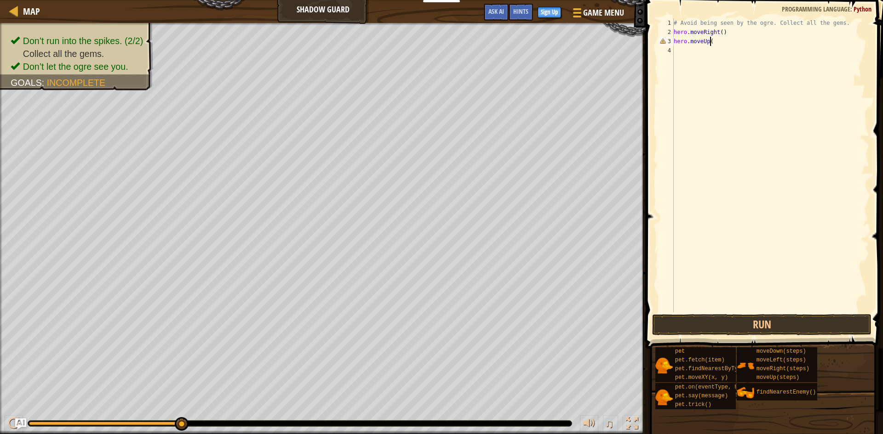
scroll to position [4, 3]
type textarea "hero.moveUp()"
type textarea "hero.moveRight()"
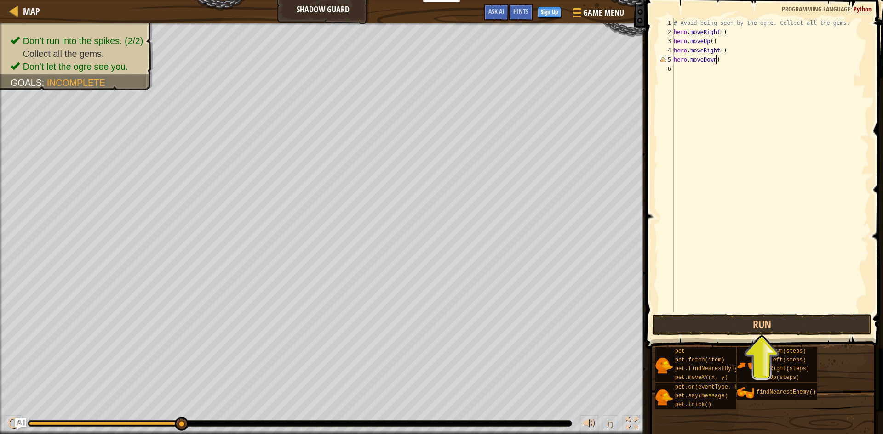
type textarea "hero.moveDown()"
type textarea "hero.moveRight()"
click at [799, 328] on button "Run" at bounding box center [761, 324] width 219 height 21
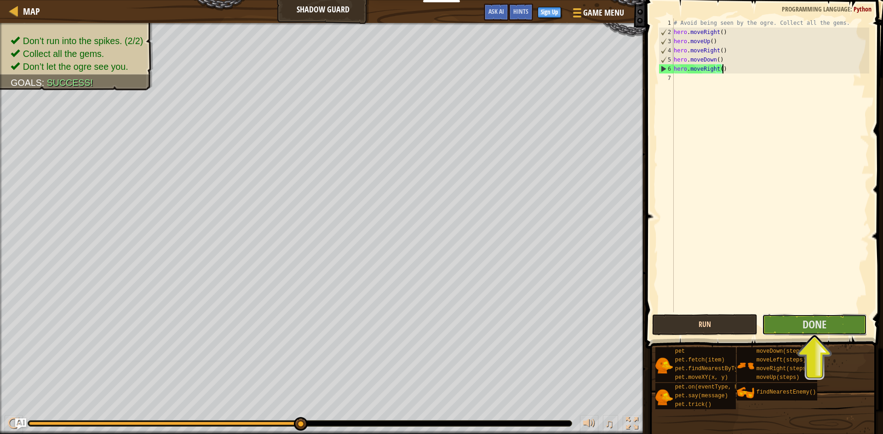
click at [799, 328] on button "Done" at bounding box center [814, 324] width 105 height 21
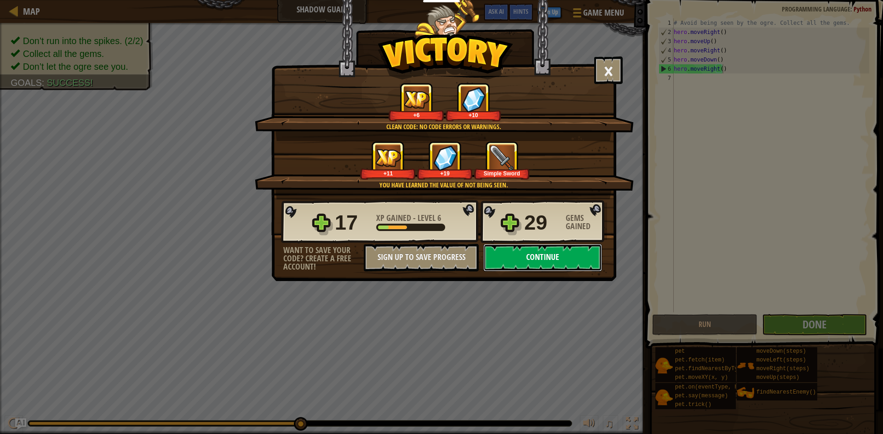
click at [552, 254] on button "Continue" at bounding box center [542, 258] width 119 height 28
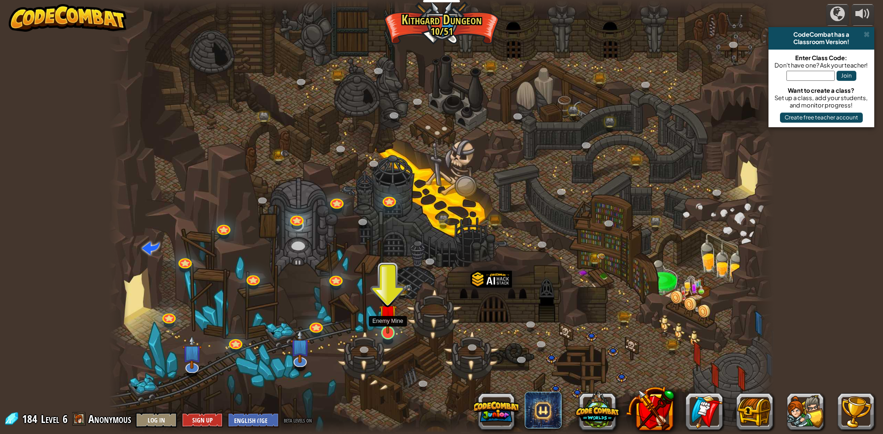
click at [388, 332] on img at bounding box center [388, 313] width 18 height 41
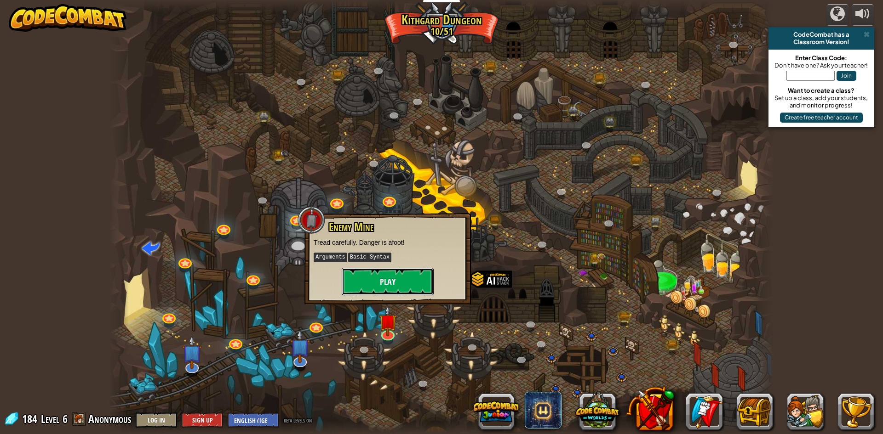
click at [383, 283] on button "Play" at bounding box center [388, 282] width 92 height 28
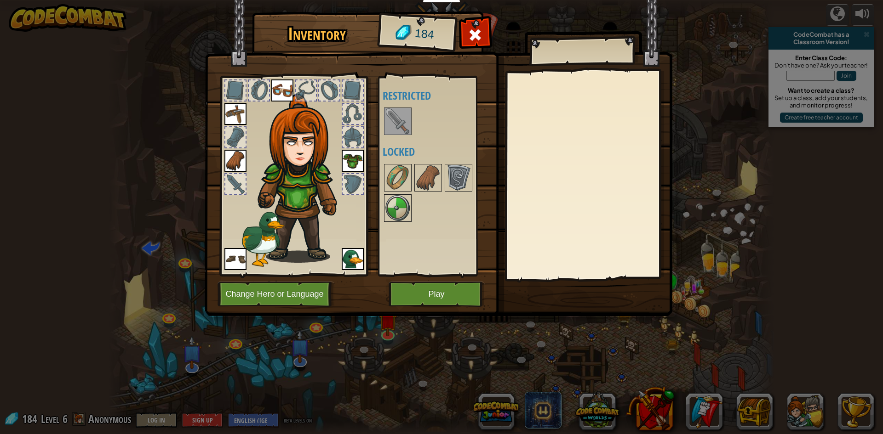
click at [396, 127] on img at bounding box center [398, 121] width 26 height 26
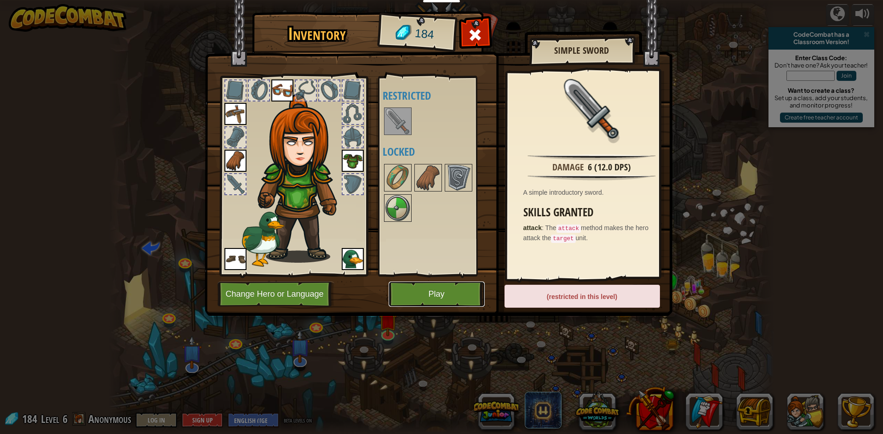
click at [456, 298] on button "Play" at bounding box center [436, 294] width 96 height 25
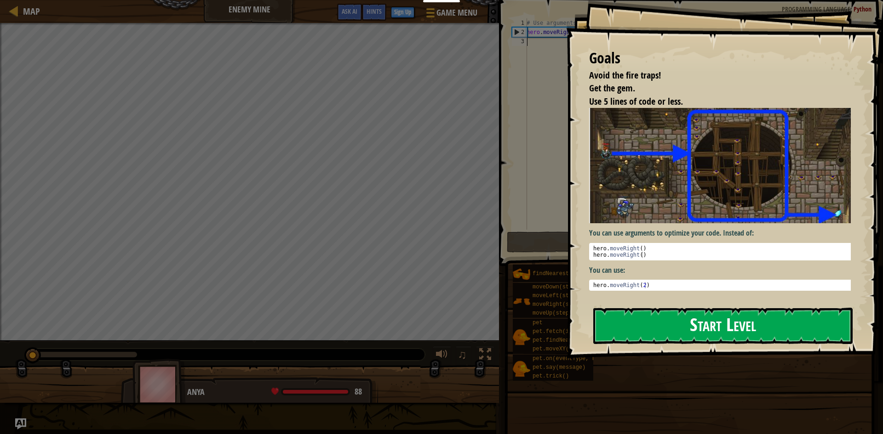
click at [720, 330] on button "Start Level" at bounding box center [722, 326] width 259 height 36
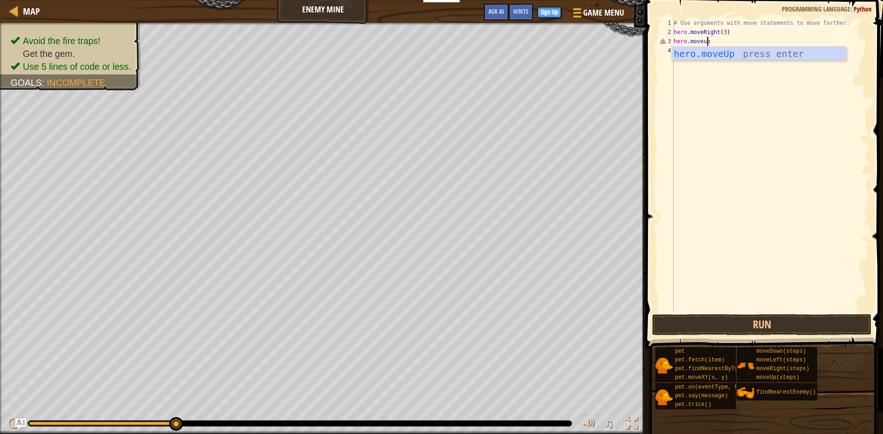
scroll to position [4, 3]
type textarea "hero.moveup(1)"
click at [704, 41] on div "# Use arguments with move statements to move farther. hero . moveRight ( 3 ) he…" at bounding box center [770, 174] width 197 height 313
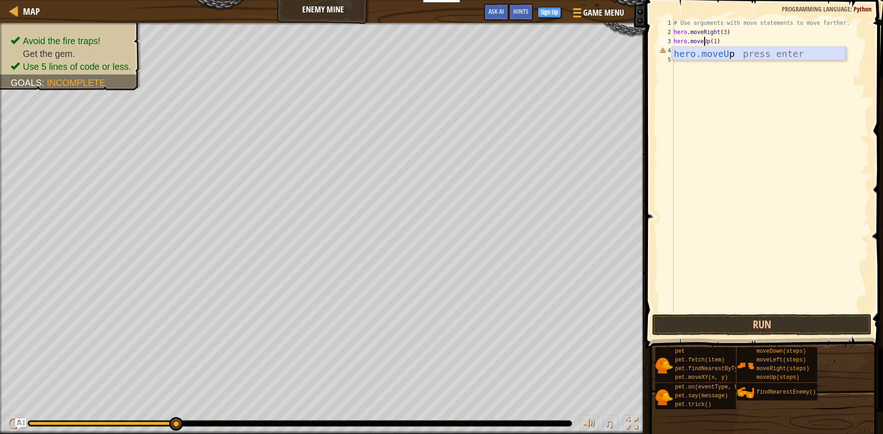
click at [707, 49] on div "hero.moveU p press enter" at bounding box center [759, 67] width 174 height 41
click at [707, 50] on div "# Use arguments with move statements to move farther. hero . moveRight ( 3 ) he…" at bounding box center [770, 174] width 197 height 313
type textarea "hero.moveRight(1)"
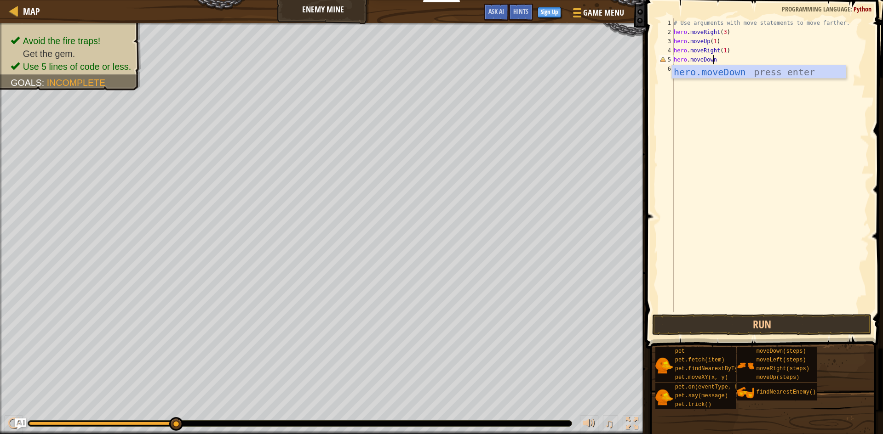
scroll to position [4, 3]
type textarea "hero.moveDown(3)"
type textarea "H"
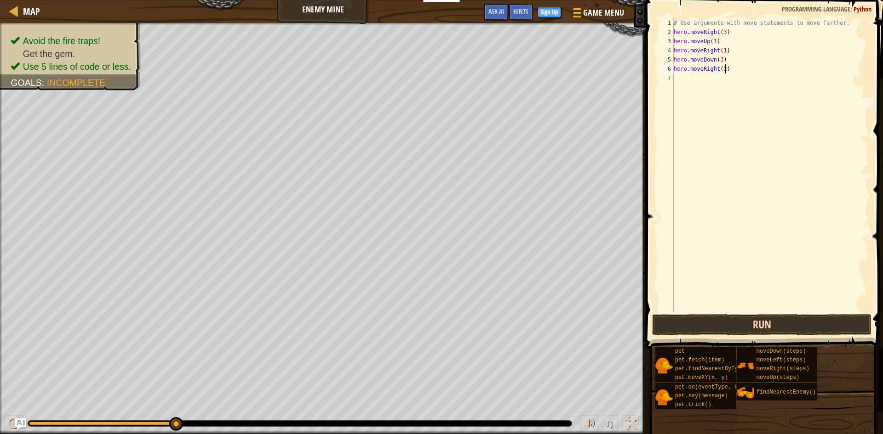
type textarea "hero.moveRight(2)"
click at [787, 321] on button "Run" at bounding box center [761, 324] width 219 height 21
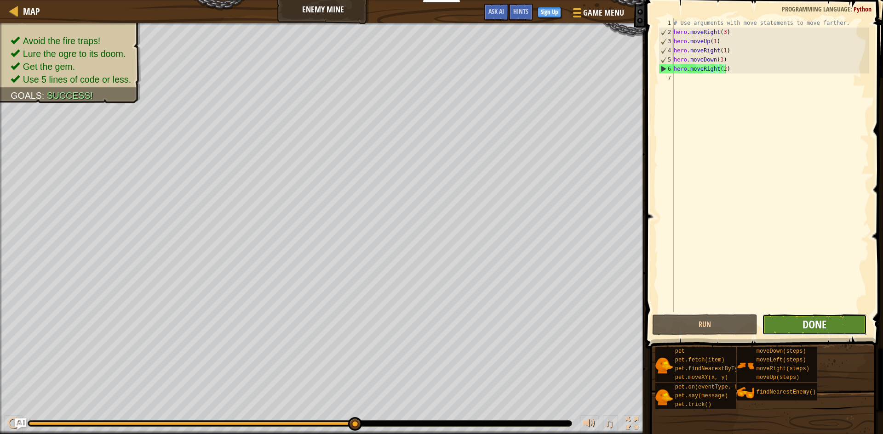
click at [820, 323] on span "Done" at bounding box center [814, 324] width 24 height 15
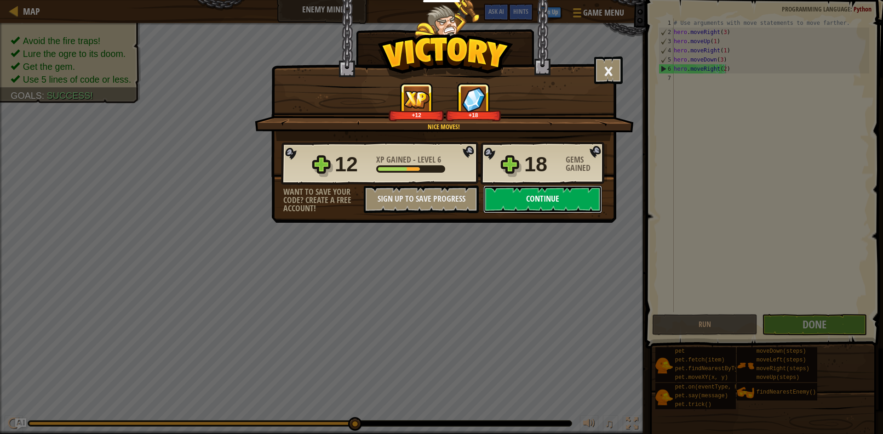
click at [546, 198] on button "Continue" at bounding box center [542, 200] width 119 height 28
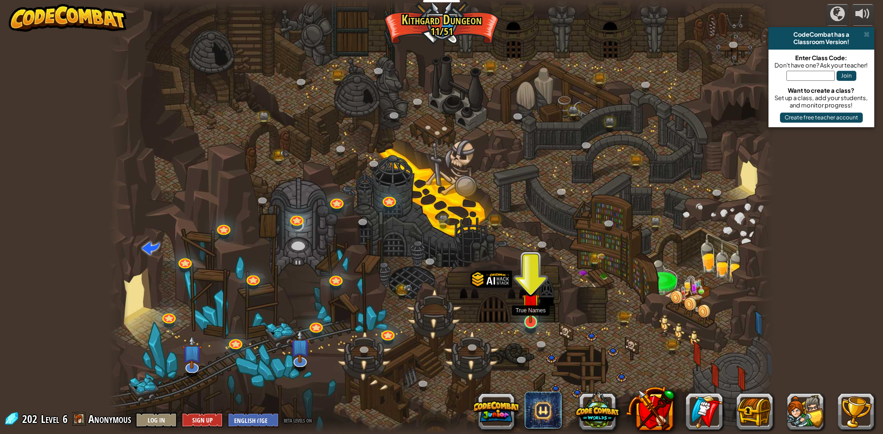
click at [527, 323] on img at bounding box center [531, 302] width 18 height 41
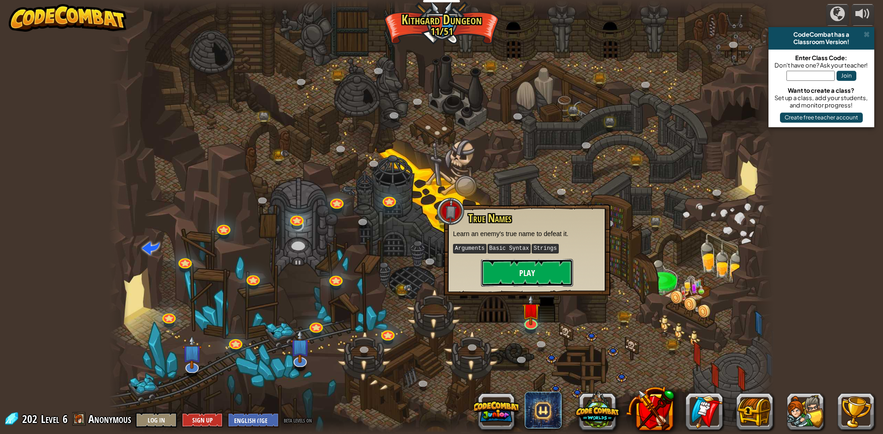
click at [522, 274] on button "Play" at bounding box center [527, 273] width 92 height 28
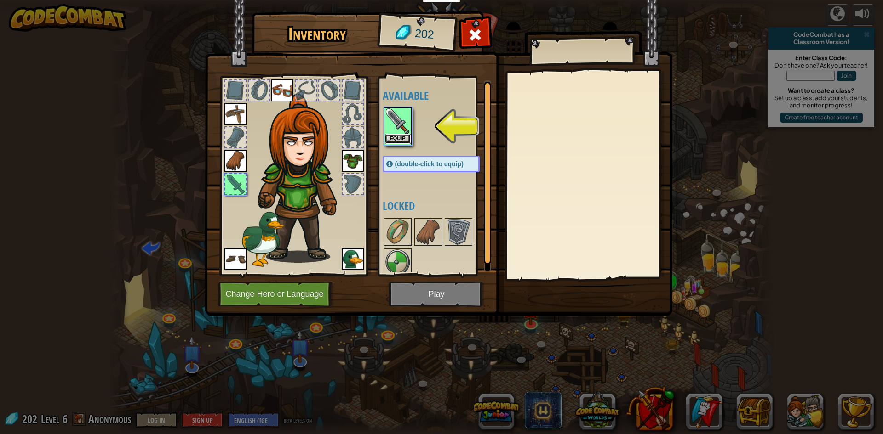
click at [396, 136] on button "Equip" at bounding box center [398, 139] width 26 height 10
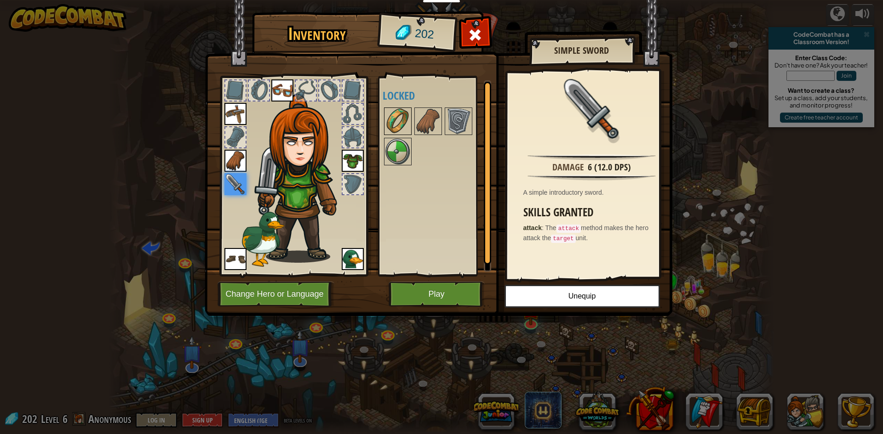
click at [399, 119] on img at bounding box center [398, 121] width 26 height 26
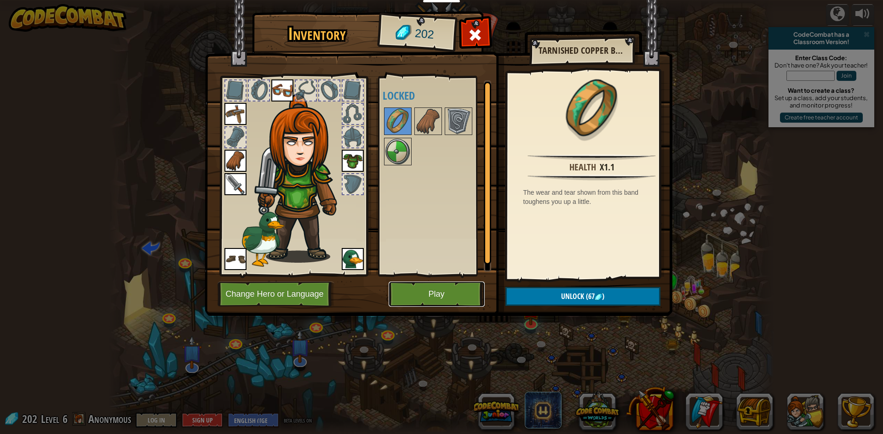
click at [432, 298] on button "Play" at bounding box center [436, 294] width 96 height 25
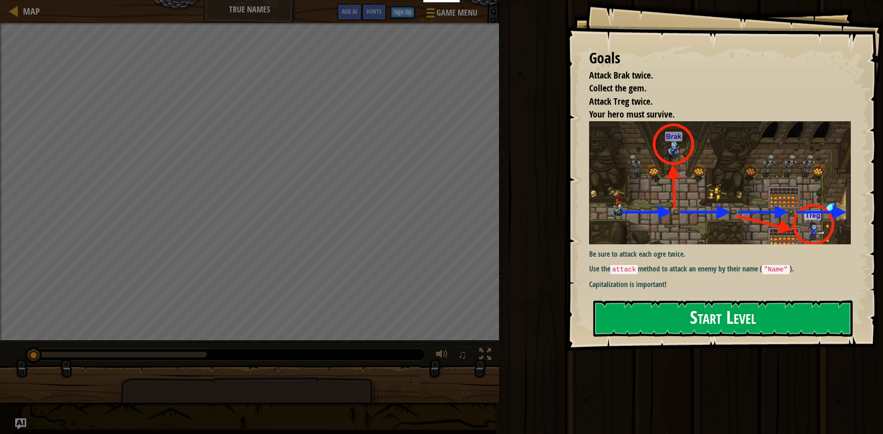
click at [675, 322] on button "Start Level" at bounding box center [722, 319] width 259 height 36
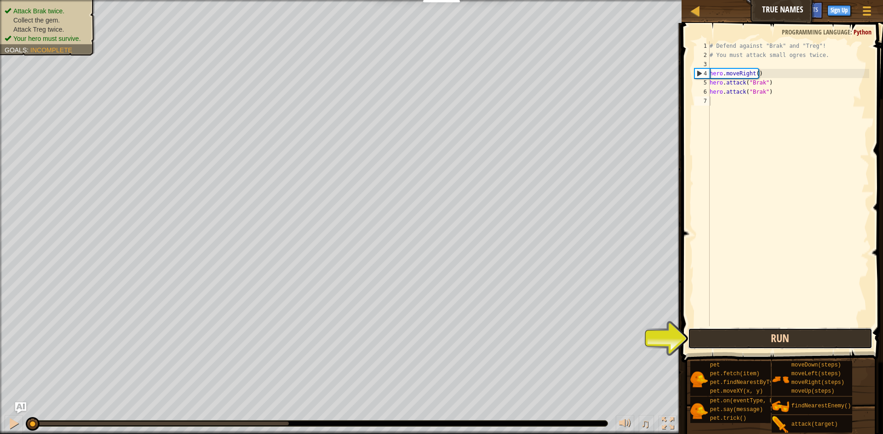
click at [759, 336] on button "Run" at bounding box center [780, 338] width 184 height 21
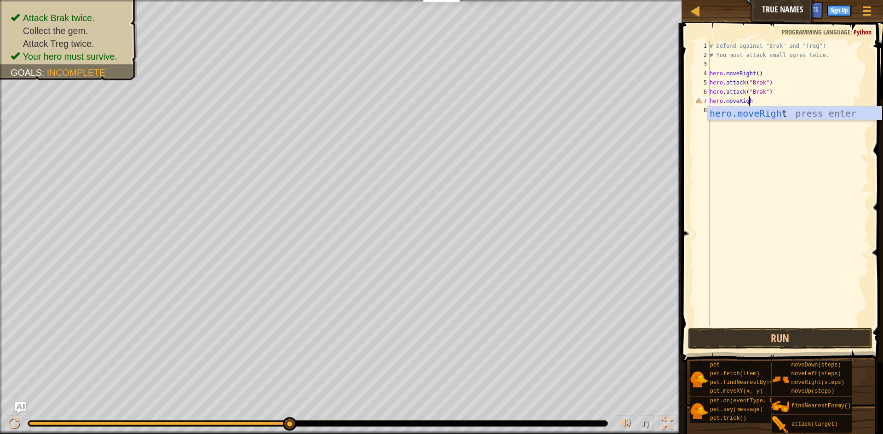
scroll to position [4, 3]
type textarea "hero.moveRight()"
type textarea "hero.attack("Treg")"
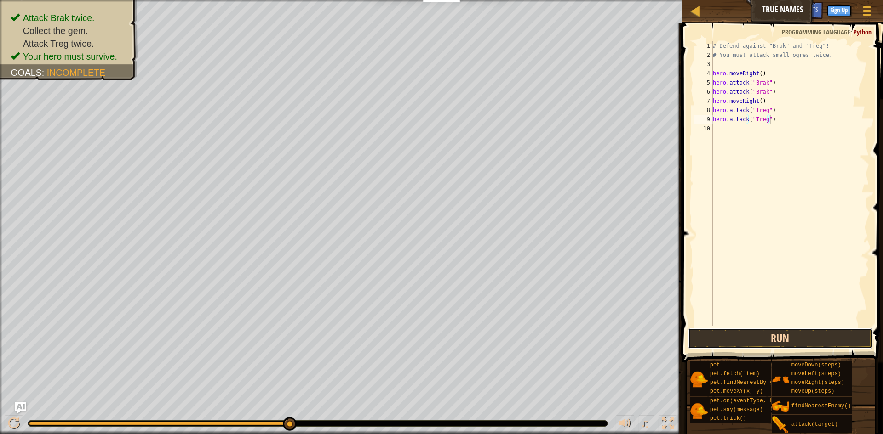
click at [796, 336] on button "Run" at bounding box center [780, 338] width 184 height 21
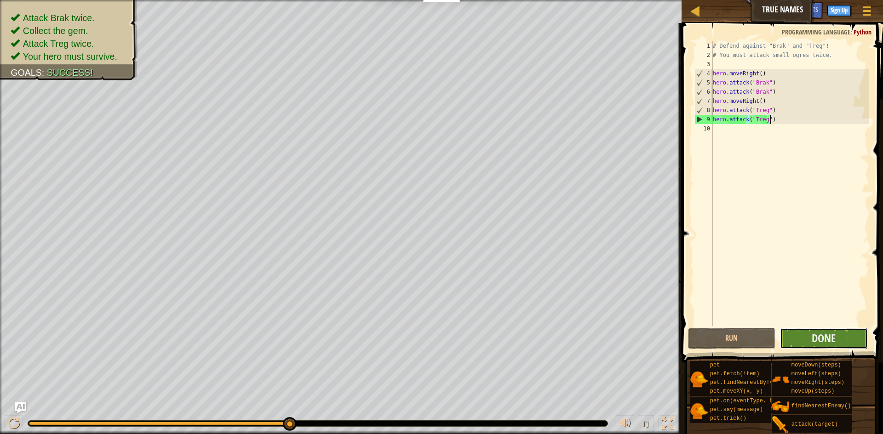
click at [810, 342] on button "Done" at bounding box center [824, 338] width 88 height 21
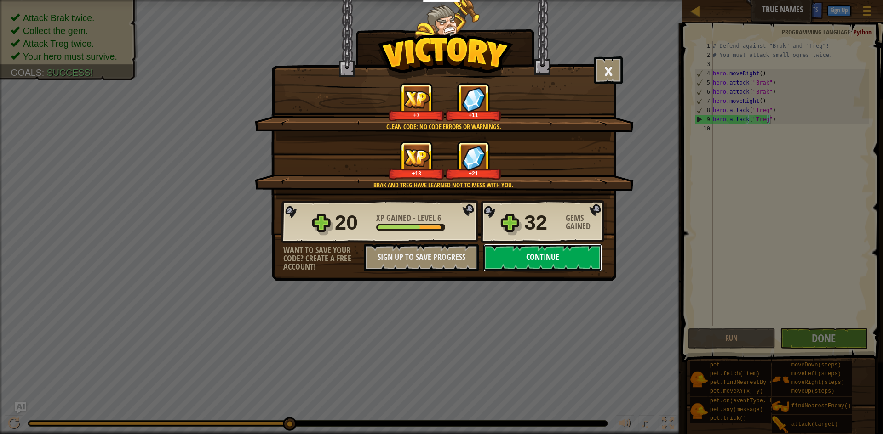
click at [576, 256] on button "Continue" at bounding box center [542, 258] width 119 height 28
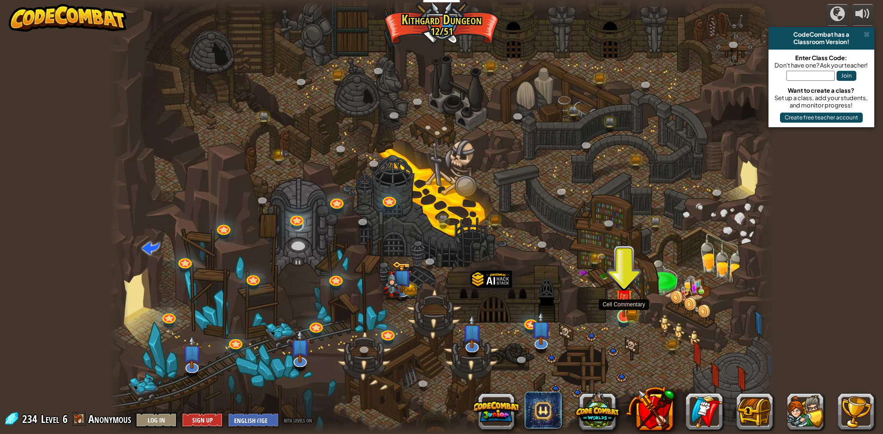
click at [621, 315] on img at bounding box center [624, 299] width 18 height 40
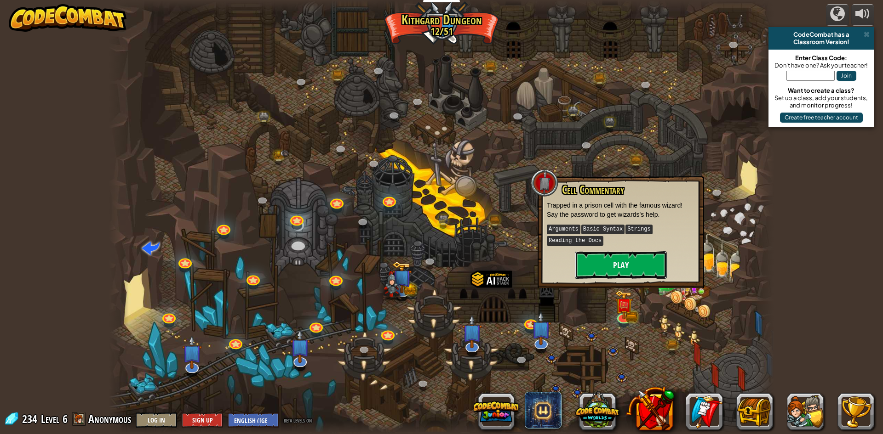
click at [626, 263] on button "Play" at bounding box center [621, 265] width 92 height 28
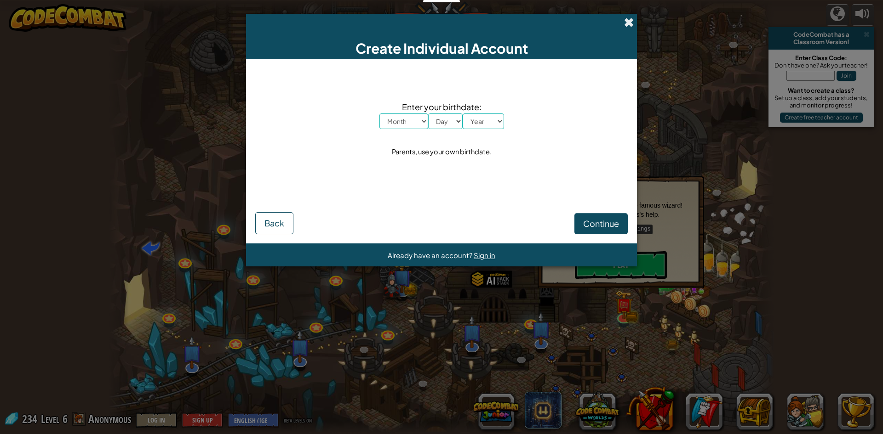
click at [628, 23] on span at bounding box center [629, 22] width 10 height 10
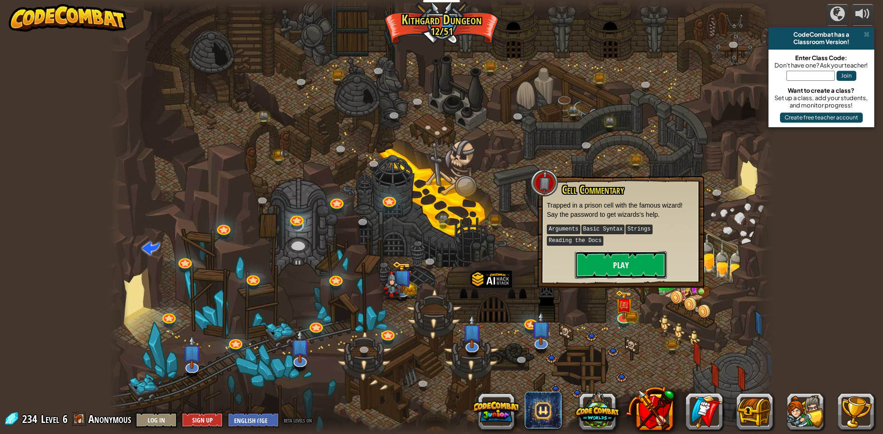
click at [646, 263] on button "Play" at bounding box center [621, 265] width 92 height 28
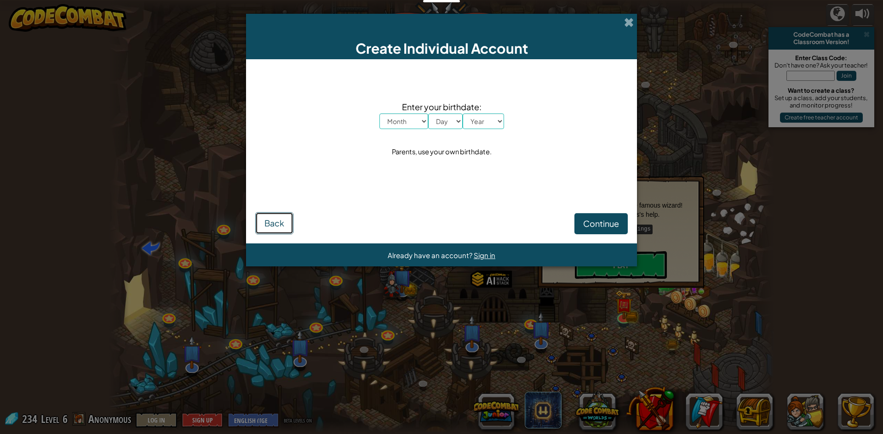
click at [272, 224] on span "Back" at bounding box center [274, 223] width 20 height 11
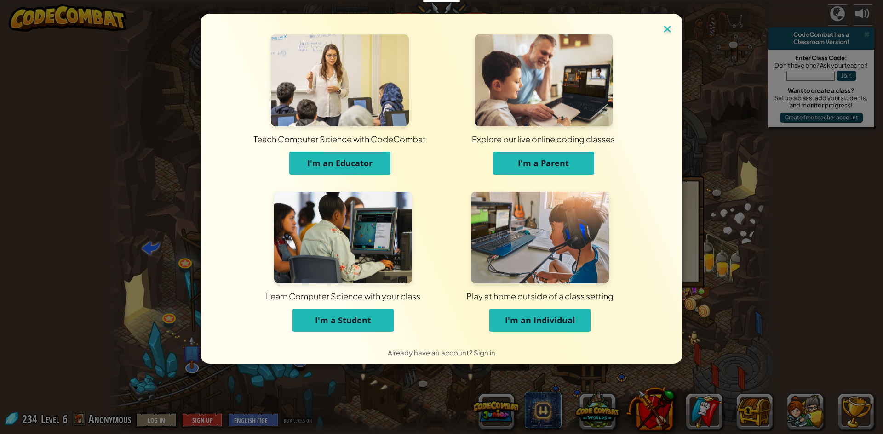
click at [666, 30] on img at bounding box center [667, 30] width 12 height 14
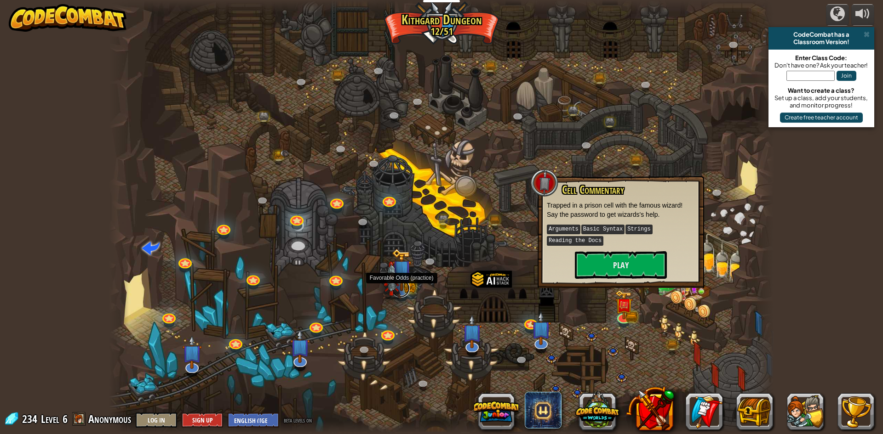
click at [406, 292] on link at bounding box center [400, 289] width 18 height 18
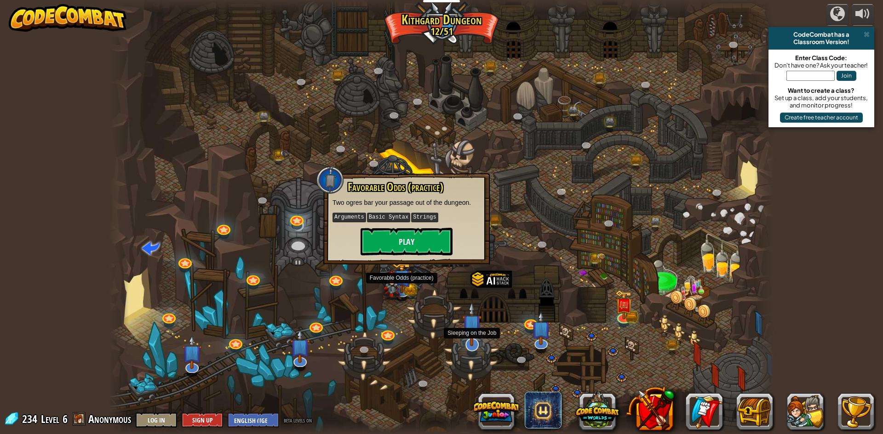
click at [472, 342] on img at bounding box center [471, 324] width 19 height 45
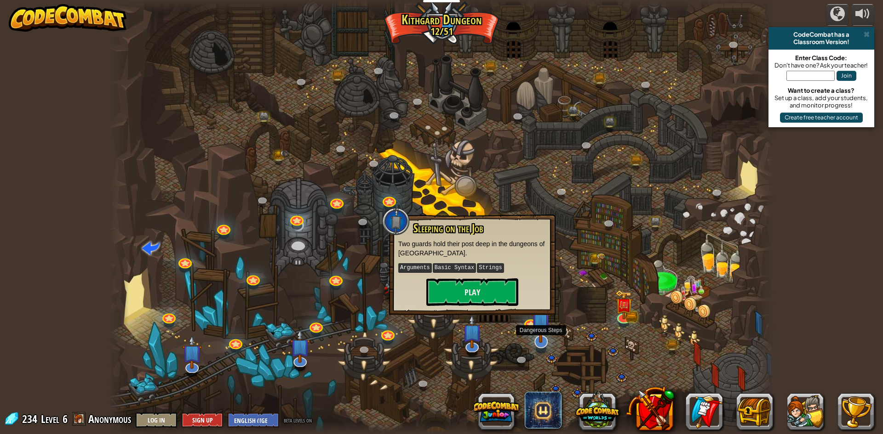
click at [541, 337] on img at bounding box center [540, 321] width 19 height 45
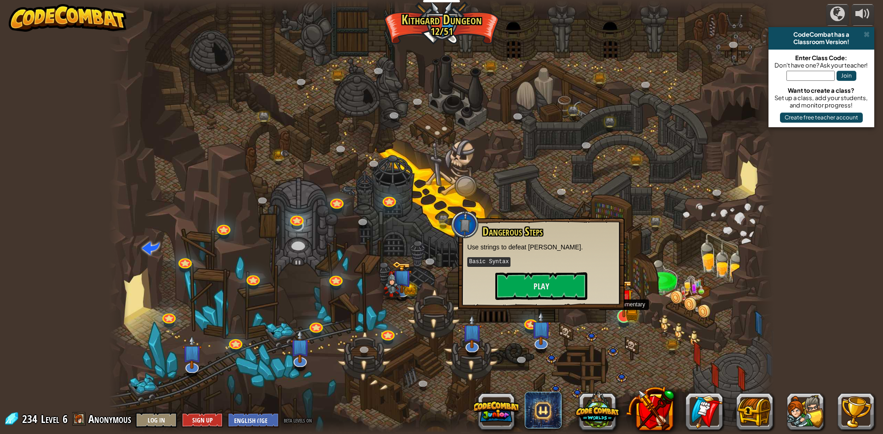
click at [622, 316] on img at bounding box center [624, 299] width 18 height 40
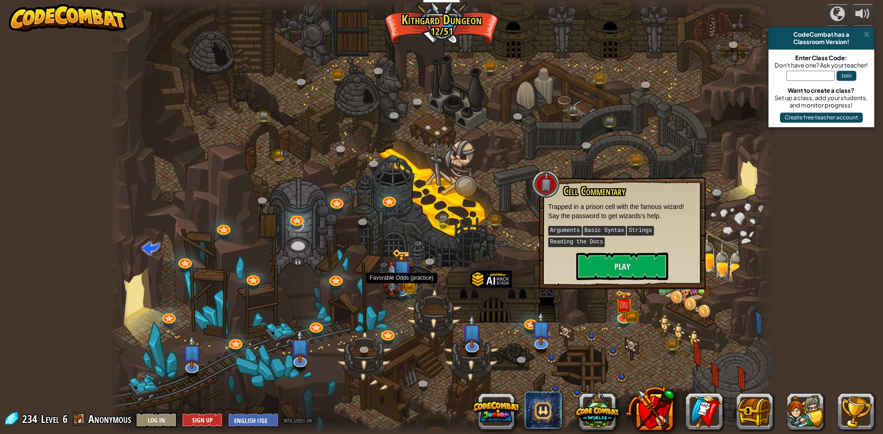
click at [395, 289] on img at bounding box center [391, 281] width 19 height 38
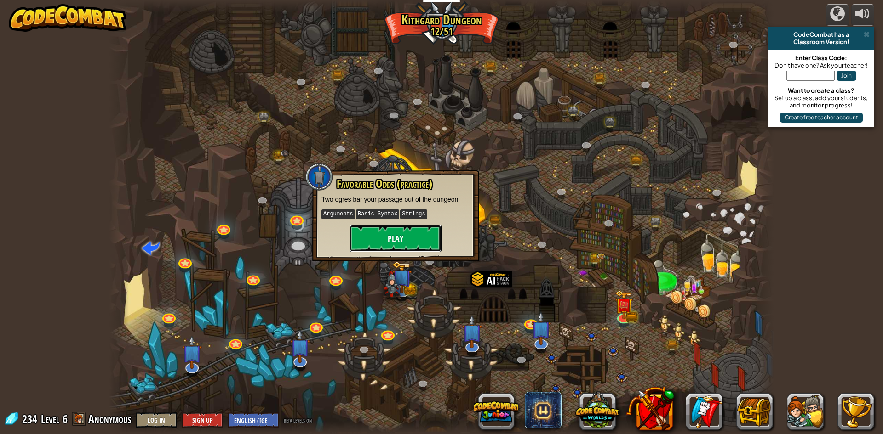
click at [397, 236] on button "Play" at bounding box center [395, 239] width 92 height 28
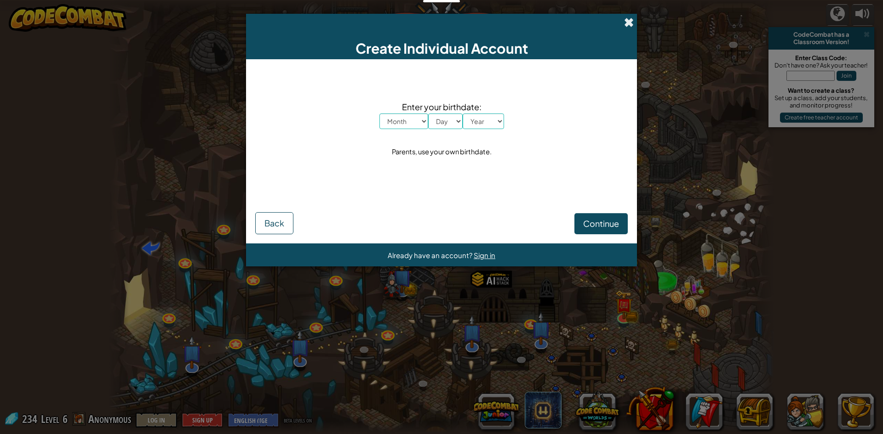
click at [629, 22] on span at bounding box center [629, 22] width 10 height 10
